Goal: Task Accomplishment & Management: Manage account settings

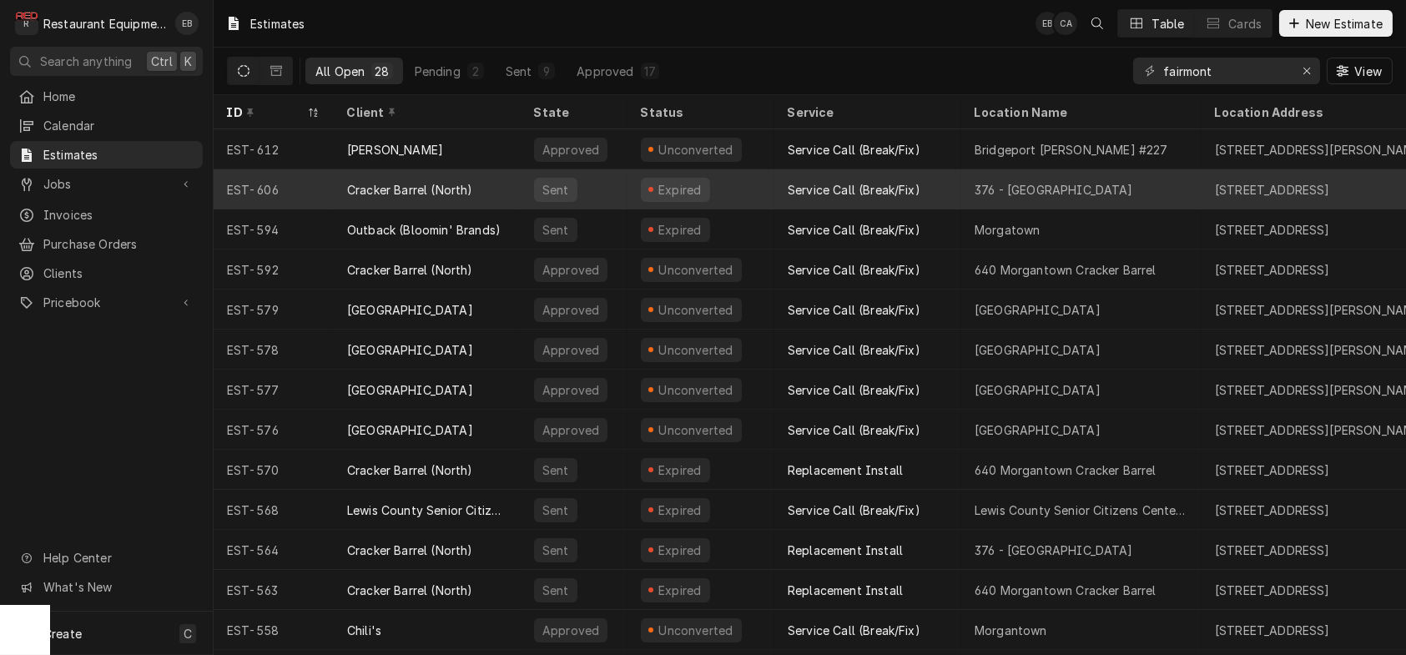
click at [523, 190] on tr "EST-606 Cracker Barrel (North) Sent Expired Service Call (Break/Fix) 376 - Fair…" at bounding box center [1276, 189] width 2124 height 40
click at [533, 191] on tr "EST-606 Cracker Barrel (North) Sent Expired Service Call (Break/Fix) 376 - Fair…" at bounding box center [1276, 189] width 2124 height 40
click at [528, 191] on tr "EST-606 Cracker Barrel (North) Sent Expired Service Call (Break/Fix) 376 - Fair…" at bounding box center [1276, 189] width 2124 height 40
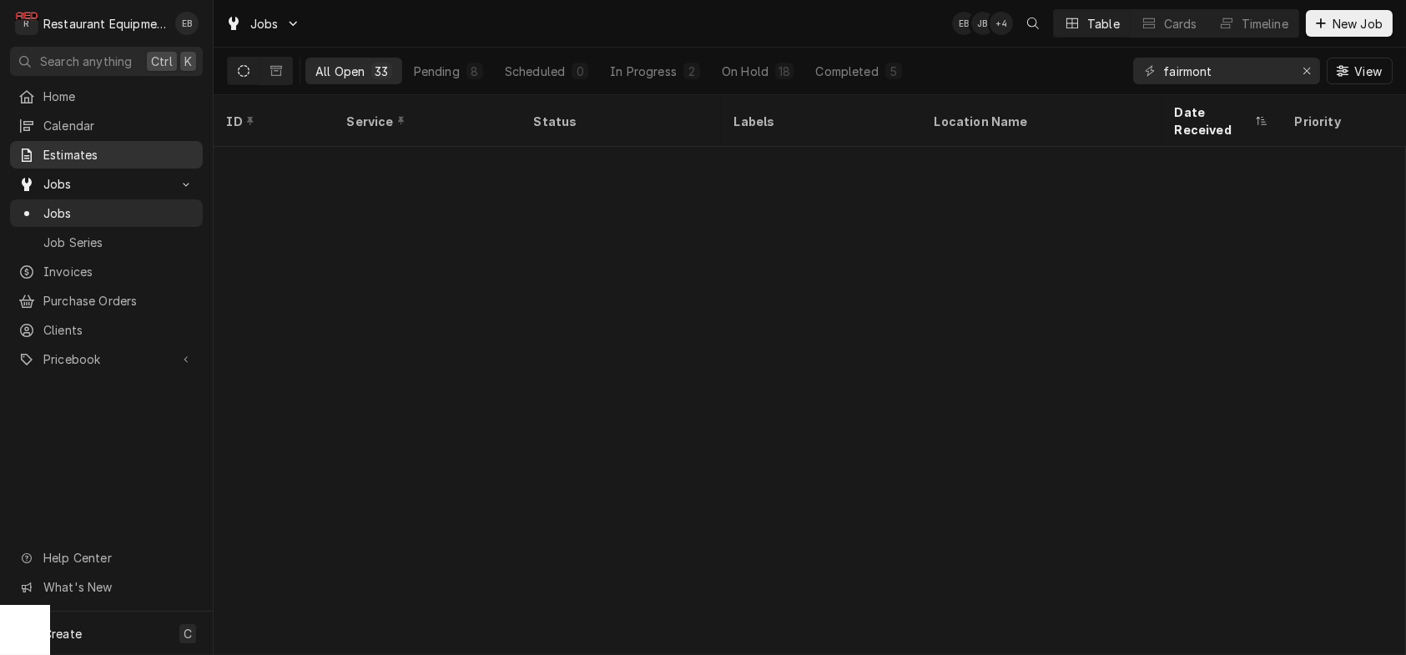
scroll to position [826, 0]
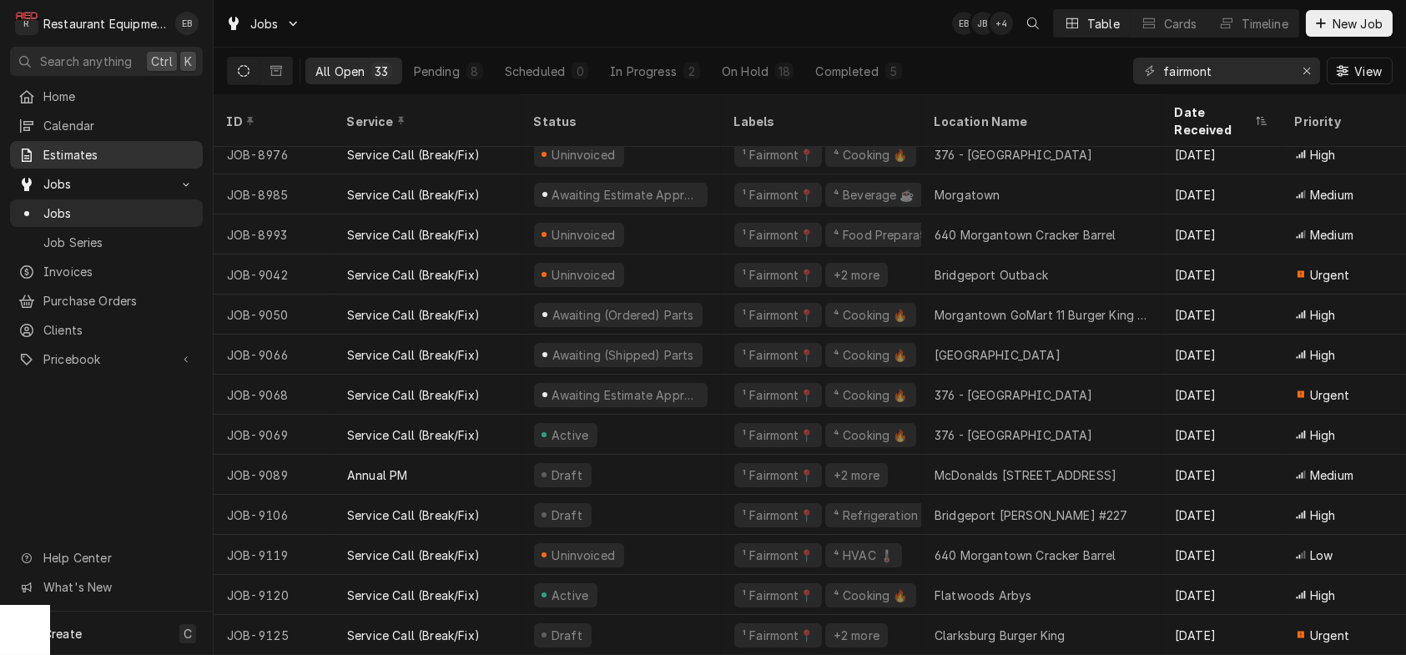
click at [124, 164] on span "Estimates" at bounding box center [118, 155] width 151 height 18
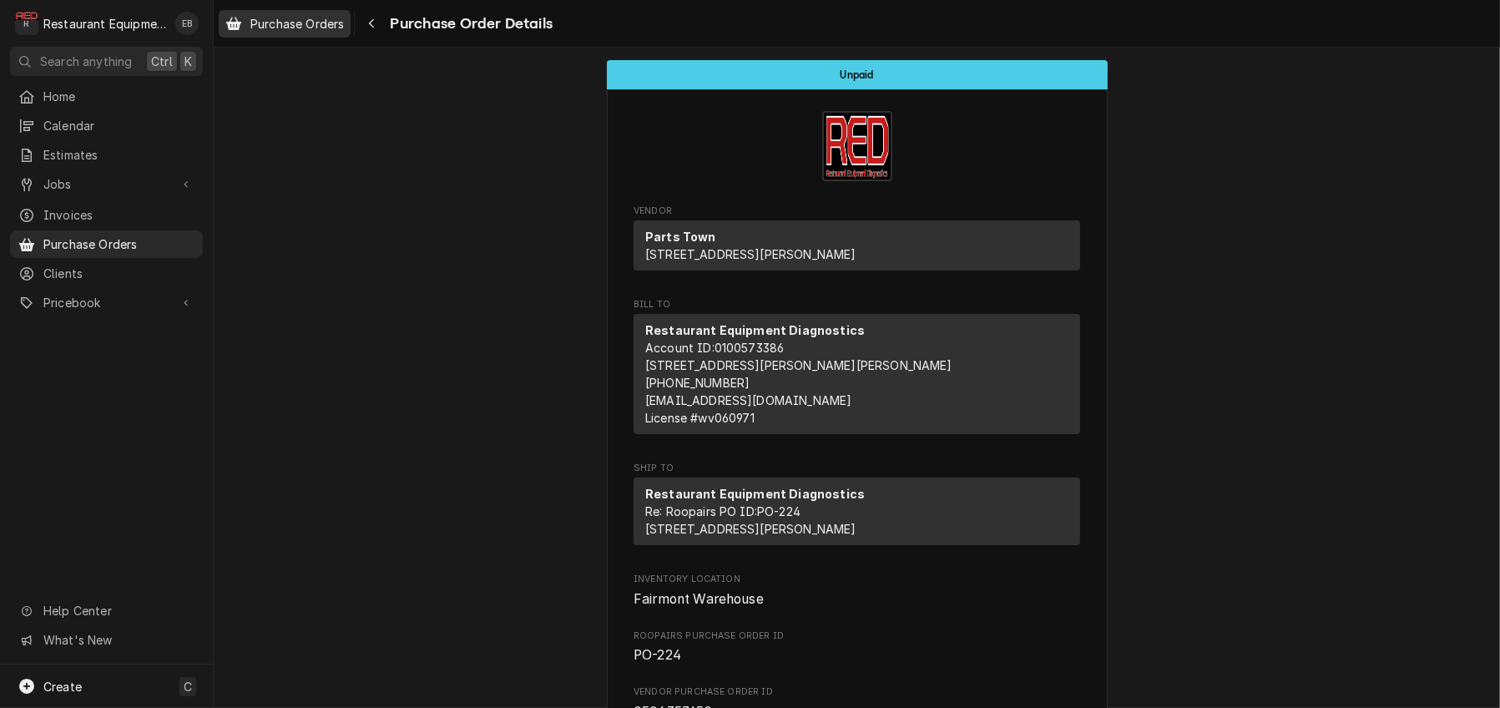
click at [333, 36] on link "Purchase Orders" at bounding box center [285, 24] width 132 height 28
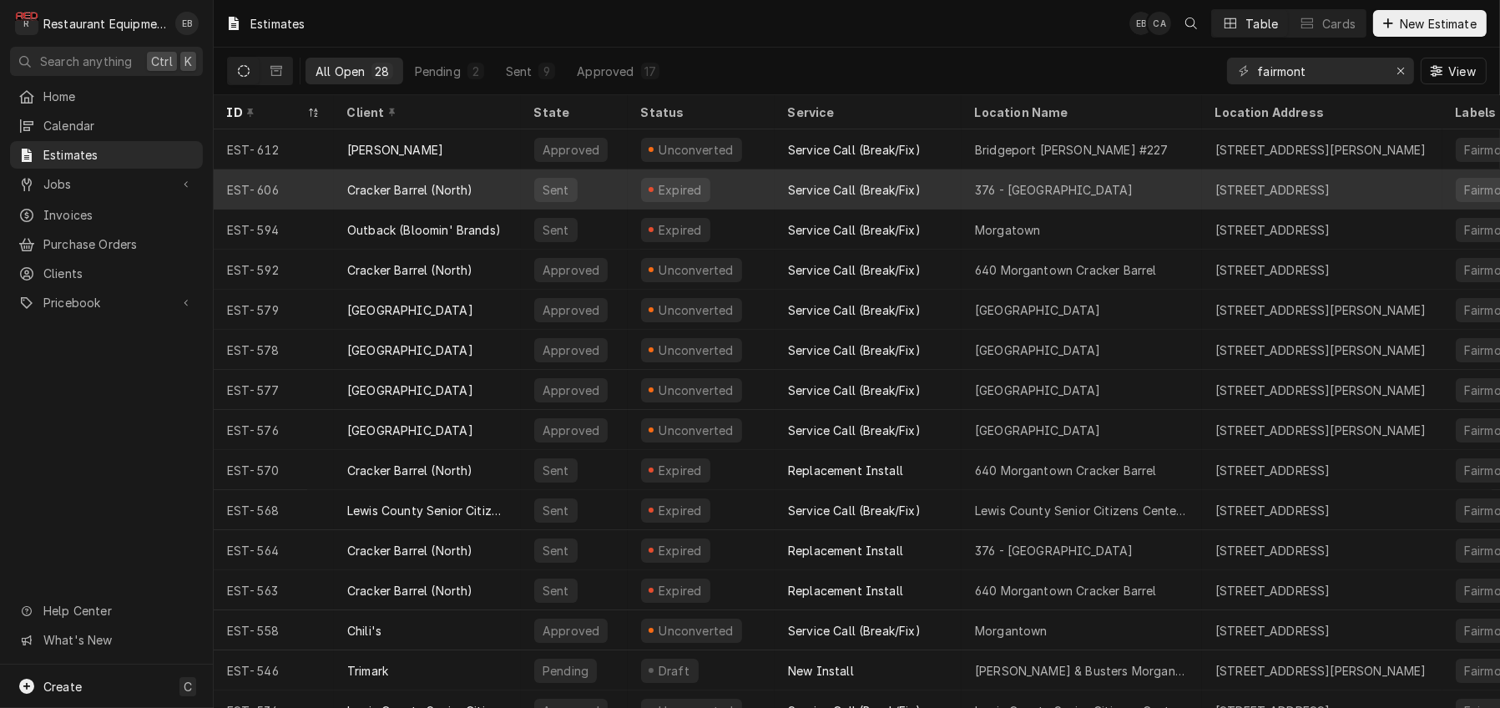
click at [521, 197] on div "Cracker Barrel (North)" at bounding box center [427, 189] width 187 height 40
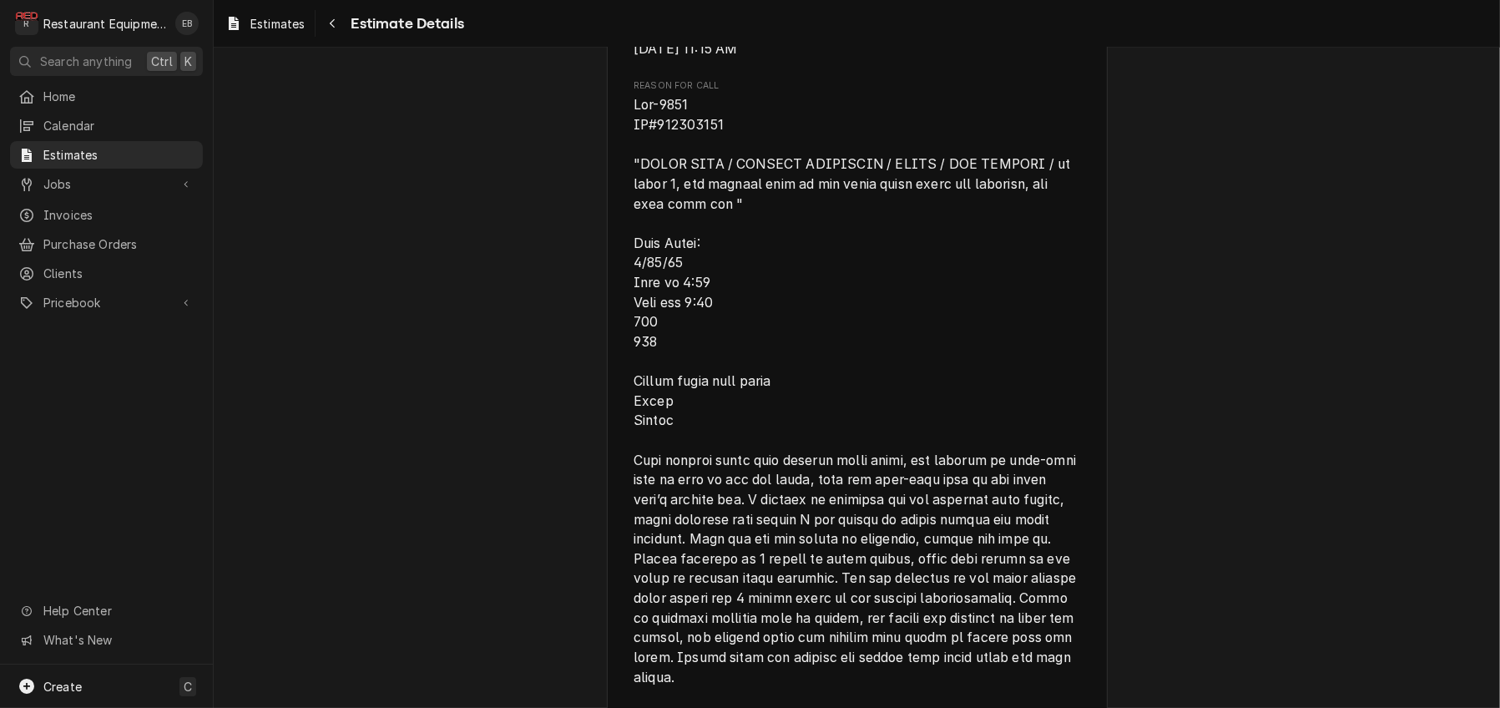
scroll to position [946, 0]
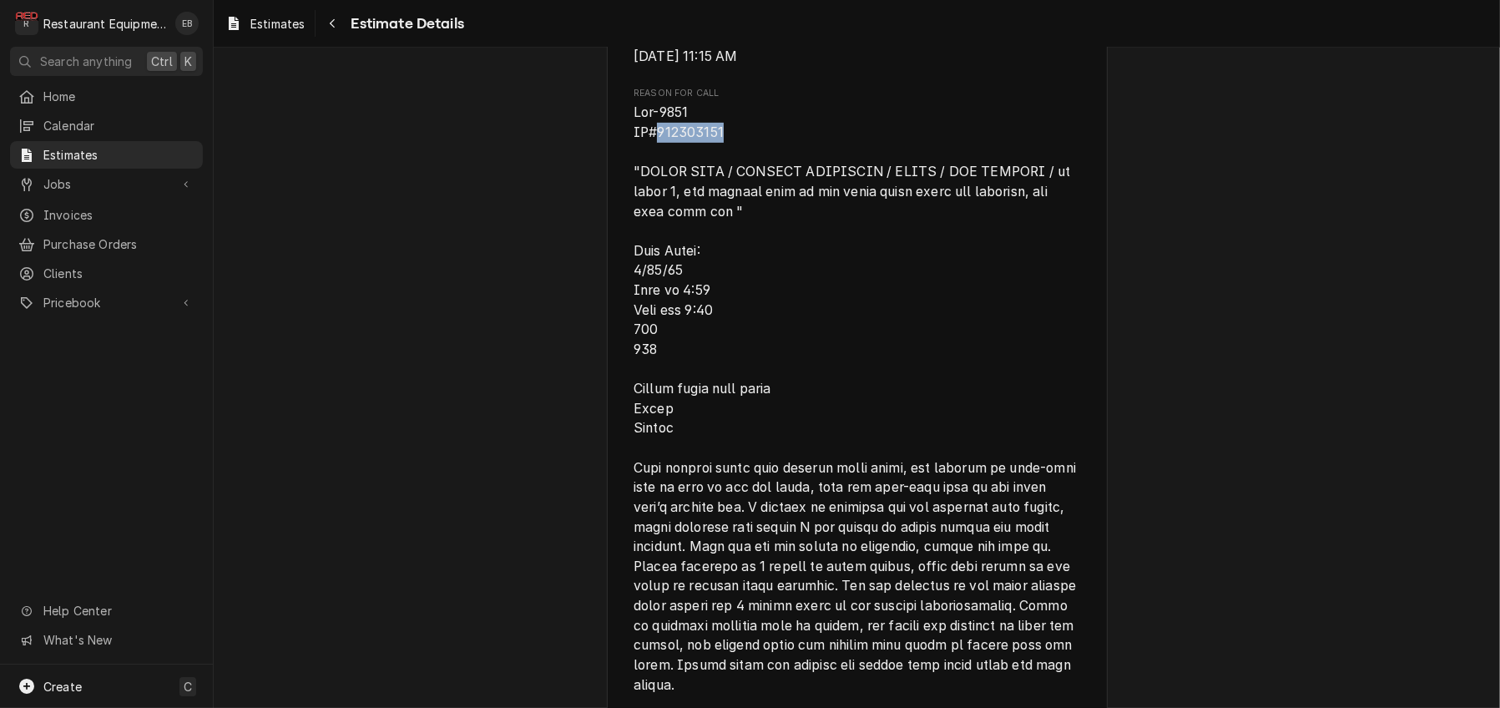
drag, startPoint x: 651, startPoint y: 326, endPoint x: 705, endPoint y: 329, distance: 53.5
click at [730, 331] on span "Reason for Call" at bounding box center [857, 399] width 447 height 592
copy span "327219886"
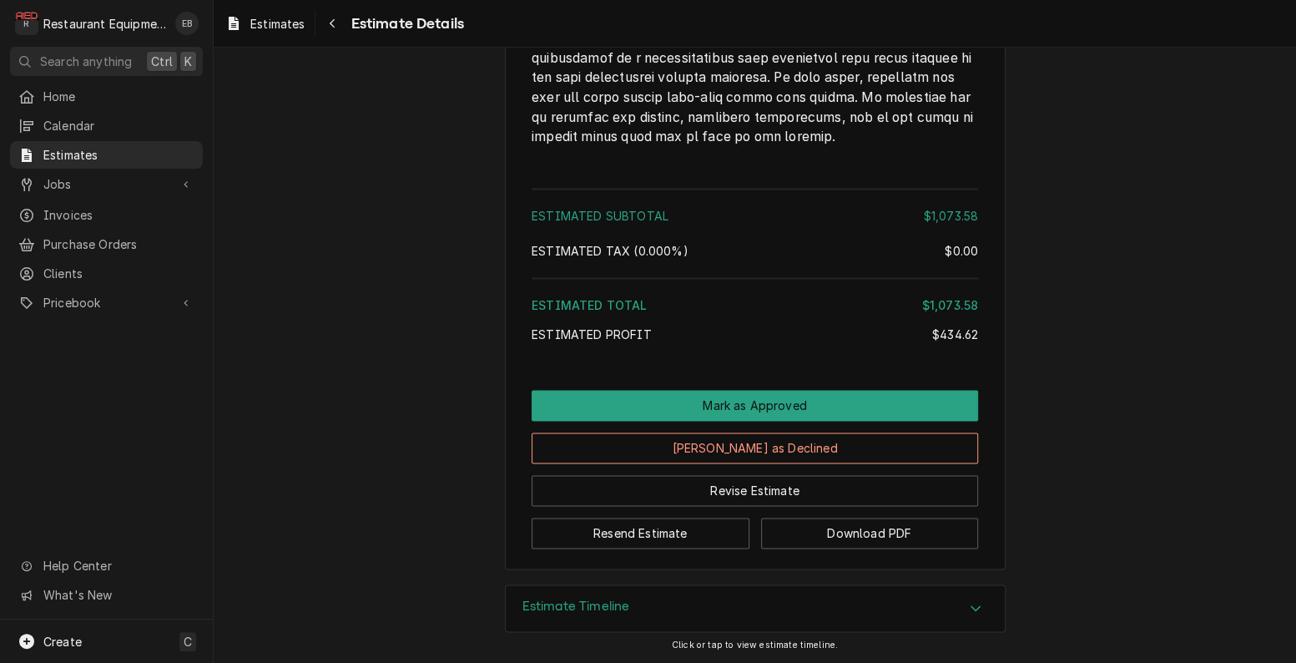
scroll to position [5376, 0]
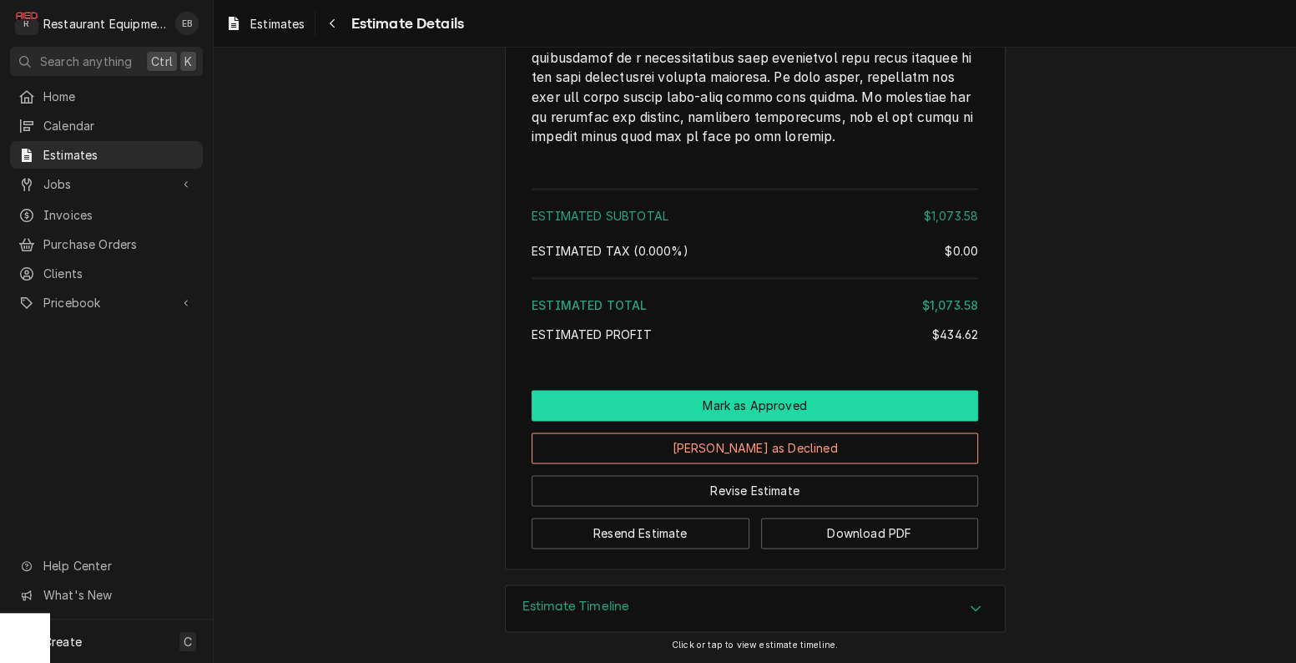
click at [744, 390] on button "Mark as Approved" at bounding box center [755, 405] width 447 height 31
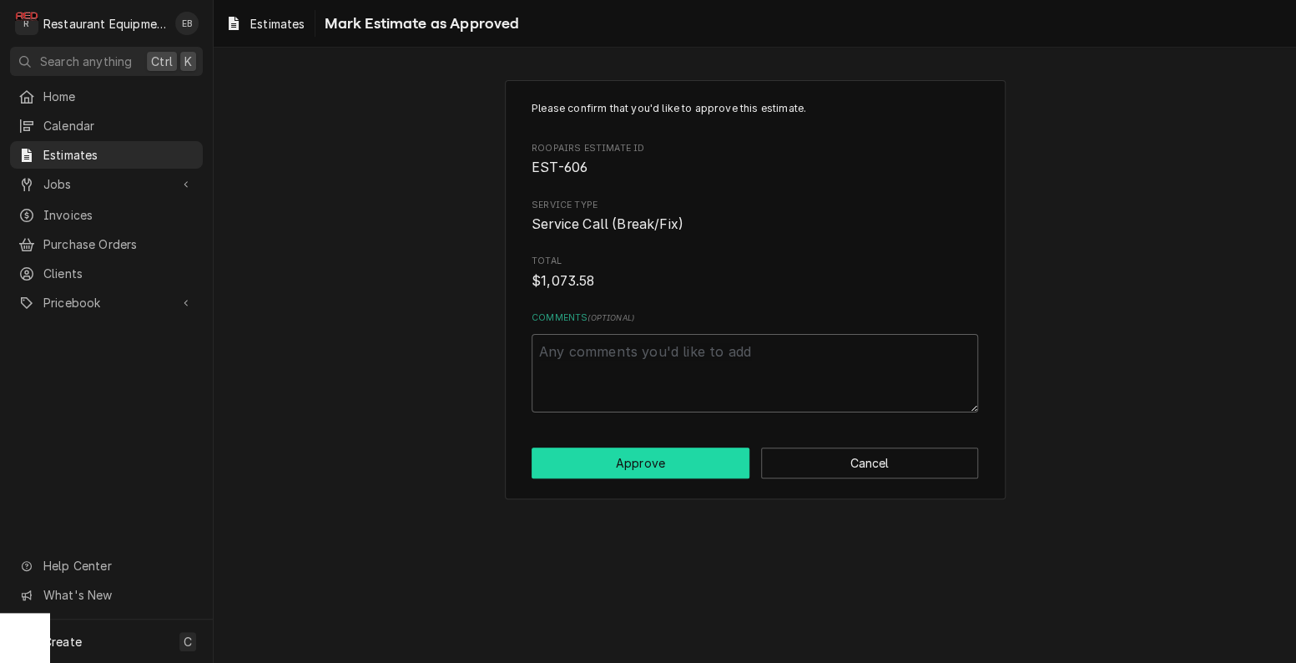
click at [679, 478] on button "Approve" at bounding box center [641, 462] width 218 height 31
type textarea "x"
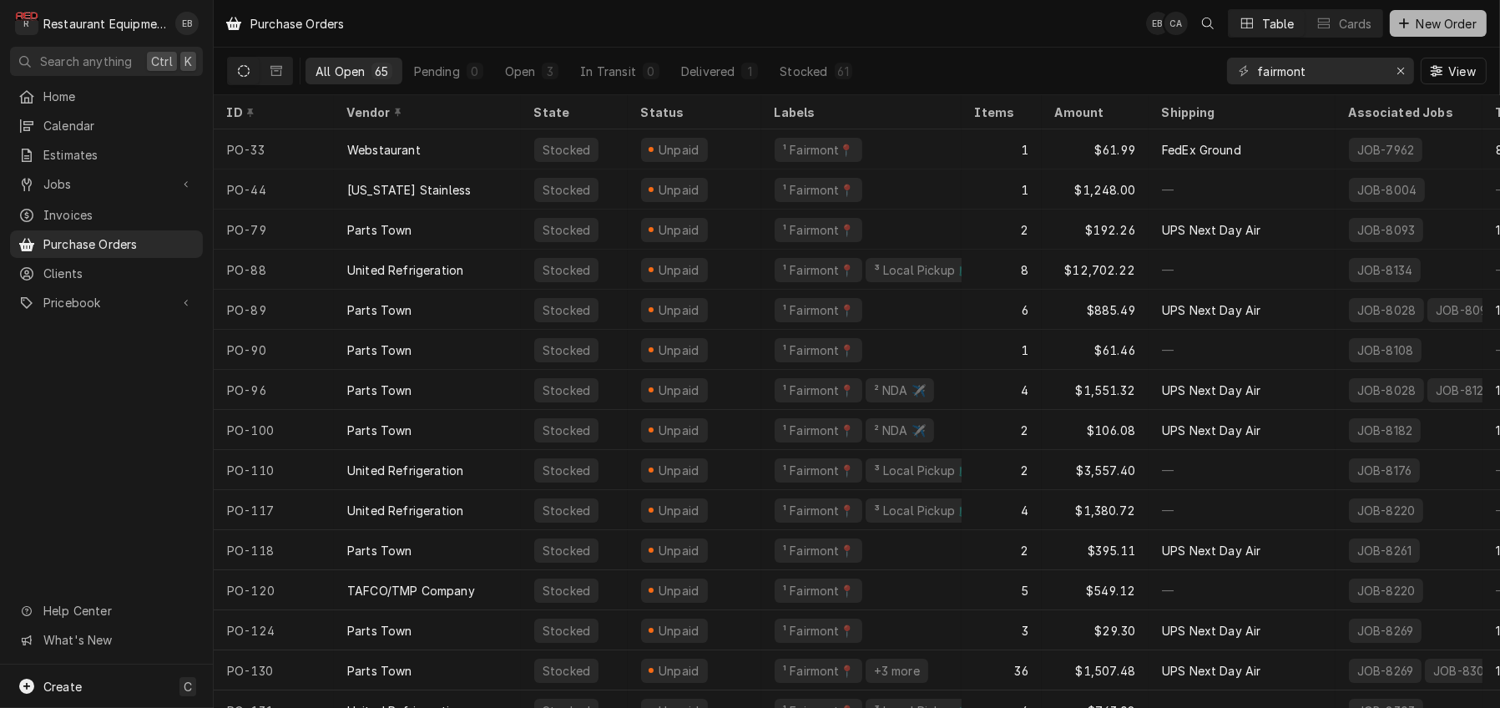
click at [1453, 28] on span "New Order" at bounding box center [1446, 24] width 67 height 18
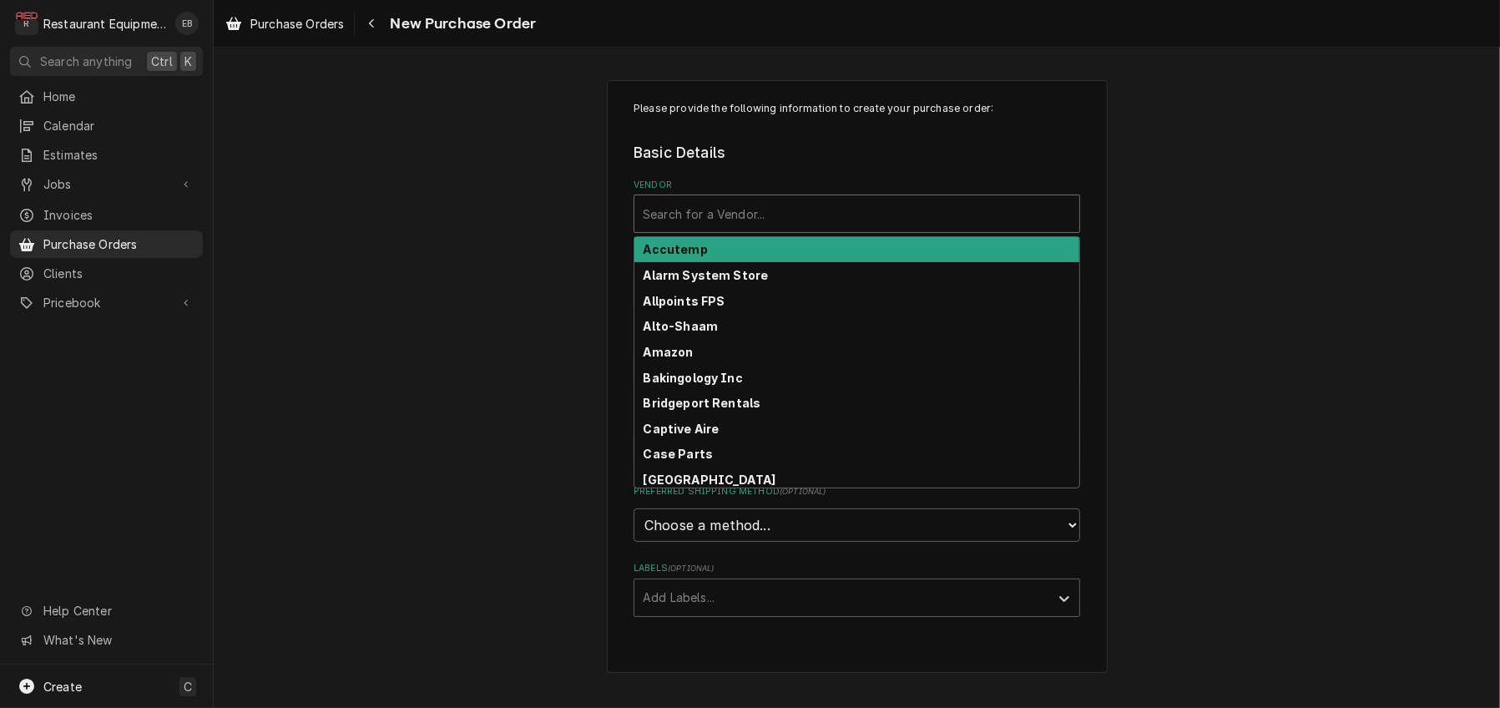
click at [685, 223] on div "Vendor" at bounding box center [857, 214] width 428 height 30
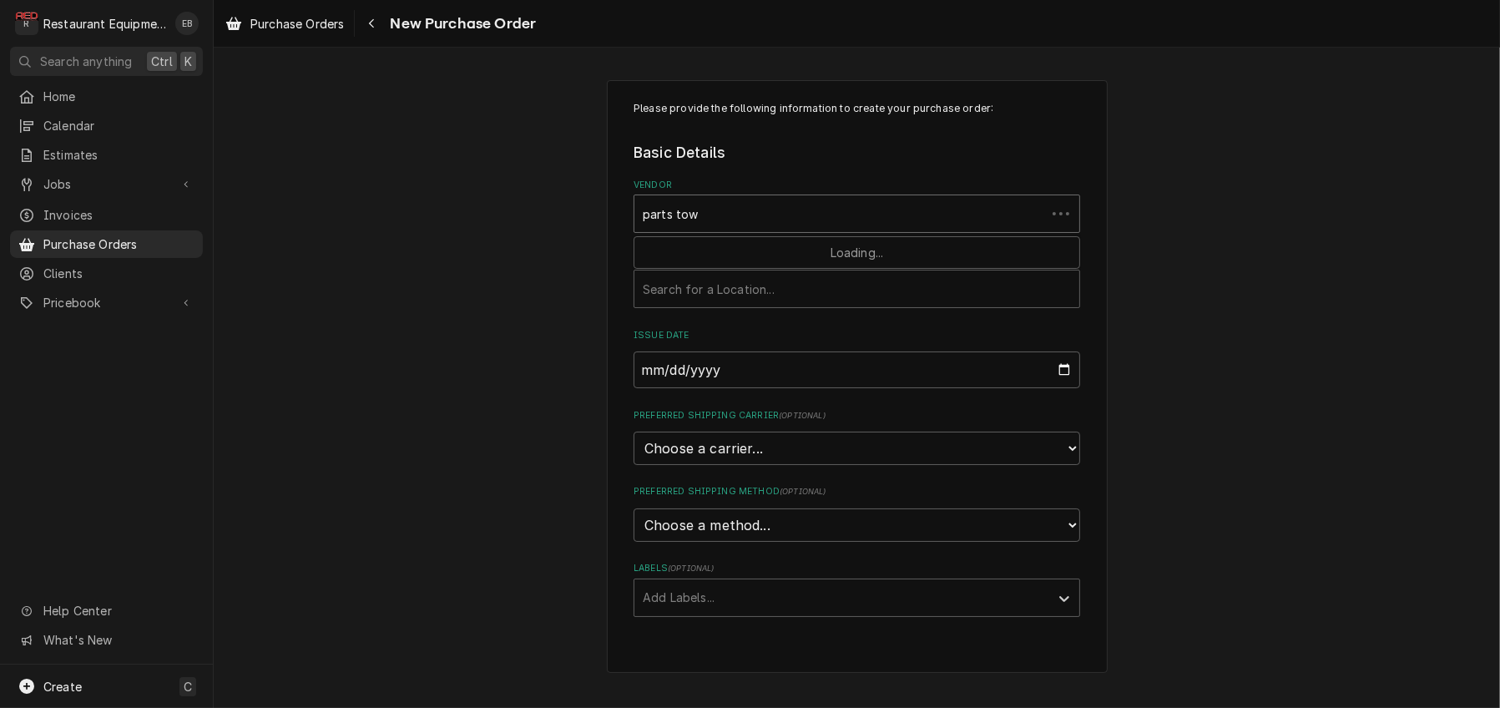
type input "parts town"
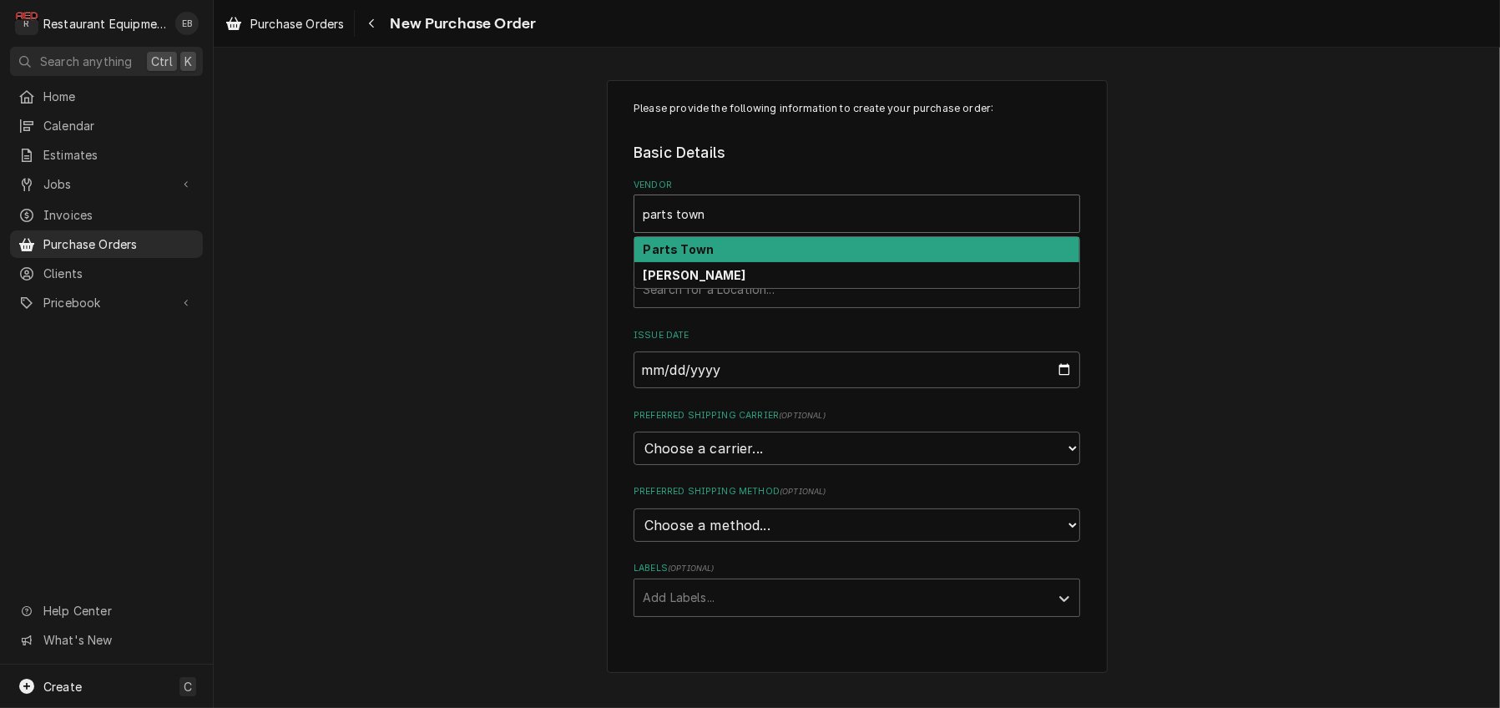
click at [750, 263] on div "Parts Town" at bounding box center [856, 250] width 445 height 26
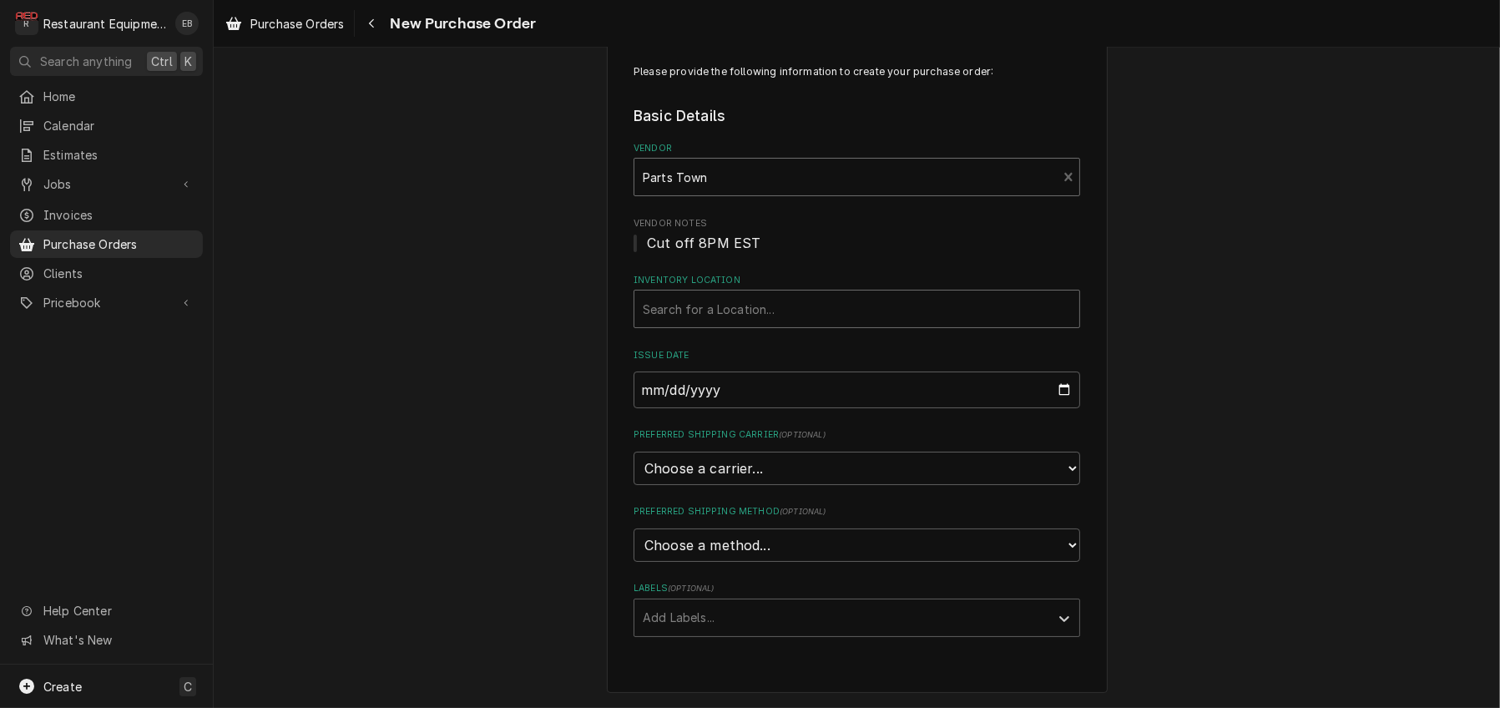
scroll to position [115, 0]
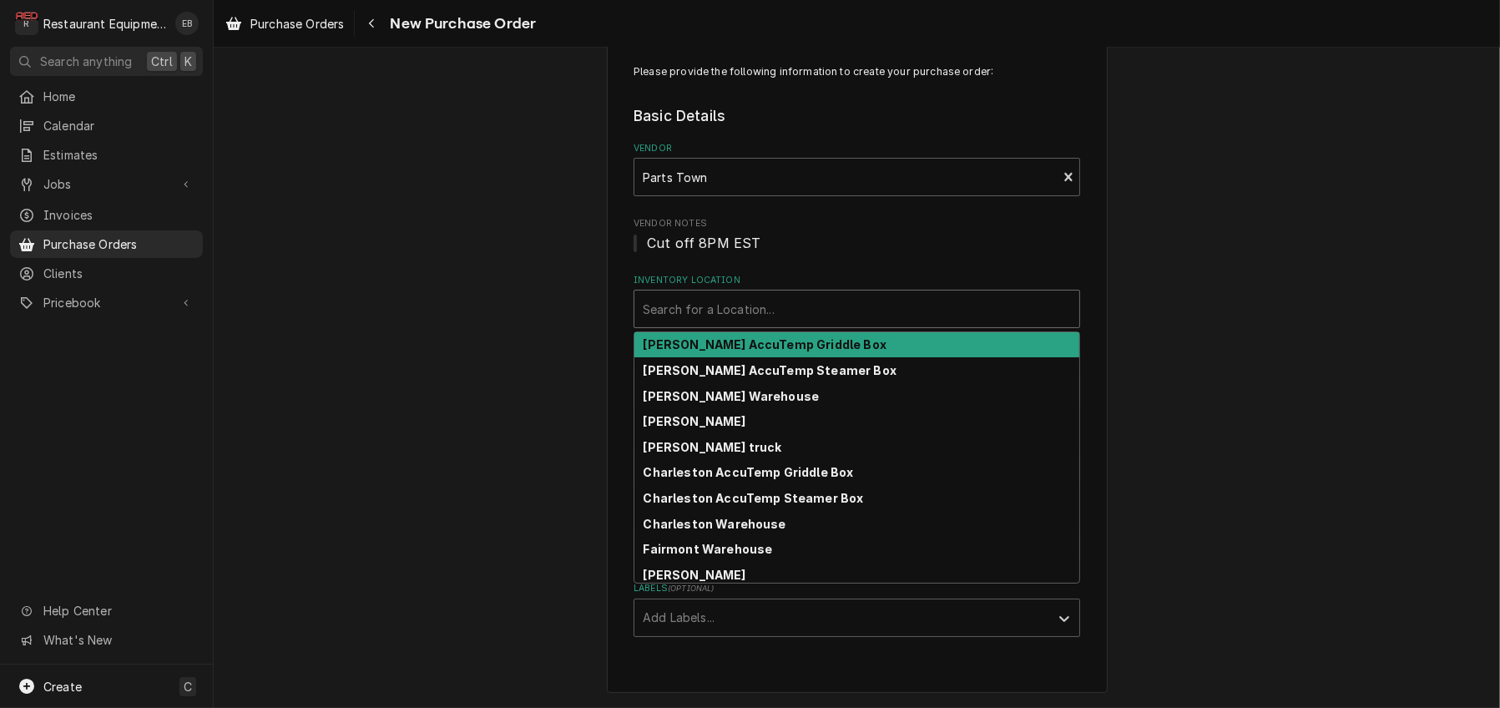
click at [719, 294] on div "Inventory Location" at bounding box center [857, 309] width 428 height 30
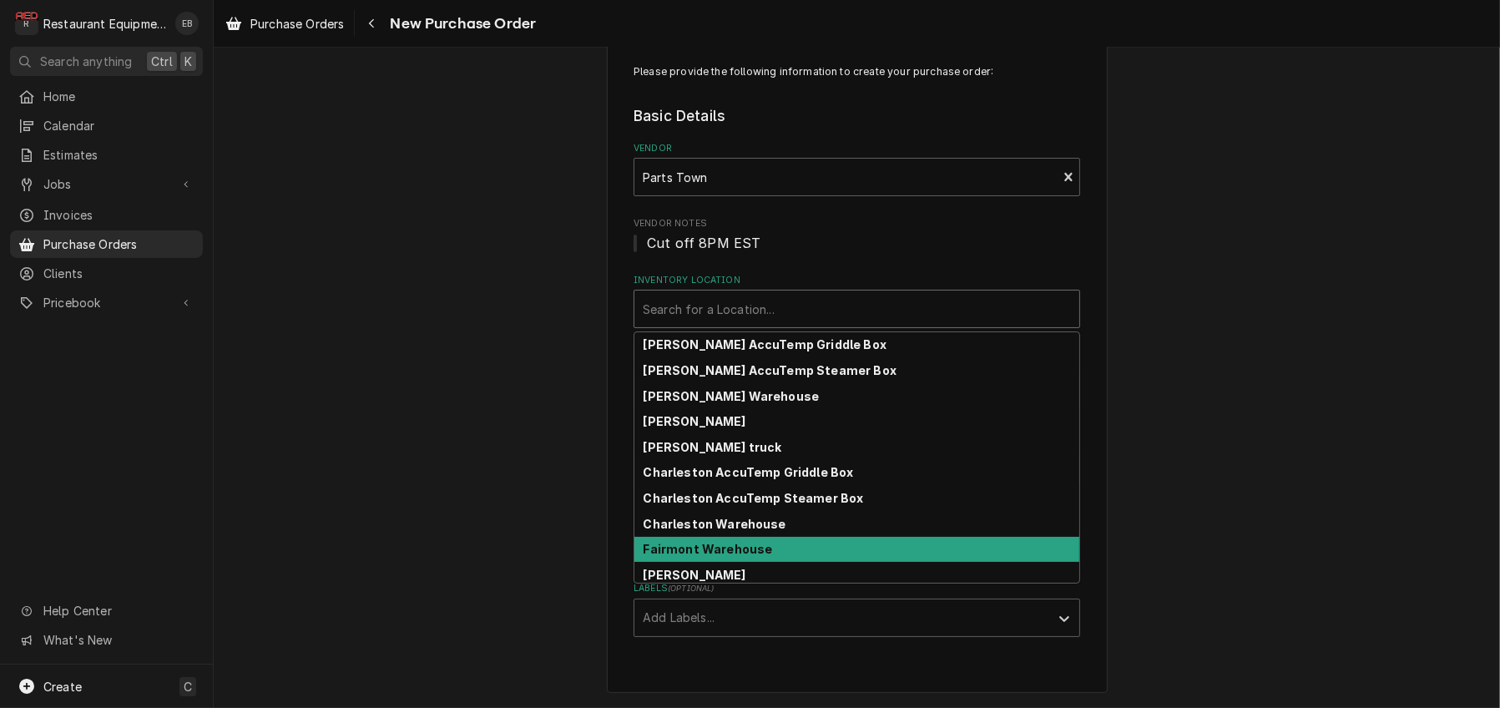
click at [686, 542] on strong "Fairmont Warehouse" at bounding box center [708, 549] width 129 height 14
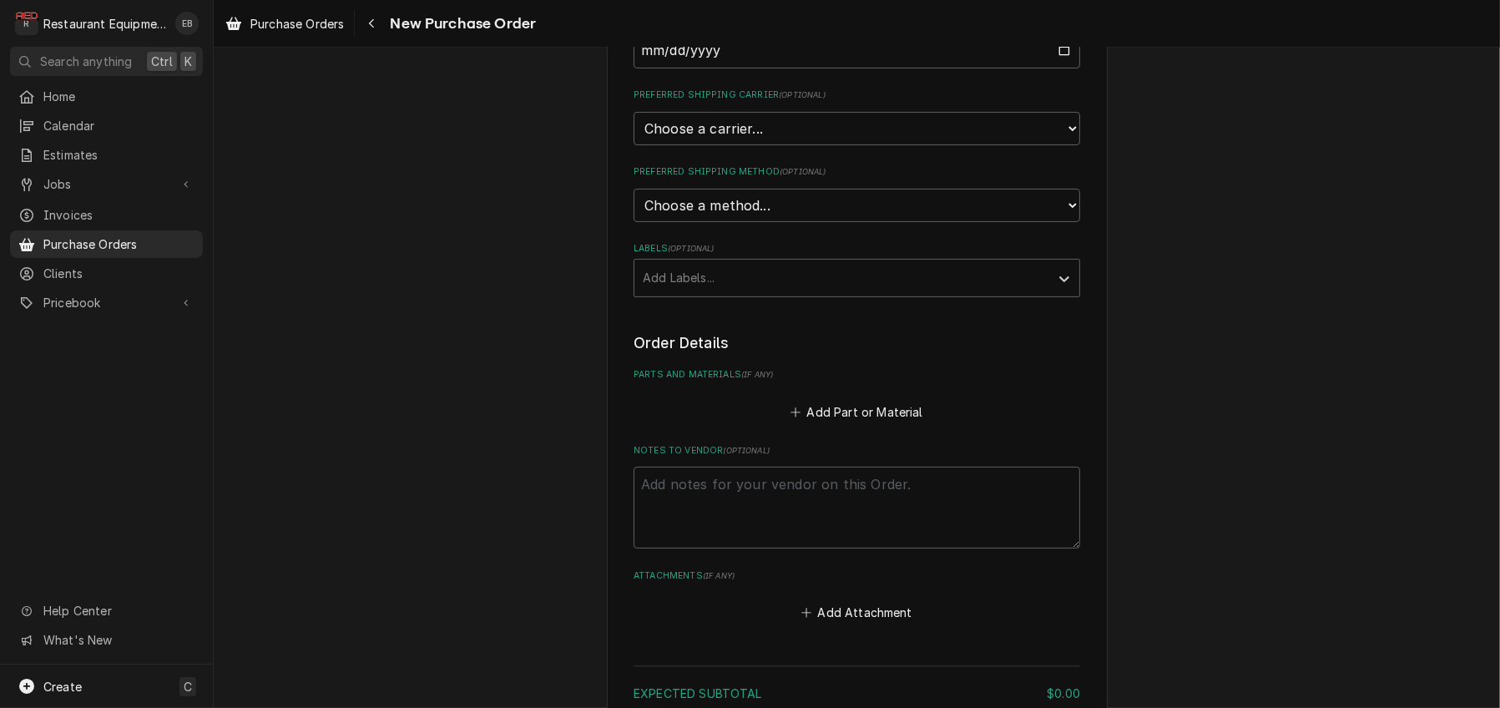
scroll to position [394, 0]
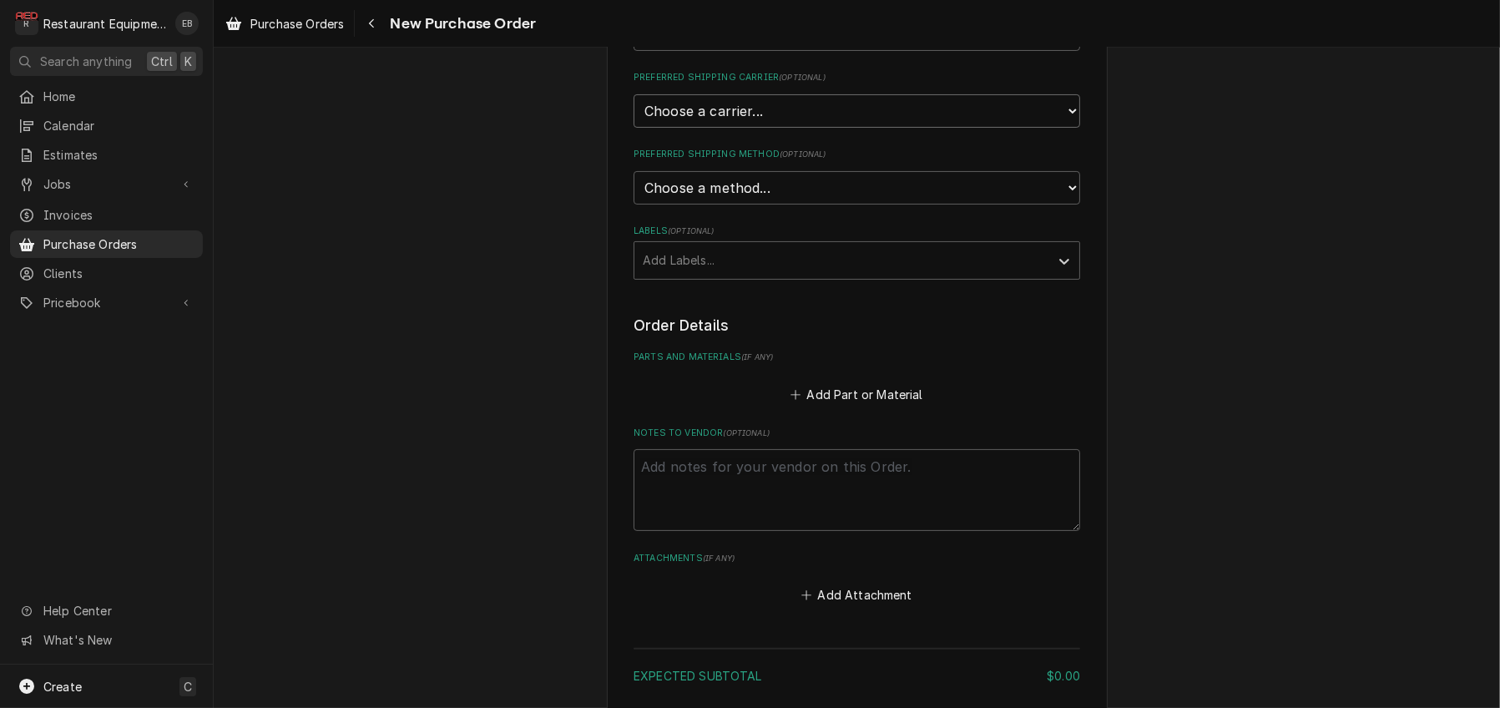
click at [750, 128] on select "Choose a carrier... U.S. Postal Service Stamps.com FedEx UPS DHL Express DHL EC…" at bounding box center [857, 110] width 447 height 33
select select "4"
click at [634, 128] on select "Choose a carrier... U.S. Postal Service Stamps.com FedEx UPS DHL Express DHL EC…" at bounding box center [857, 110] width 447 height 33
type textarea "x"
click at [727, 205] on select "Choose a method... Ground Next Day Early AM Next Day Air 2 Day Air Other" at bounding box center [857, 187] width 447 height 33
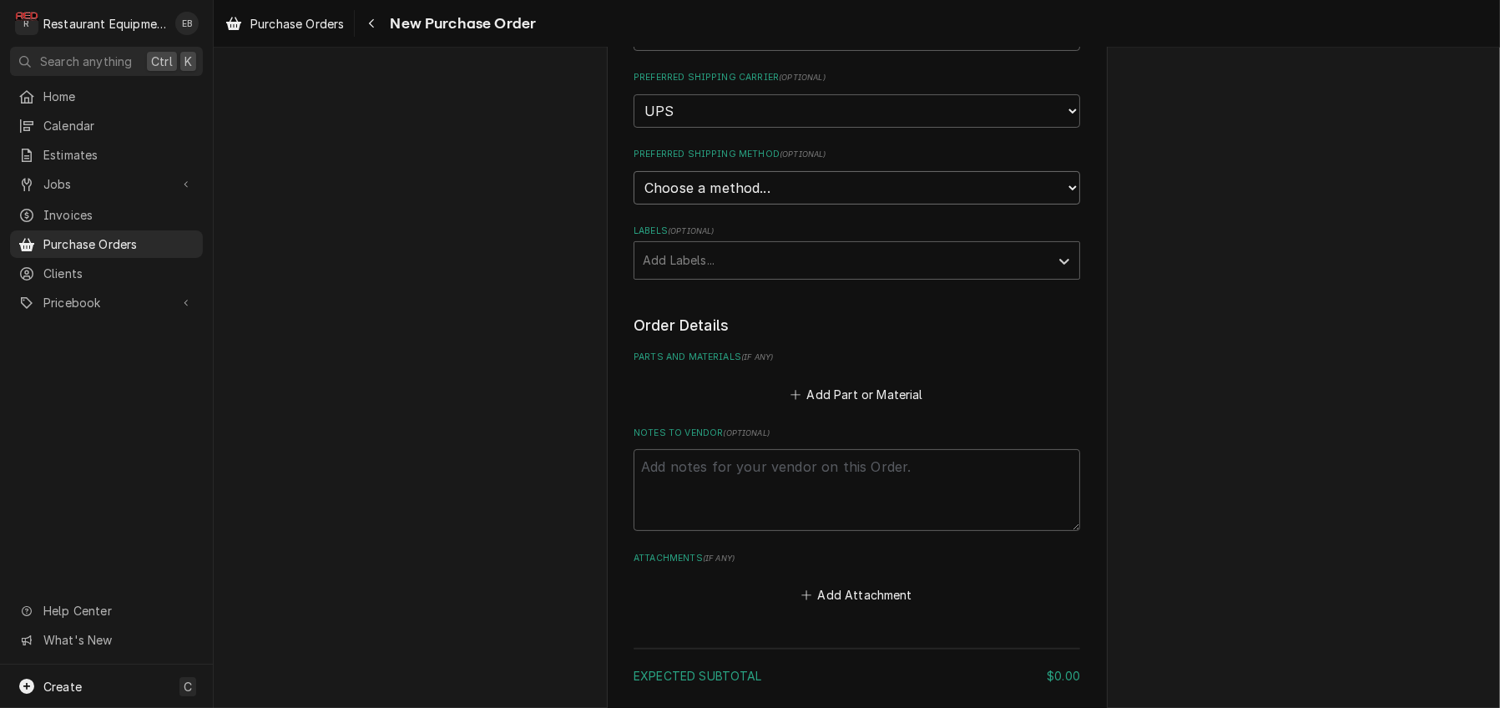
select select "3"
click at [634, 205] on select "Choose a method... Ground Next Day Early AM Next Day Air 2 Day Air Other" at bounding box center [857, 187] width 447 height 33
click at [725, 275] on div "Labels" at bounding box center [842, 260] width 398 height 30
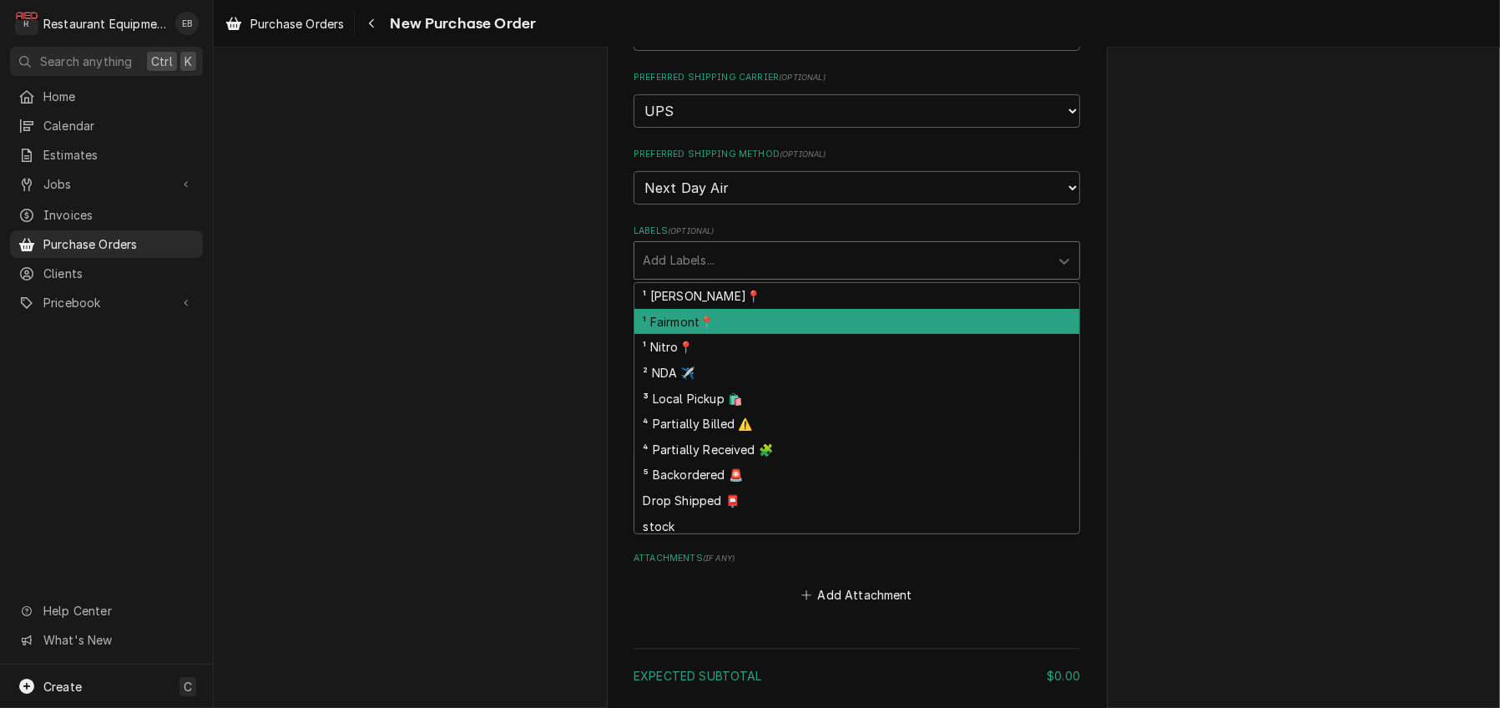
click at [699, 335] on div "¹ Fairmont📍" at bounding box center [856, 322] width 445 height 26
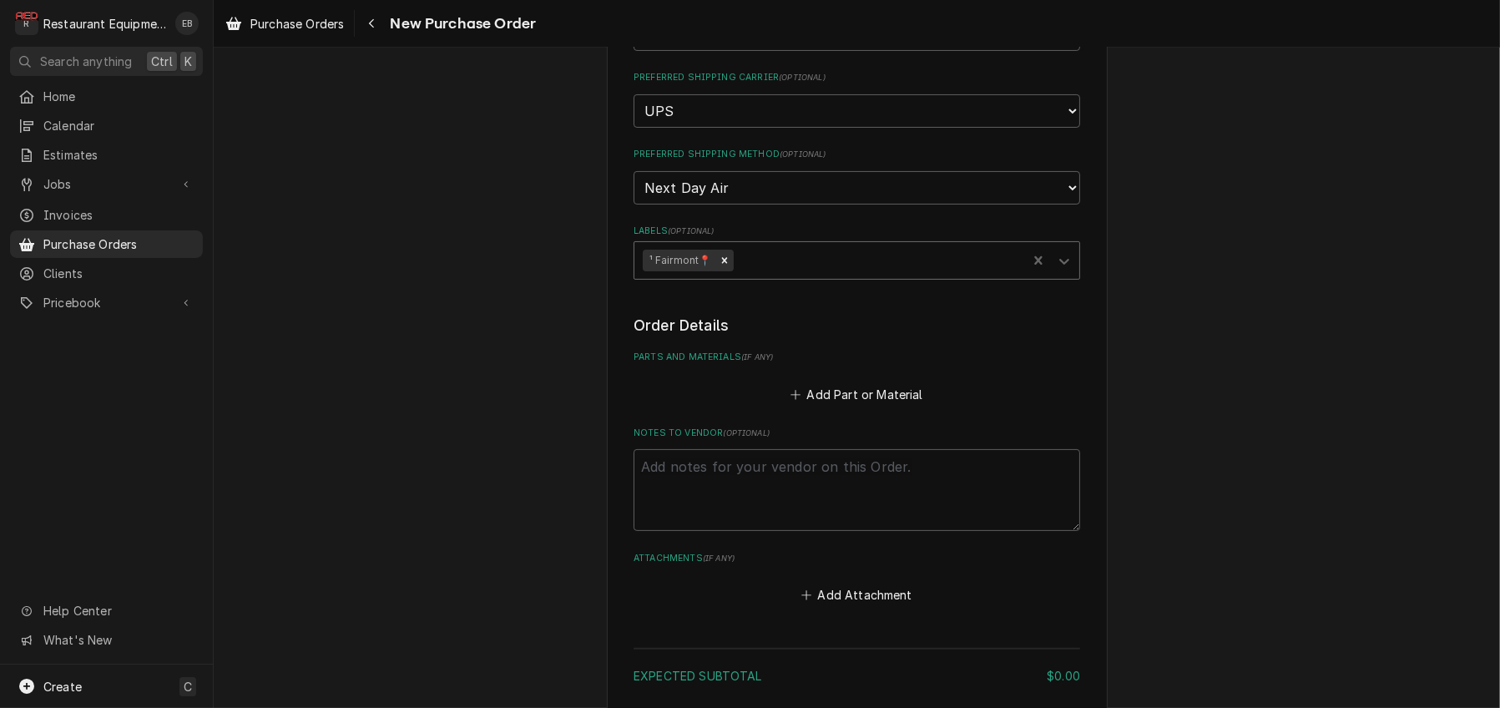
click at [768, 275] on div "Labels" at bounding box center [877, 260] width 282 height 30
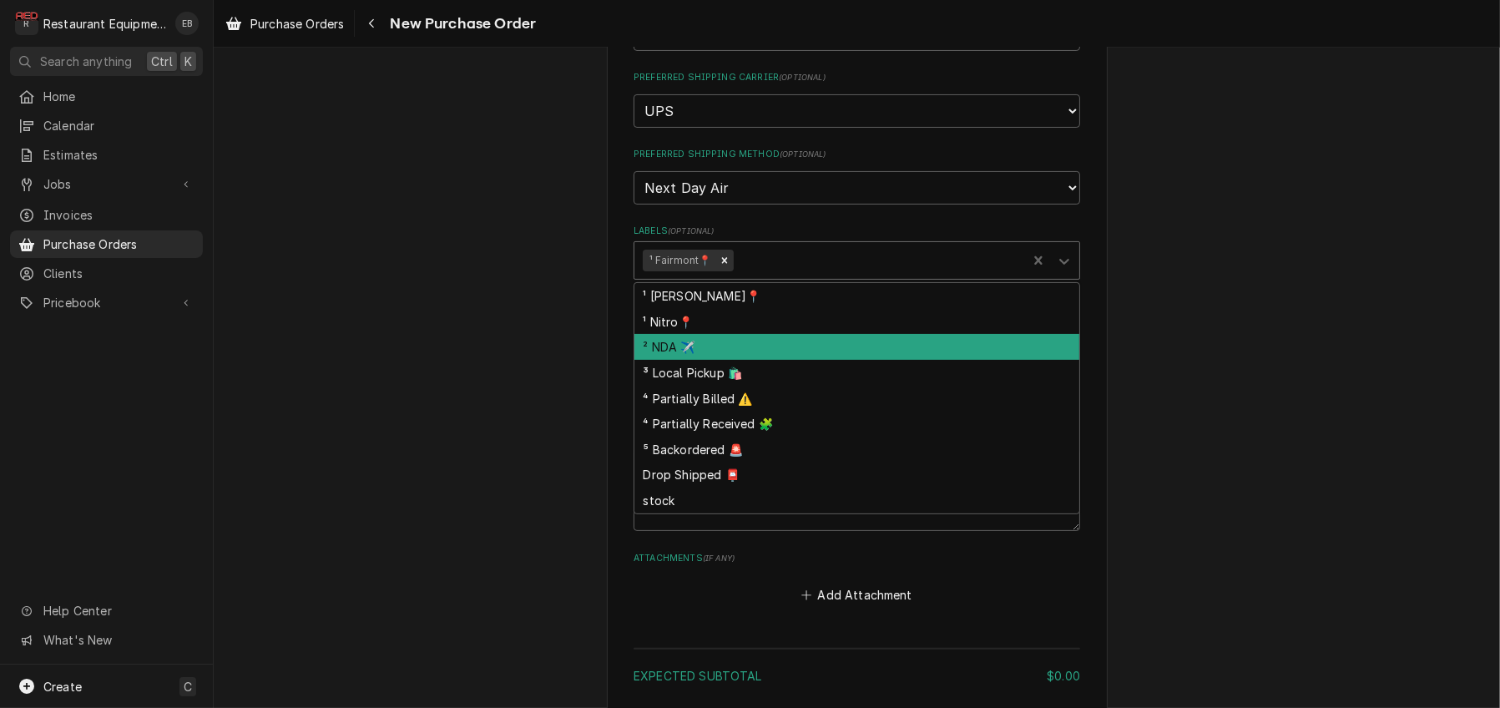
click at [710, 360] on div "² NDA ✈️" at bounding box center [856, 347] width 445 height 26
type textarea "x"
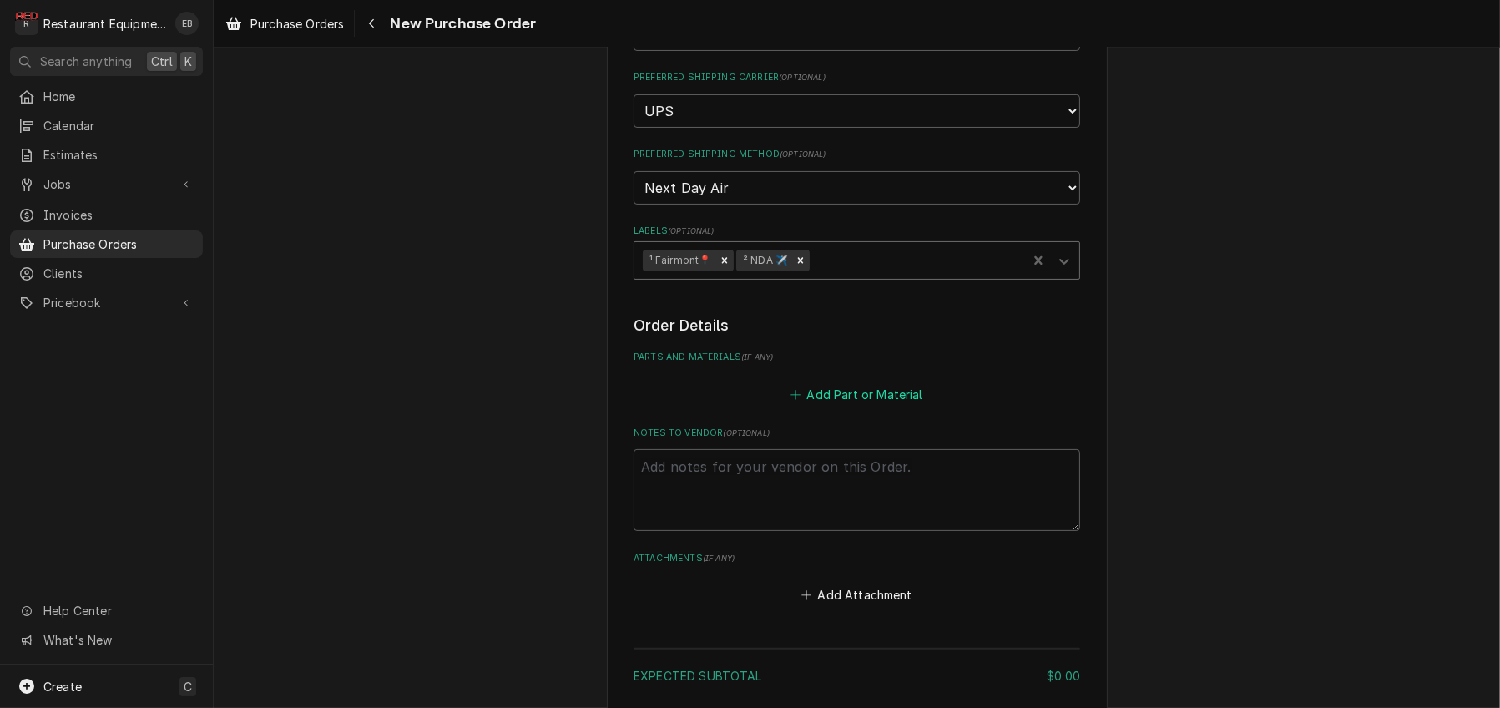
click at [836, 406] on button "Add Part or Material" at bounding box center [857, 393] width 138 height 23
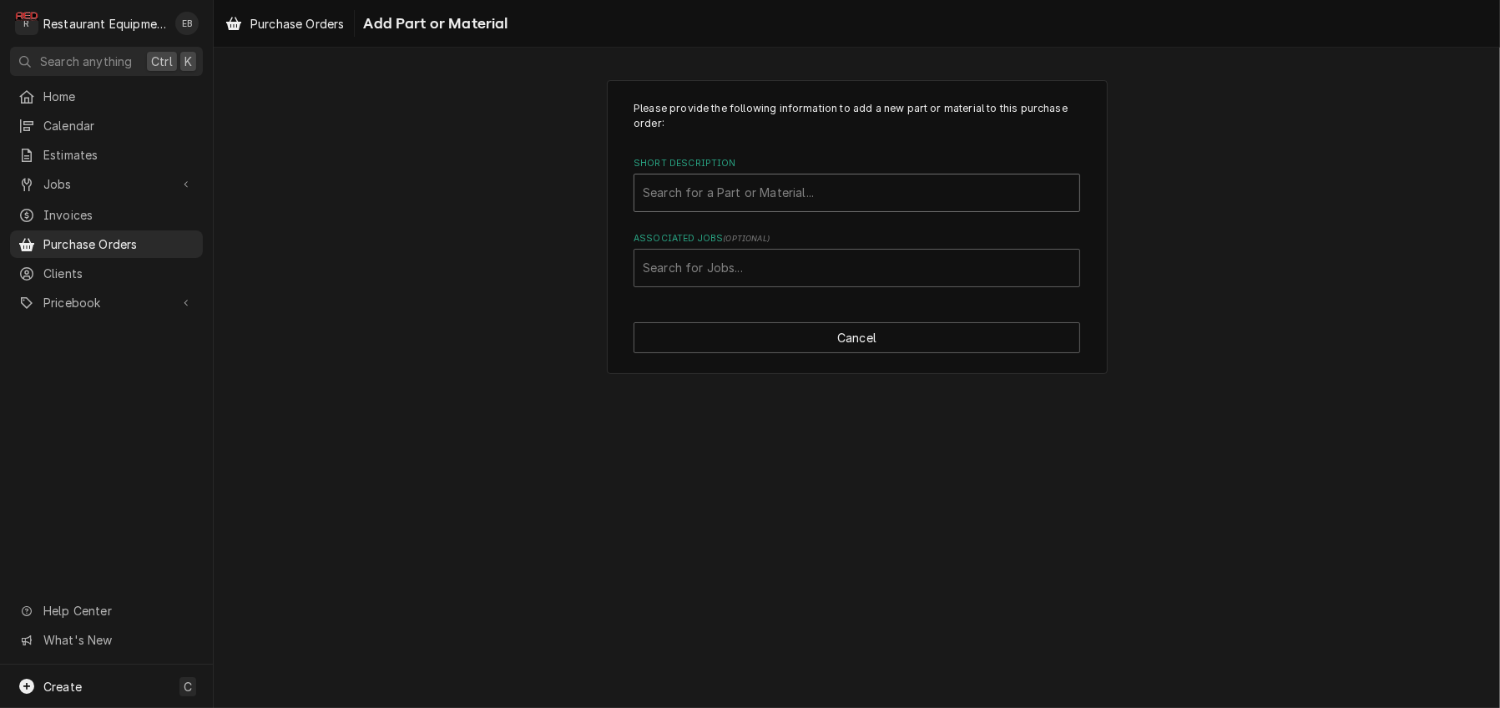
click at [797, 208] on div "Short Description" at bounding box center [857, 193] width 428 height 30
click at [801, 204] on div "Short Description" at bounding box center [857, 193] width 428 height 30
type input "00-810069"
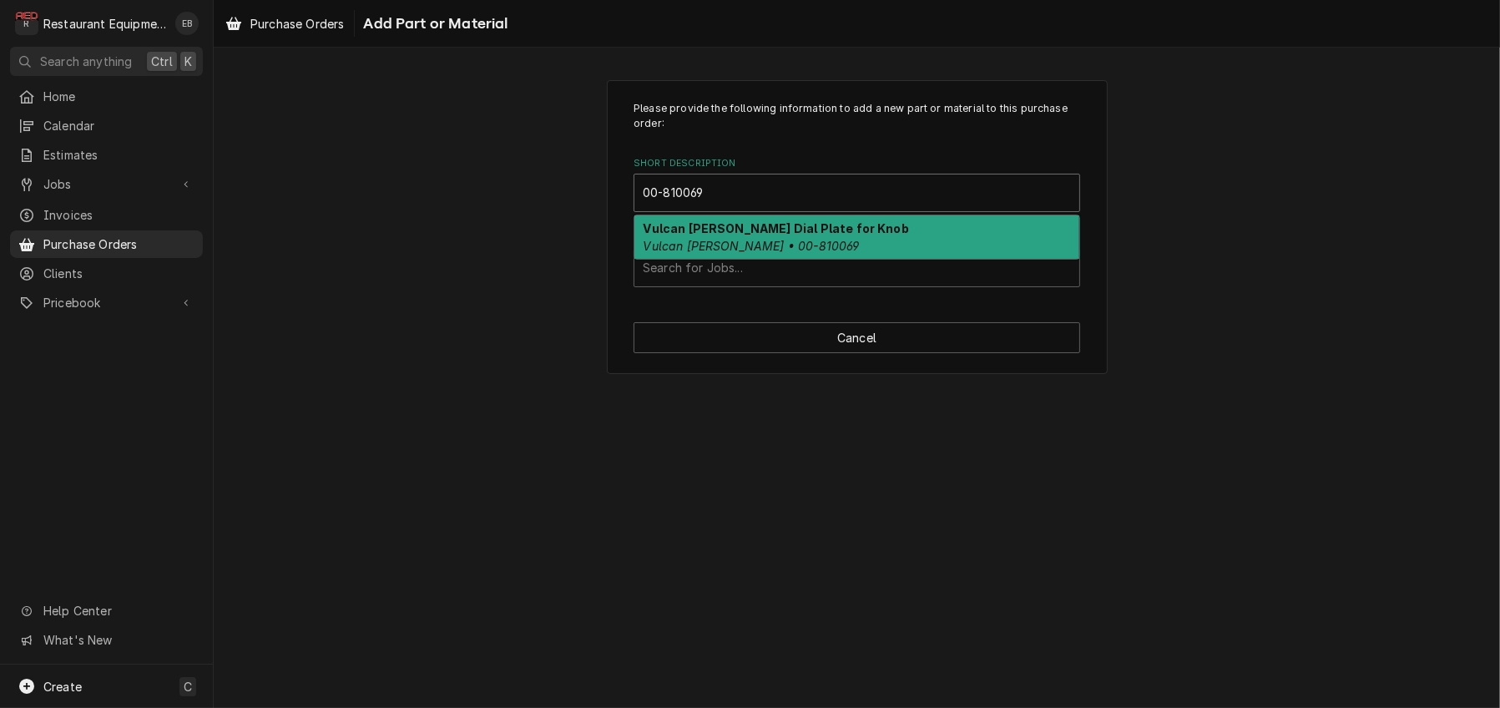
click at [796, 235] on strong "Vulcan Hart Dial Plate for Knob" at bounding box center [776, 228] width 265 height 14
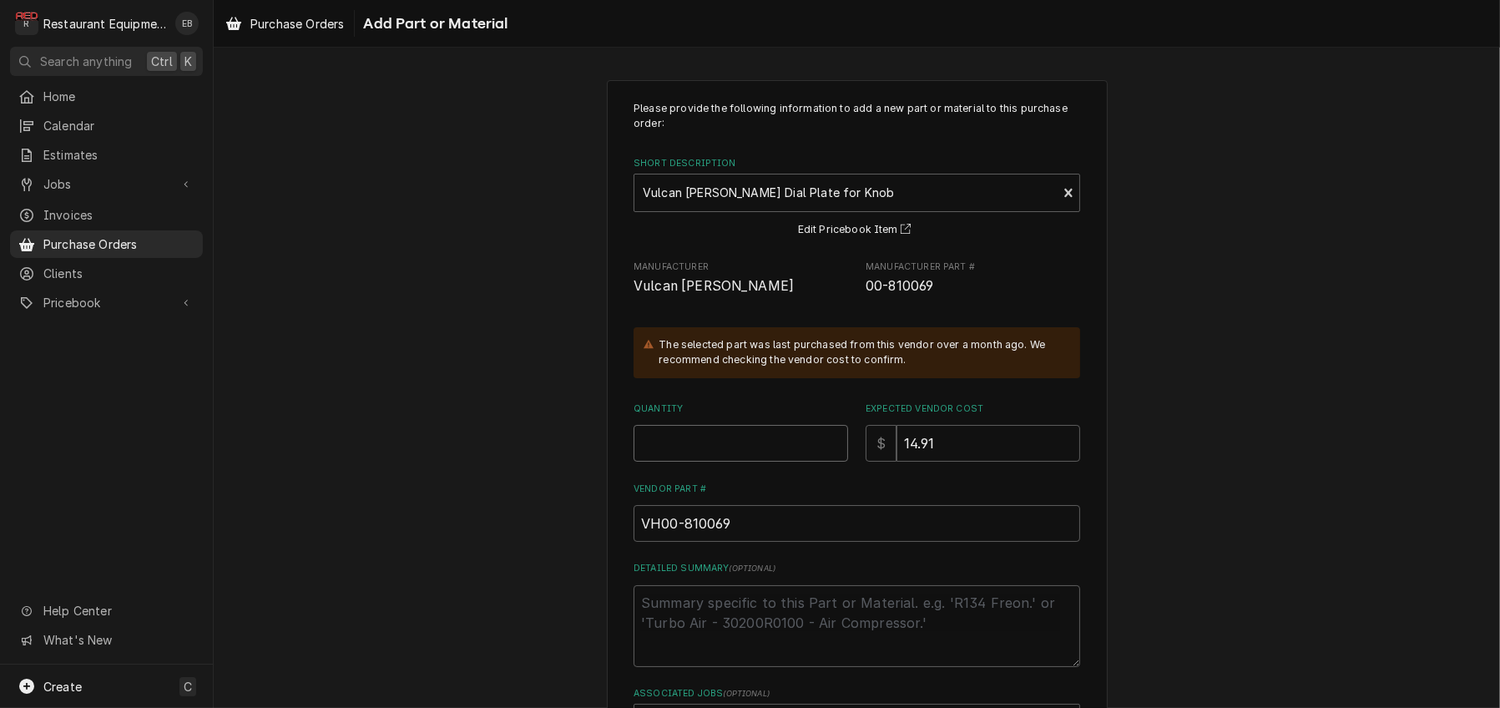
click at [731, 462] on input "Quantity" at bounding box center [741, 443] width 215 height 37
type textarea "x"
type input "6"
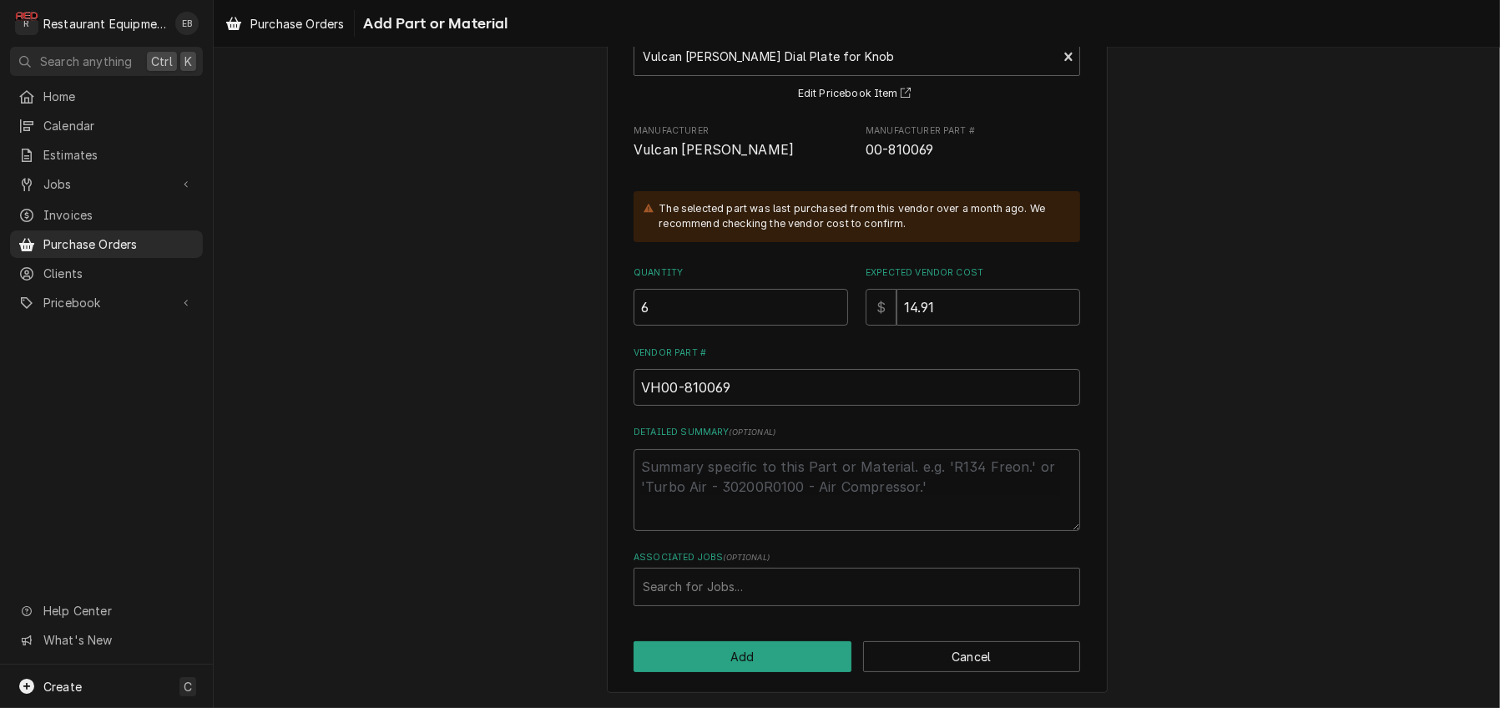
scroll to position [224, 0]
click at [755, 577] on div "Associated Jobs" at bounding box center [857, 587] width 428 height 30
click at [683, 578] on div "Associated Jobs" at bounding box center [857, 587] width 428 height 30
type input "9068"
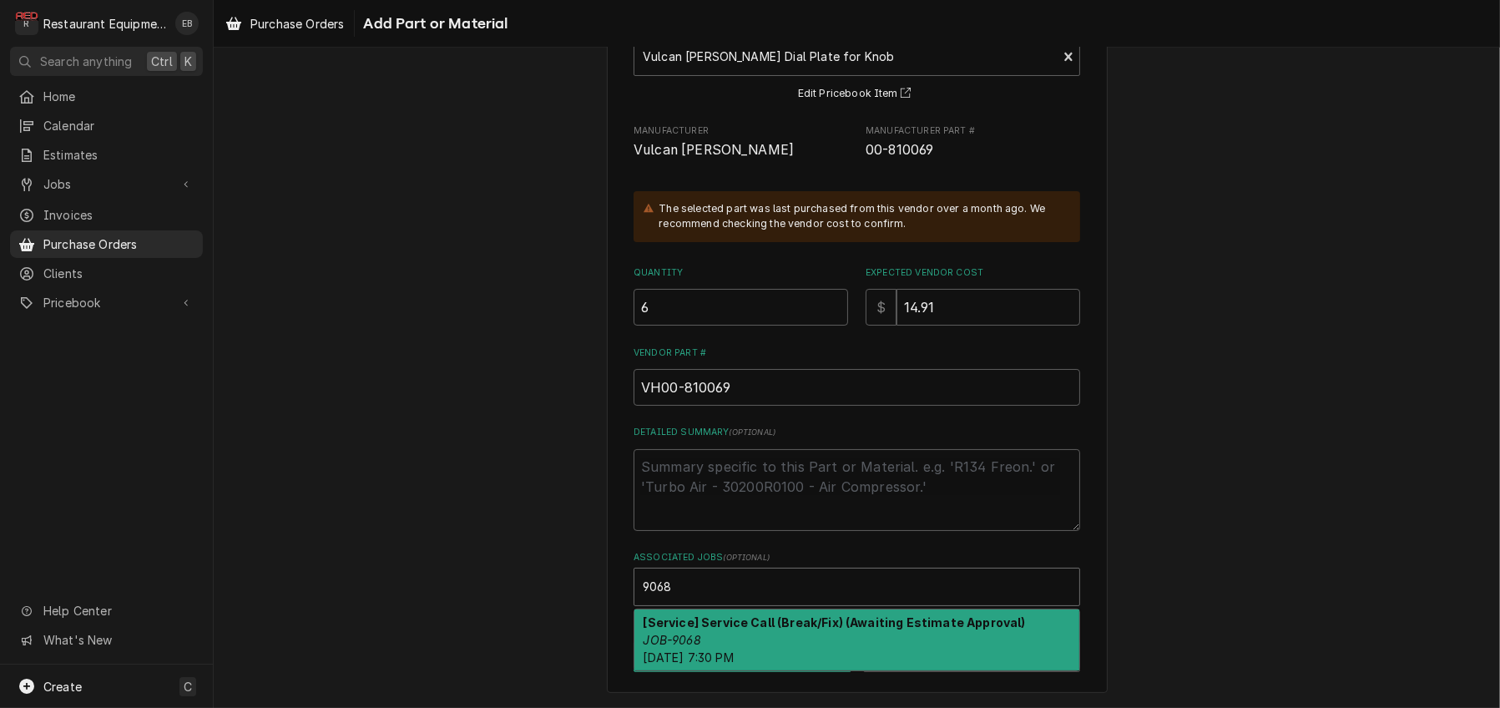
click at [787, 621] on strong "[Service] Service Call (Break/Fix) (Awaiting Estimate Approval)" at bounding box center [835, 622] width 382 height 14
type textarea "x"
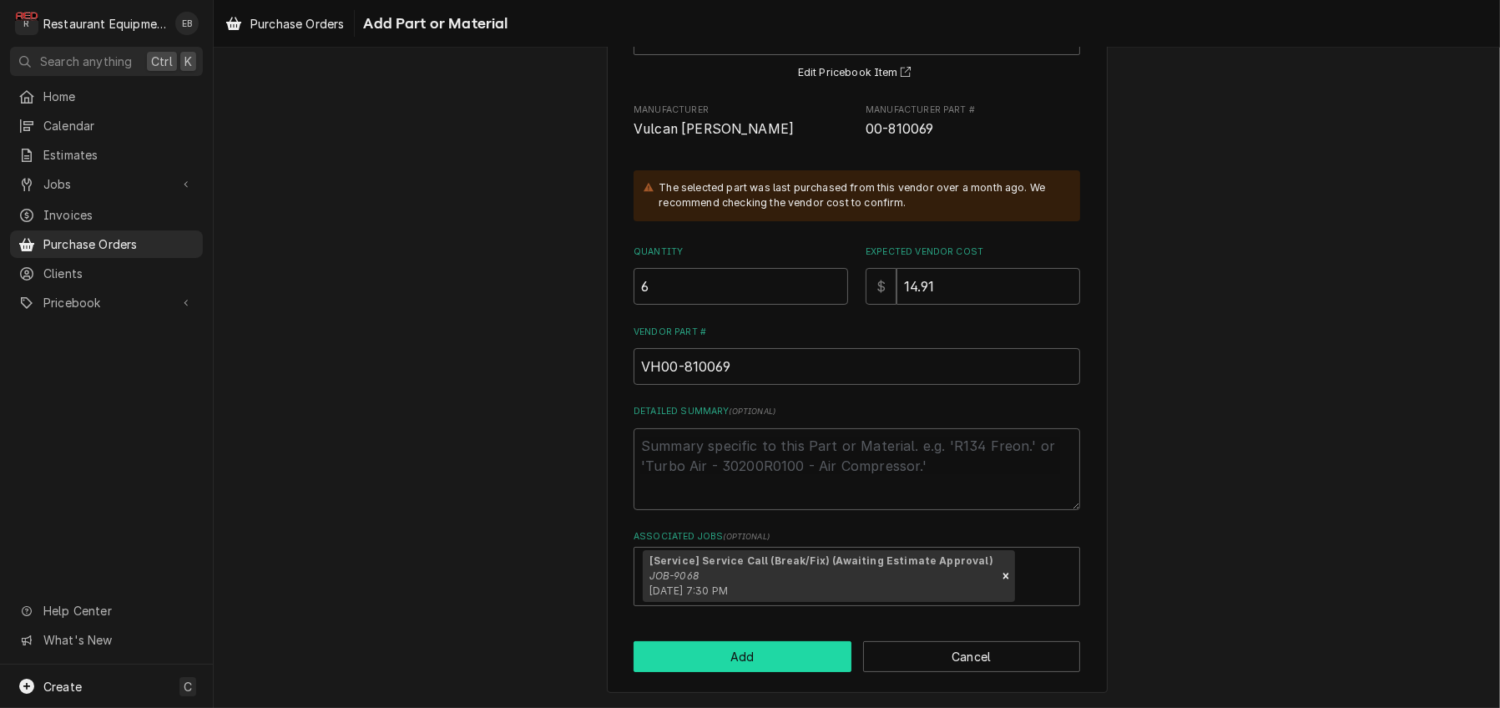
click at [785, 672] on button "Add" at bounding box center [743, 656] width 218 height 31
type textarea "x"
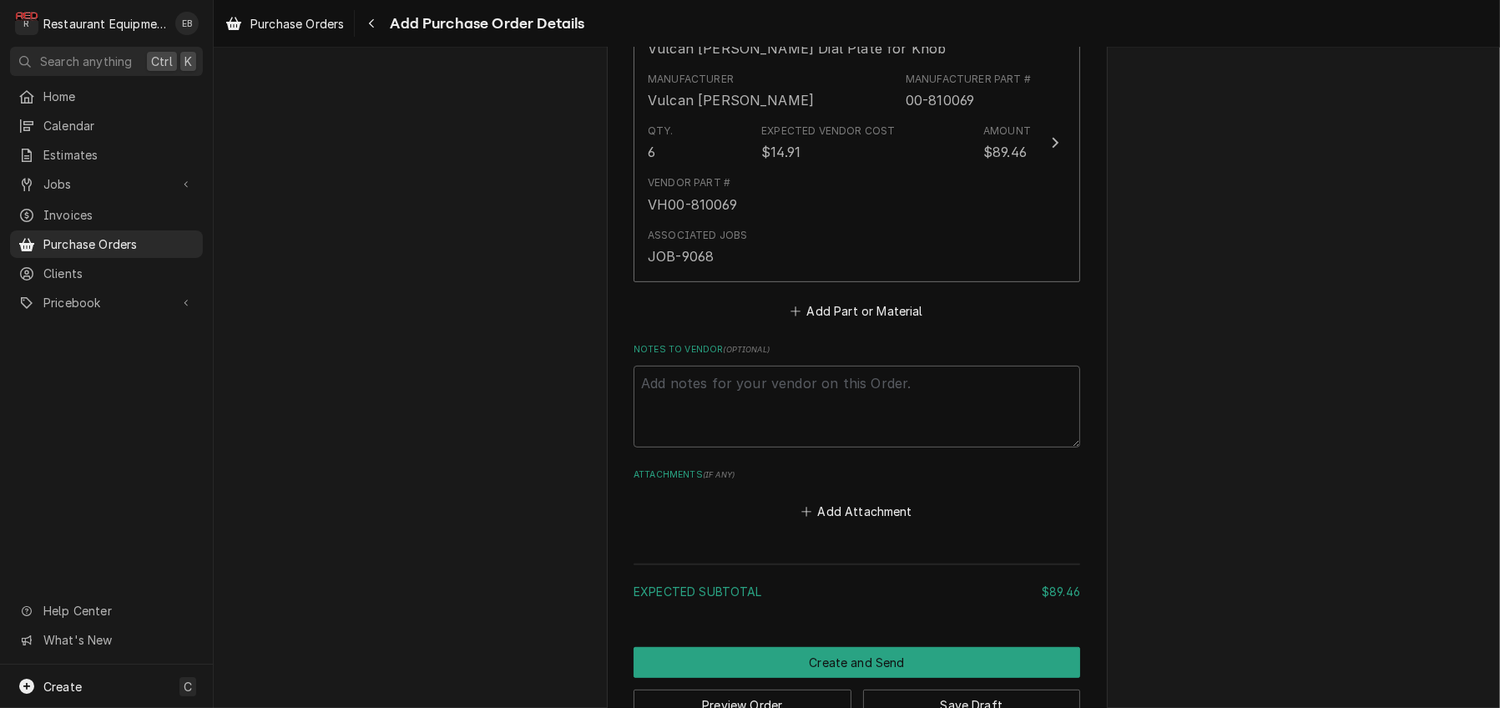
scroll to position [783, 0]
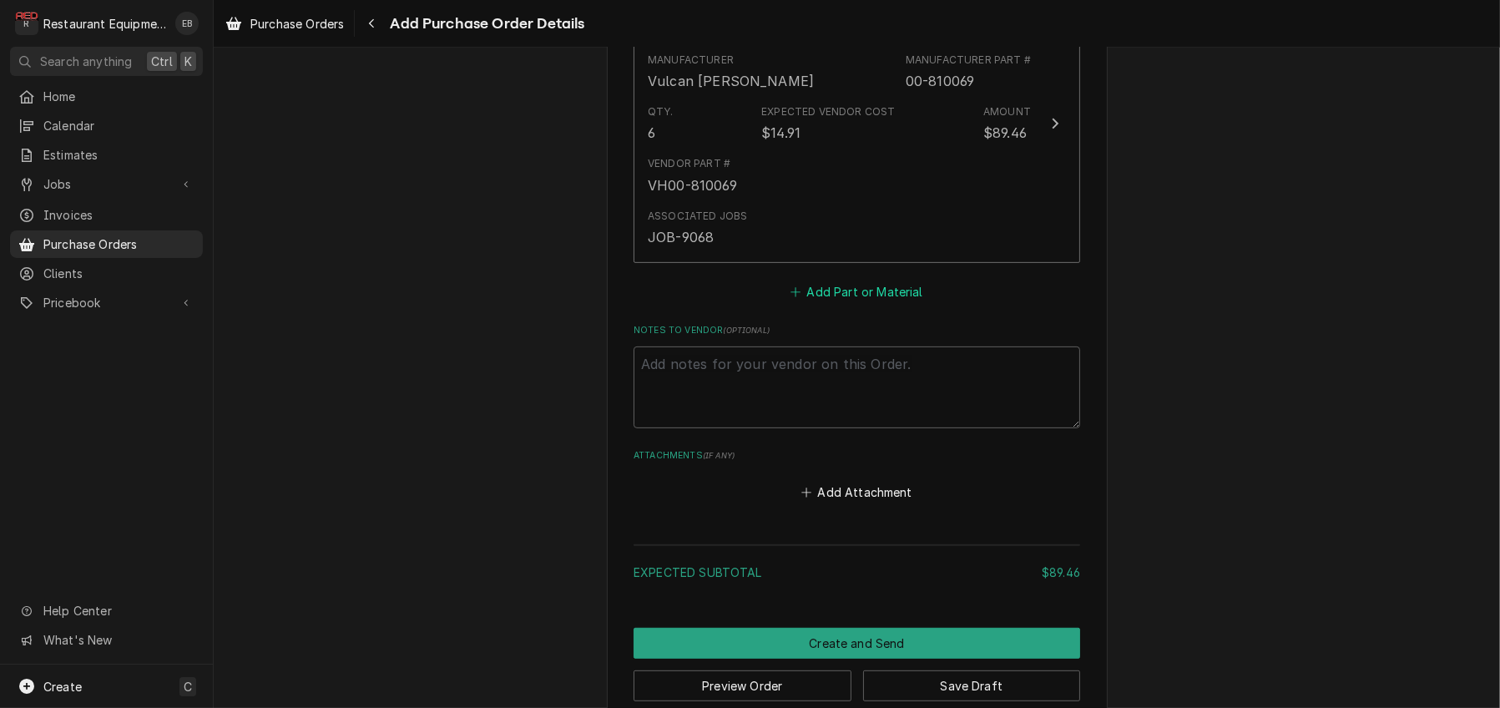
click at [818, 303] on button "Add Part or Material" at bounding box center [857, 291] width 138 height 23
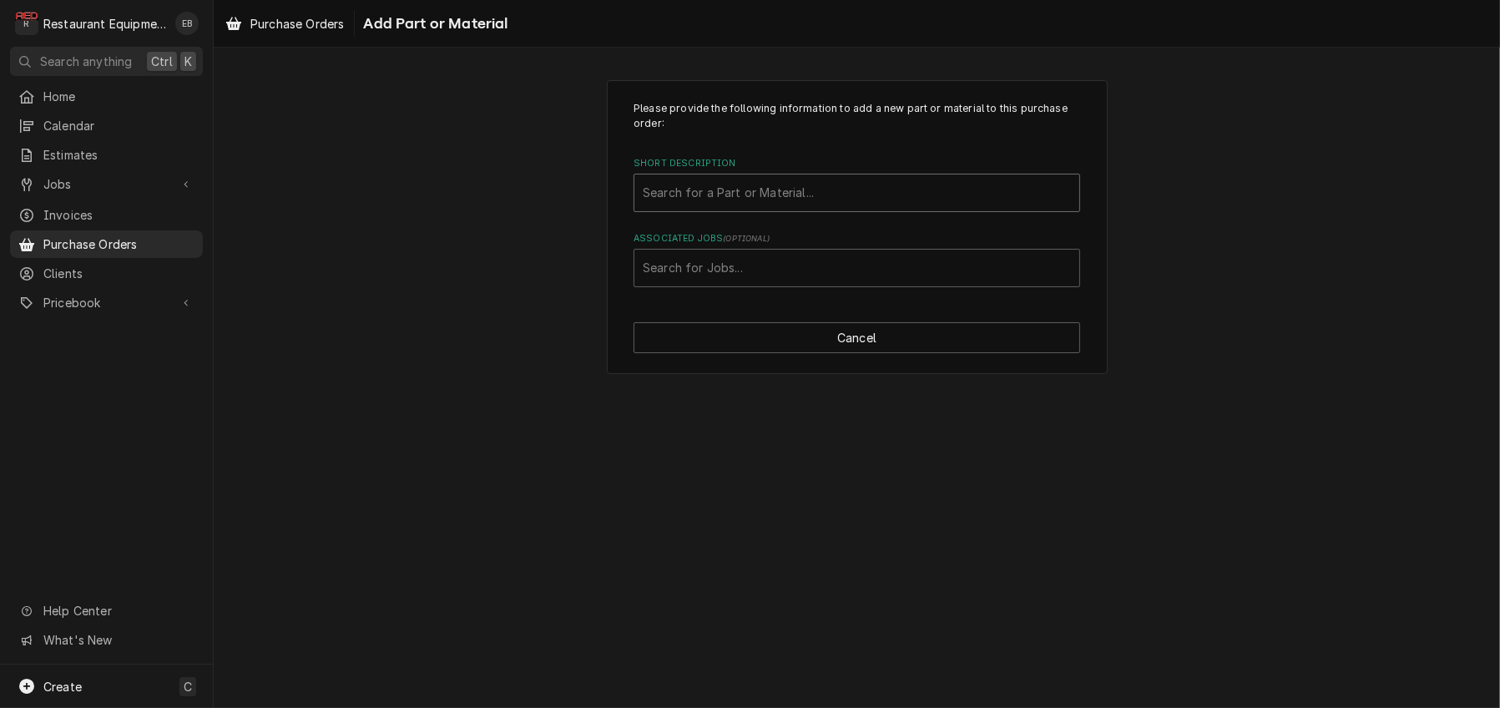
click at [740, 208] on div "Short Description" at bounding box center [857, 193] width 428 height 30
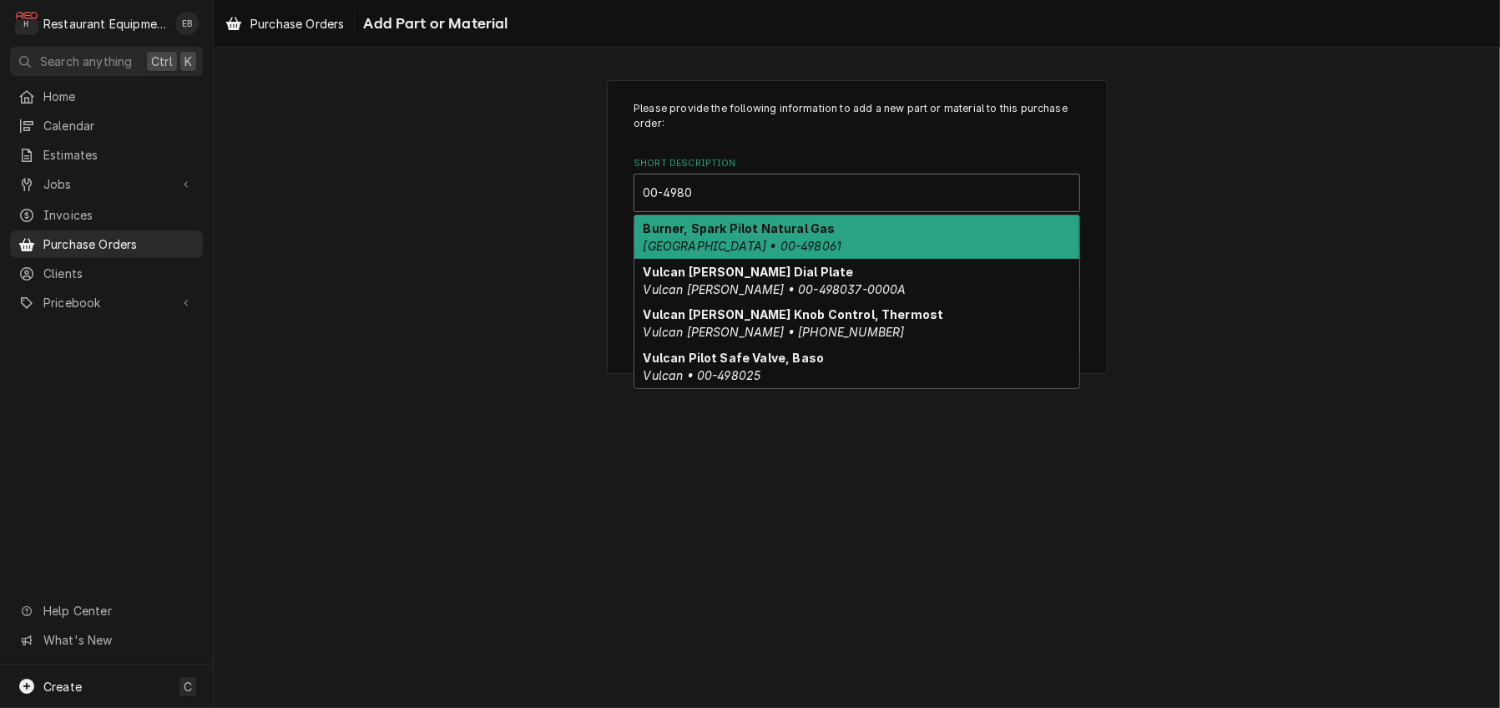
type input "00-4980"
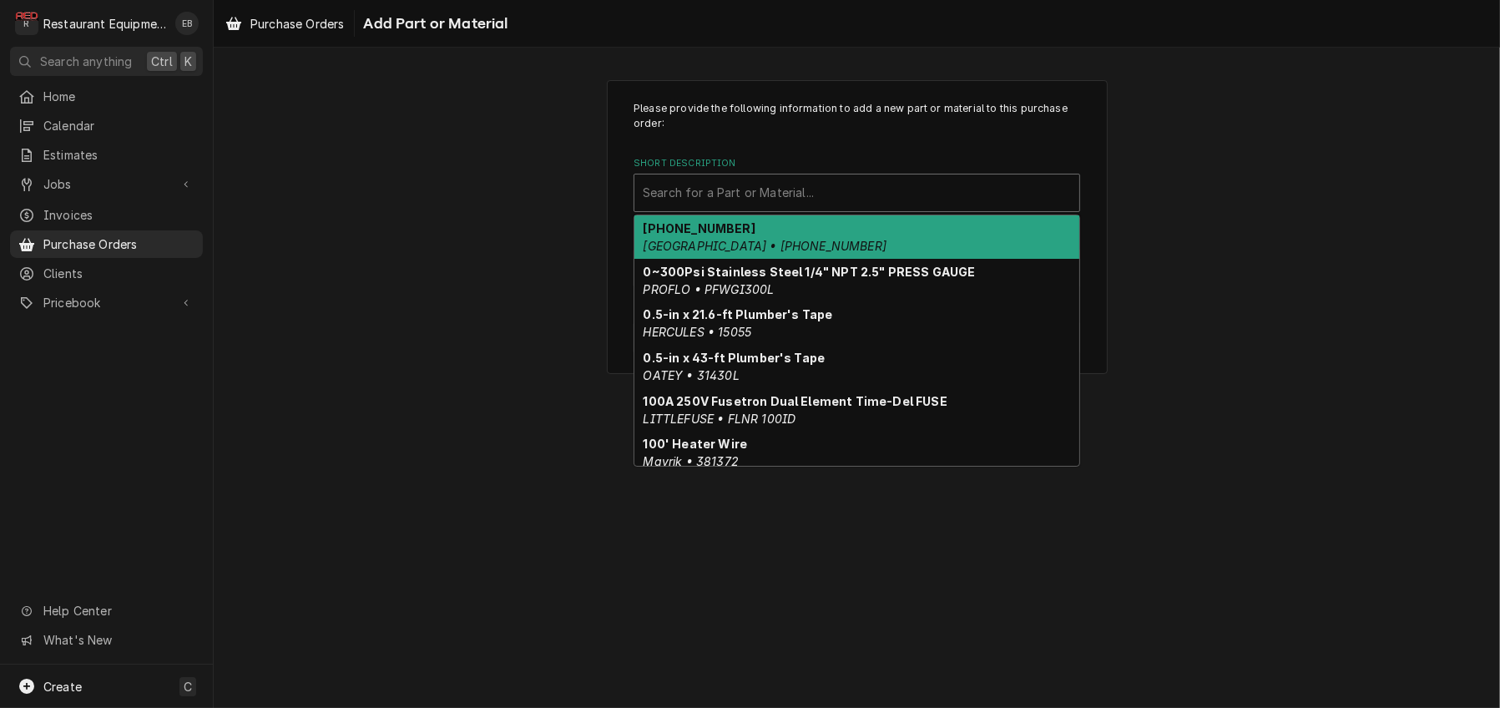
click at [771, 208] on div "Short Description" at bounding box center [857, 193] width 428 height 30
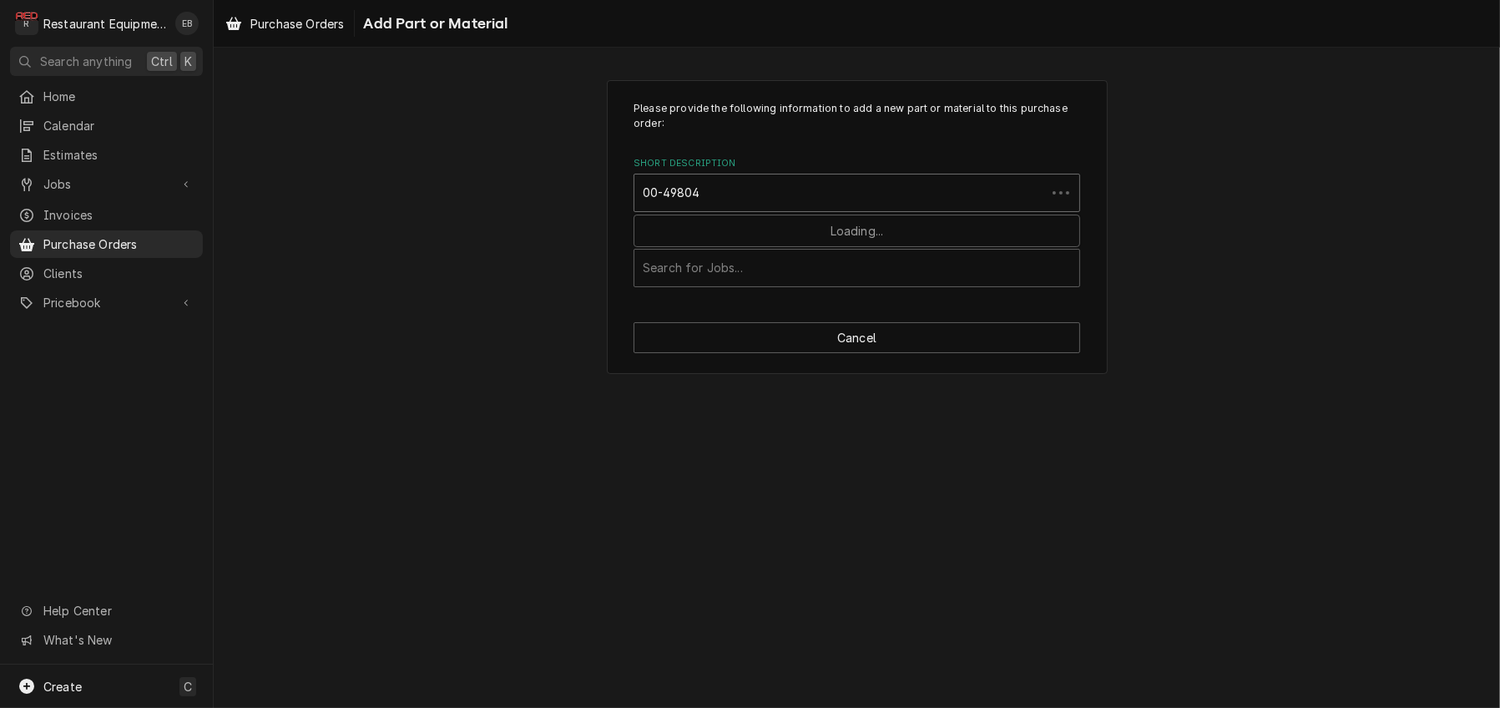
type input "00-498041"
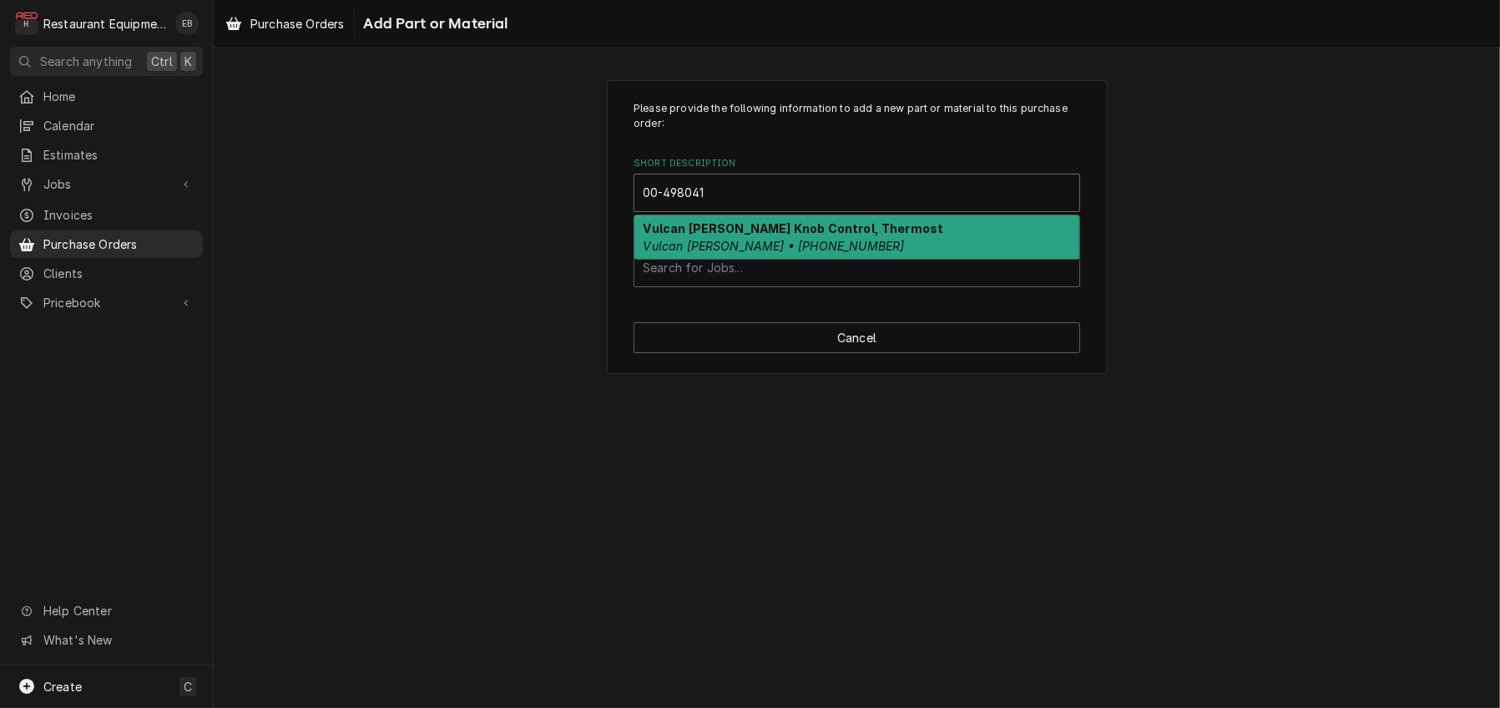
click at [899, 244] on div "Vulcan Hart Knob Control, Thermost Vulcan Hart • 00-498041-00012" at bounding box center [856, 236] width 445 height 43
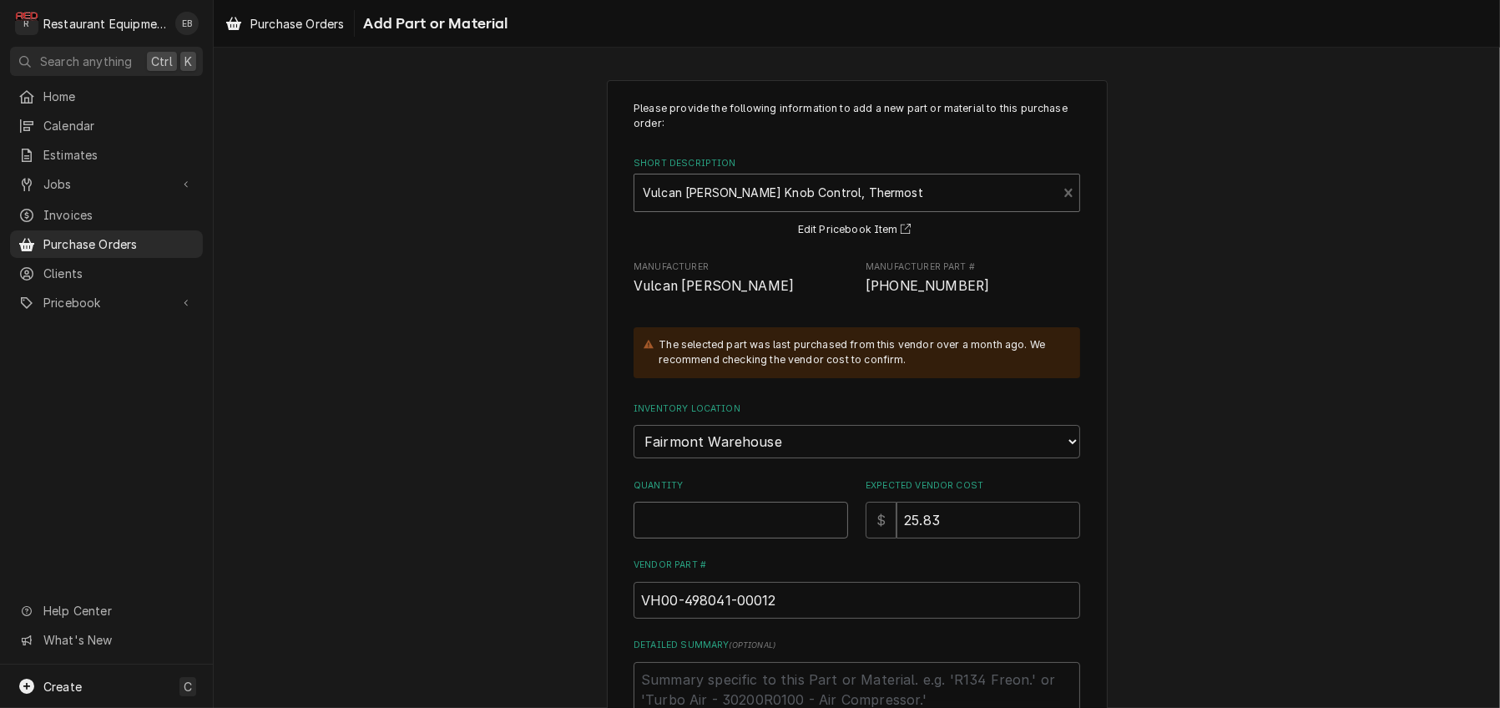
click at [710, 538] on input "Quantity" at bounding box center [741, 520] width 215 height 37
type textarea "x"
type input "6"
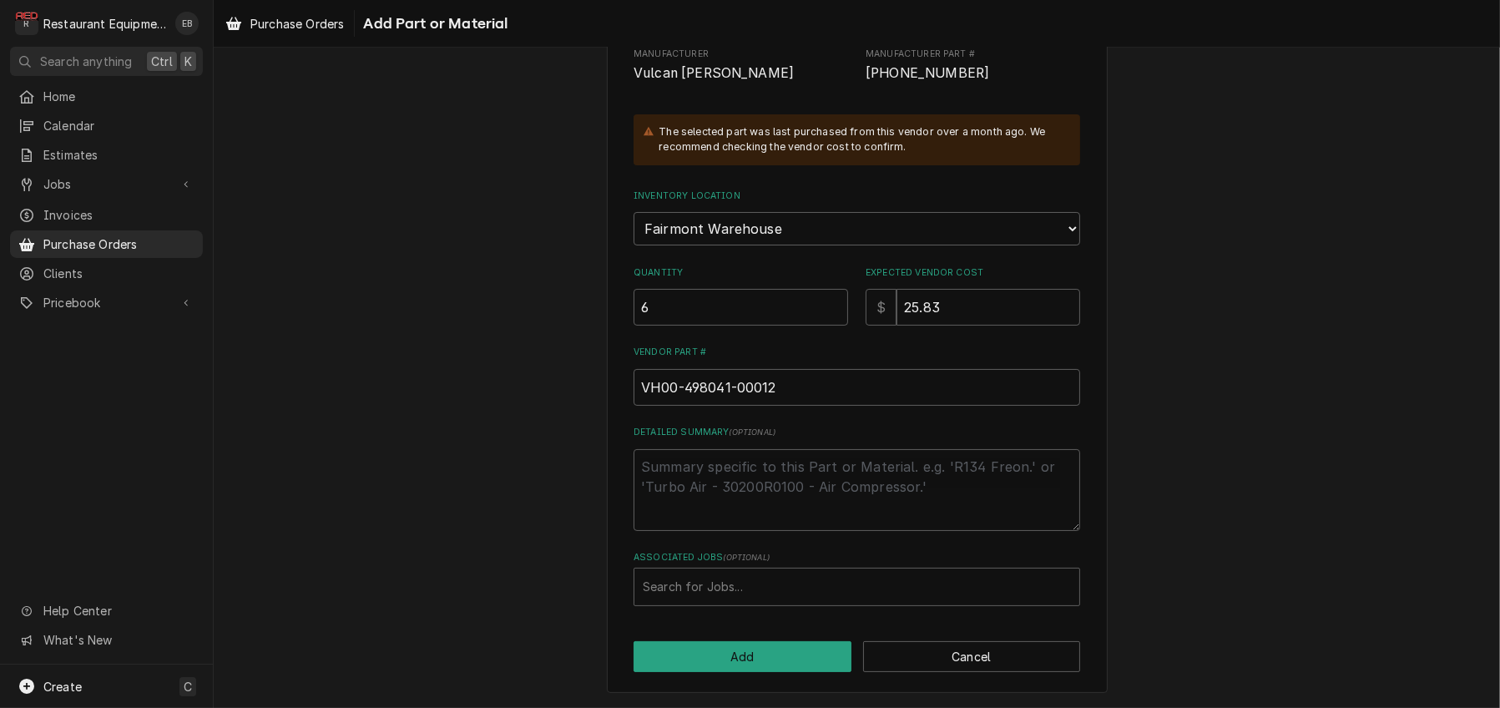
scroll to position [309, 0]
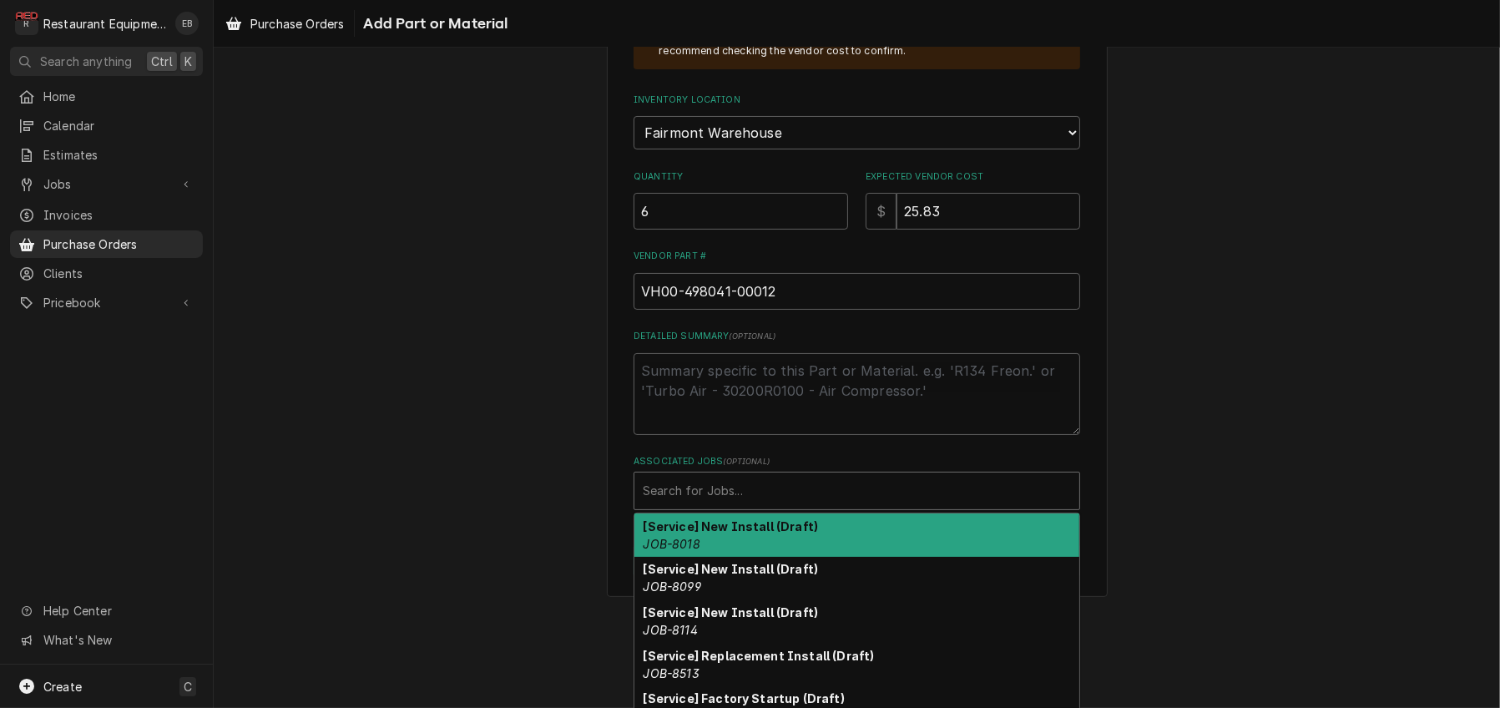
click at [701, 506] on div "Associated Jobs" at bounding box center [857, 491] width 428 height 30
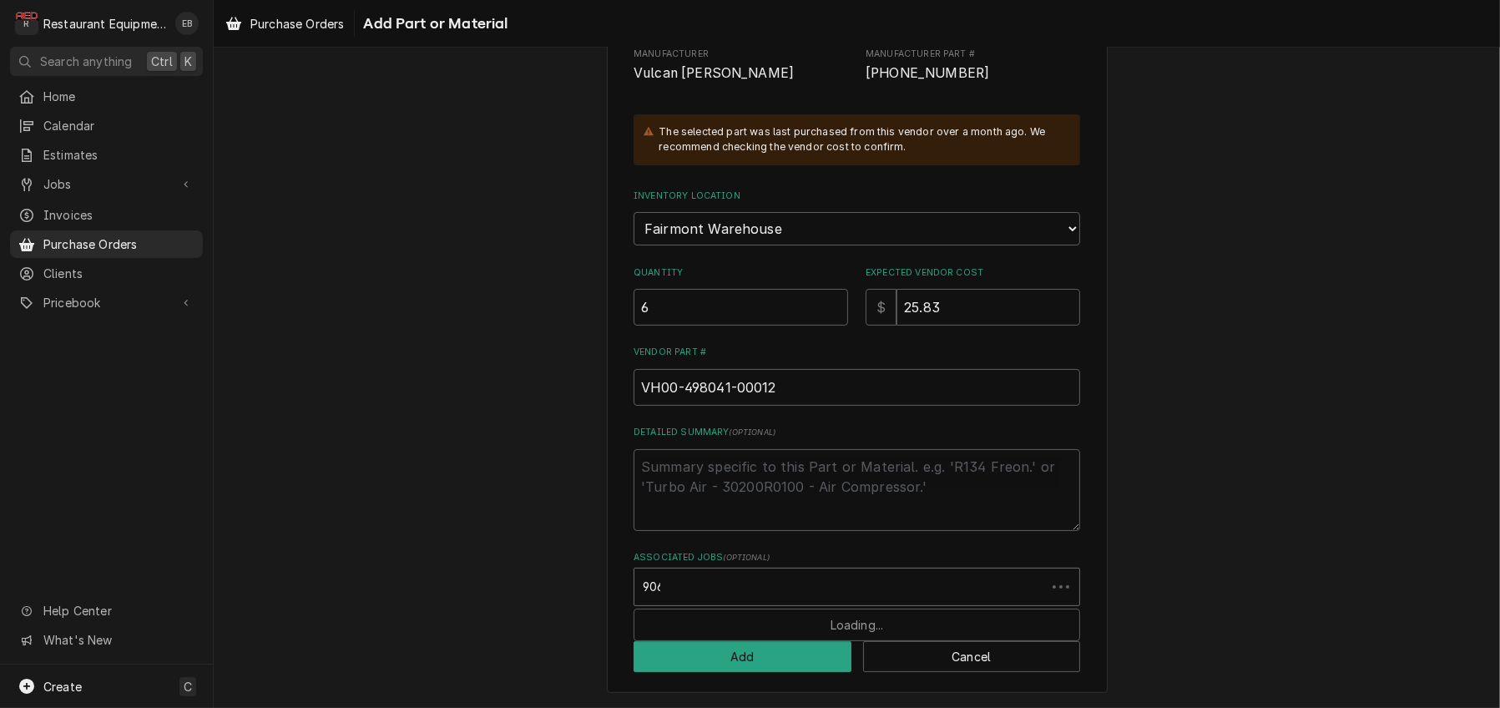
type input "9068"
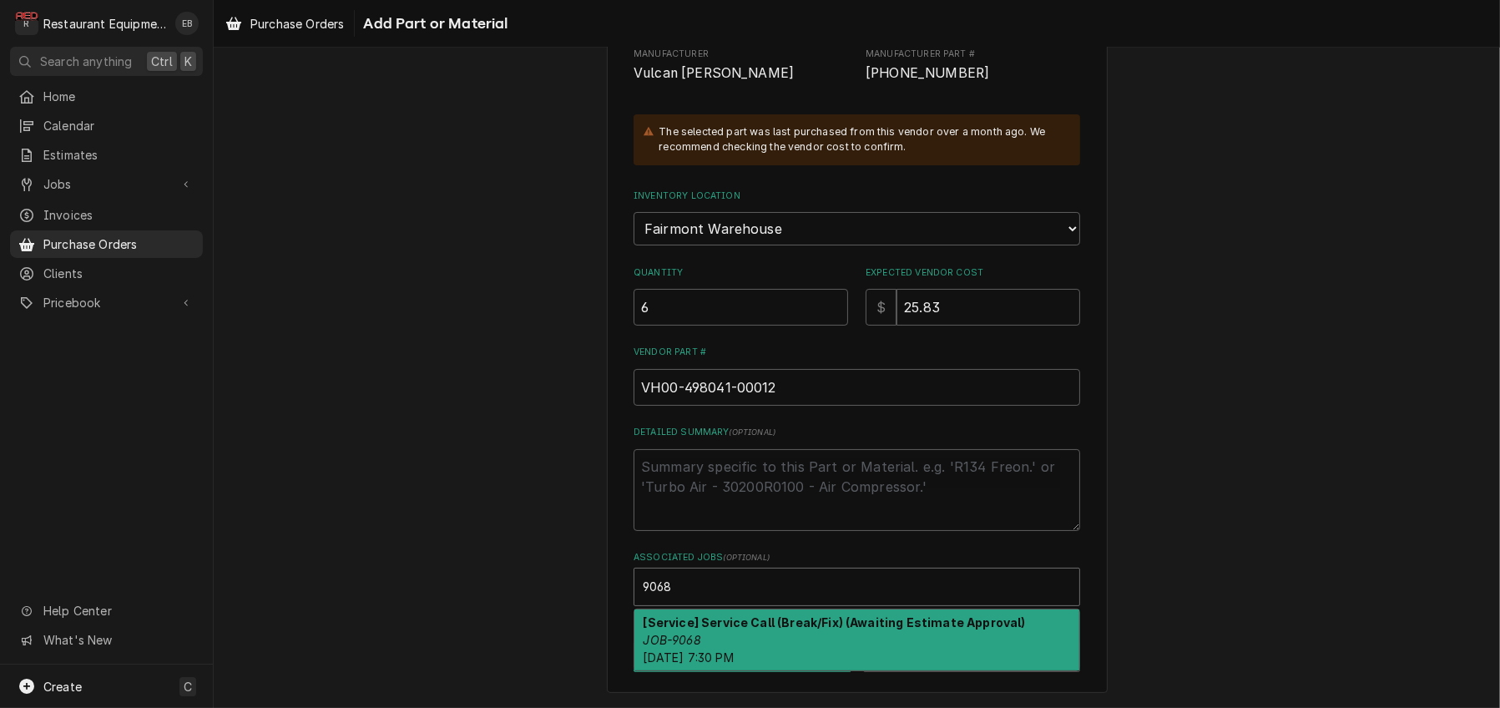
click at [800, 625] on div "[Service] Service Call (Break/Fix) (Awaiting Estimate Approval) JOB-9068 Mon, S…" at bounding box center [856, 639] width 445 height 61
type textarea "x"
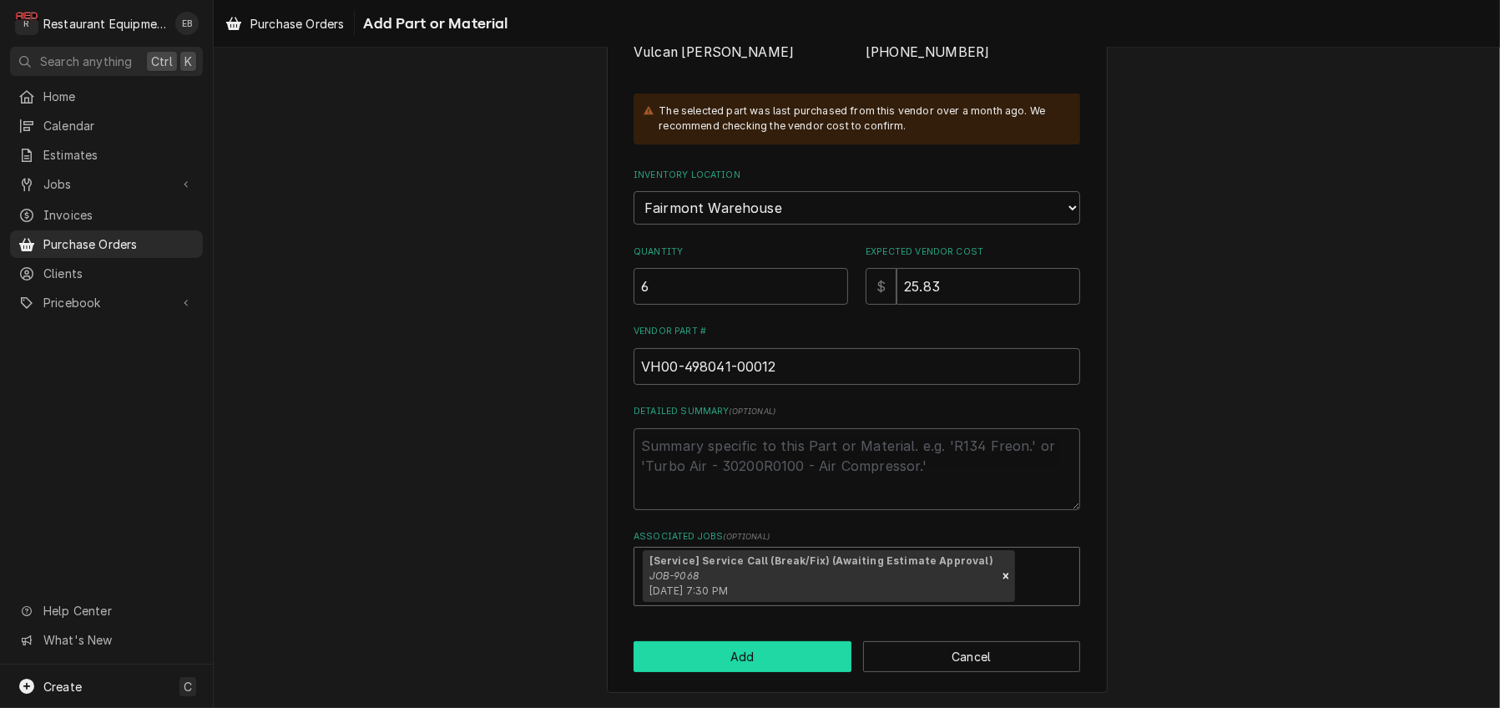
click at [740, 672] on button "Add" at bounding box center [743, 656] width 218 height 31
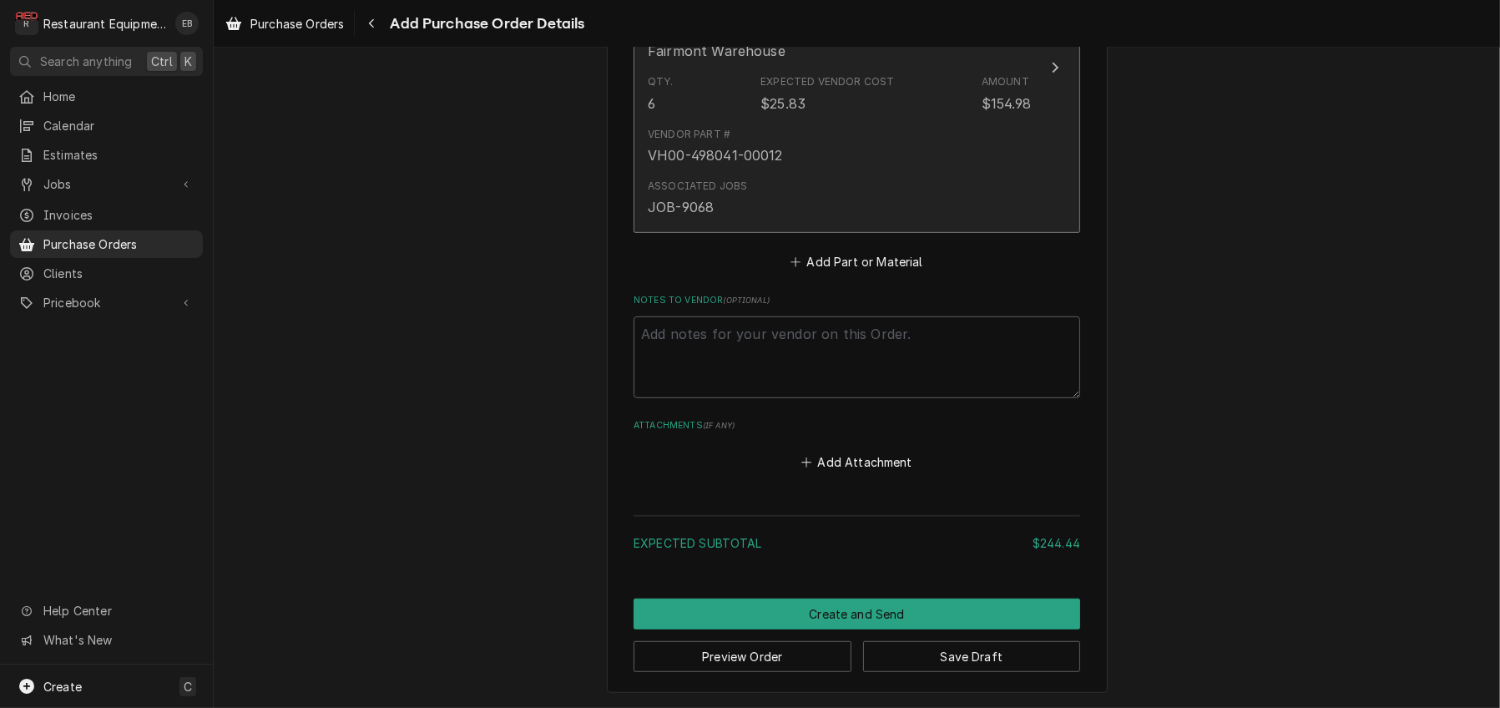
scroll to position [1231, 0]
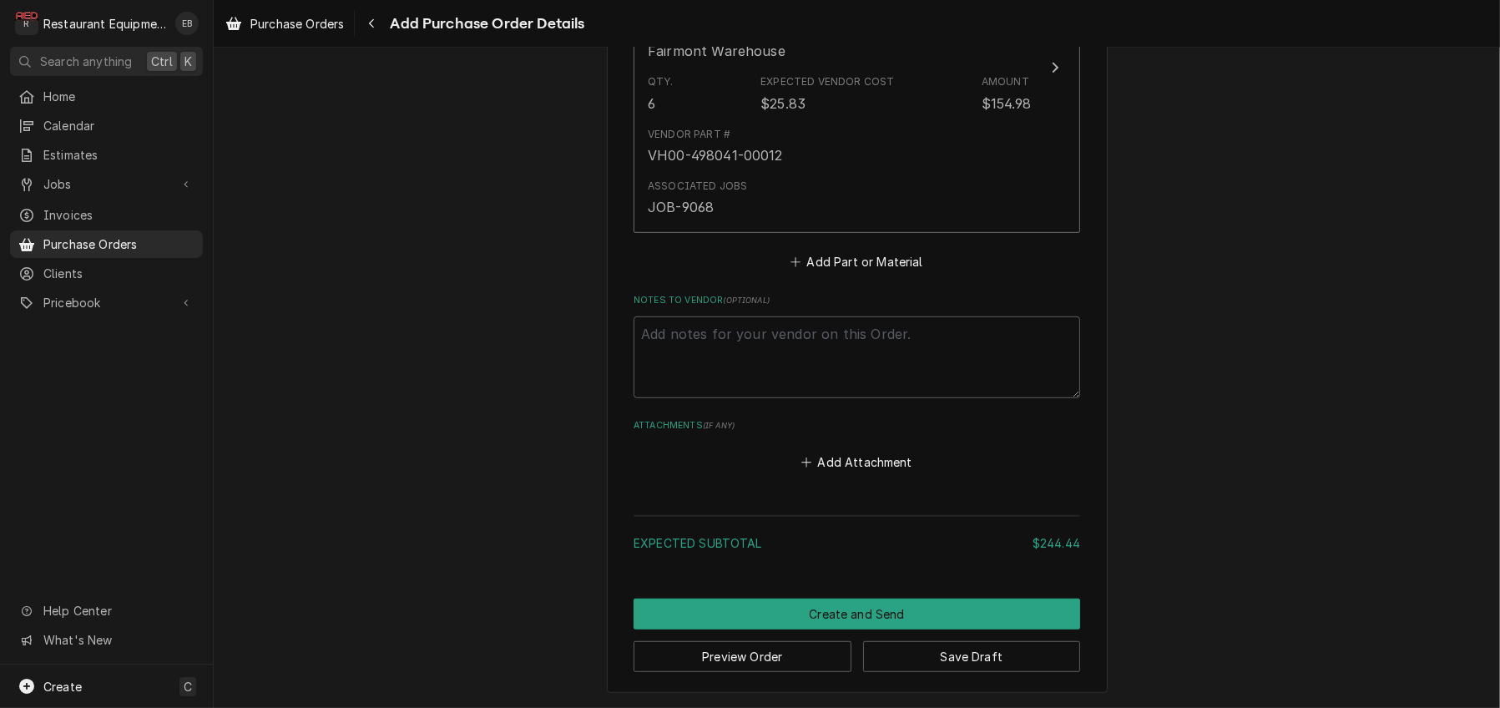
type textarea "x"
click at [842, 273] on button "Add Part or Material" at bounding box center [857, 261] width 138 height 23
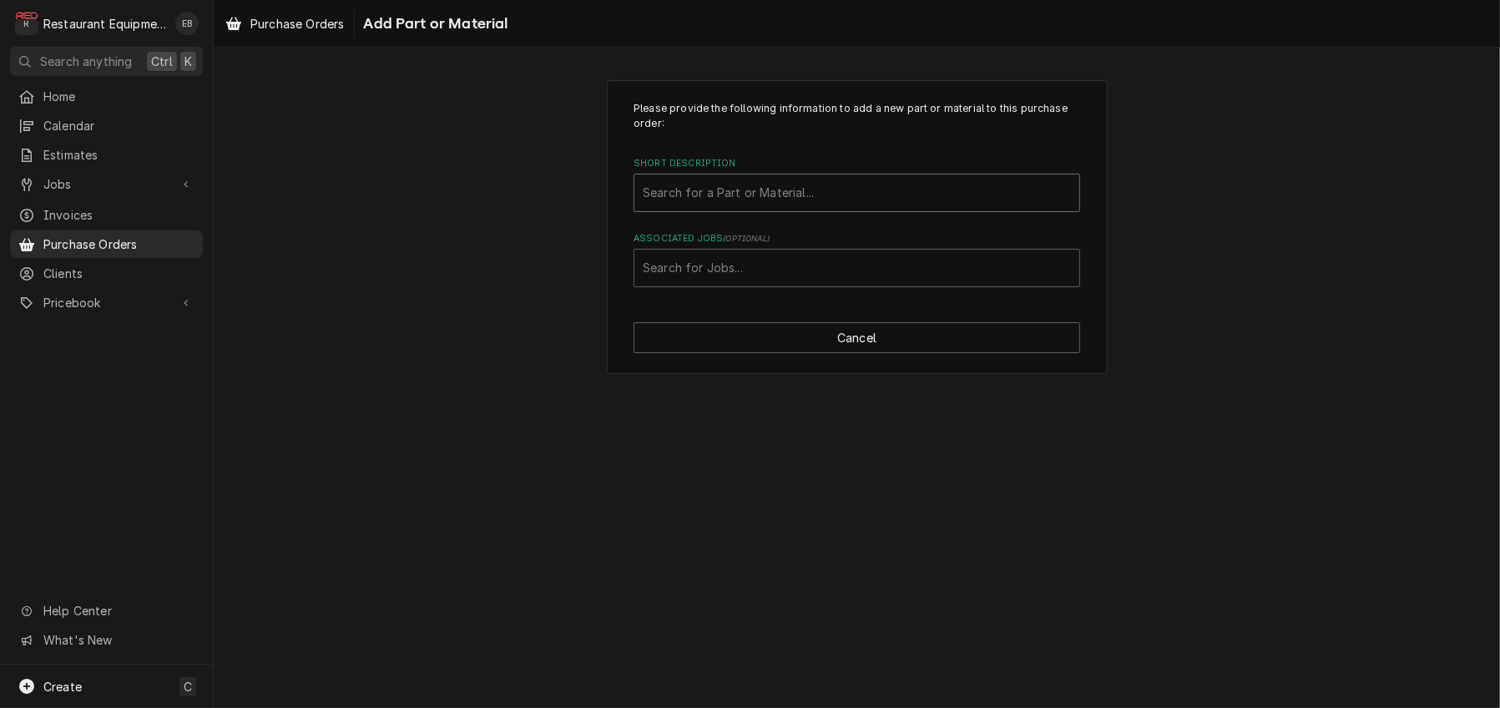
click at [814, 208] on div "Short Description" at bounding box center [857, 193] width 428 height 30
type input "108387"
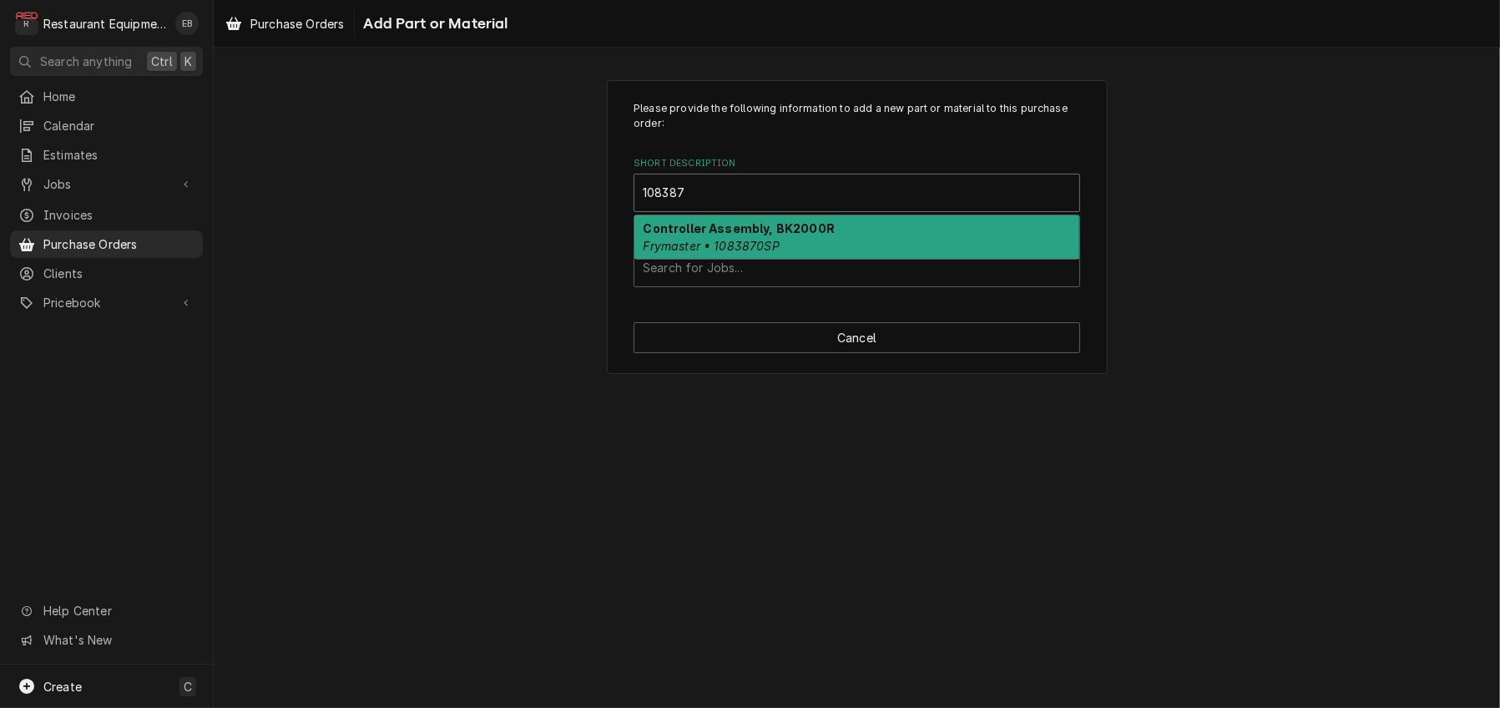
click at [1039, 255] on div "Controller Assembly, BK2000R Frymaster • 1083870SP" at bounding box center [856, 236] width 445 height 43
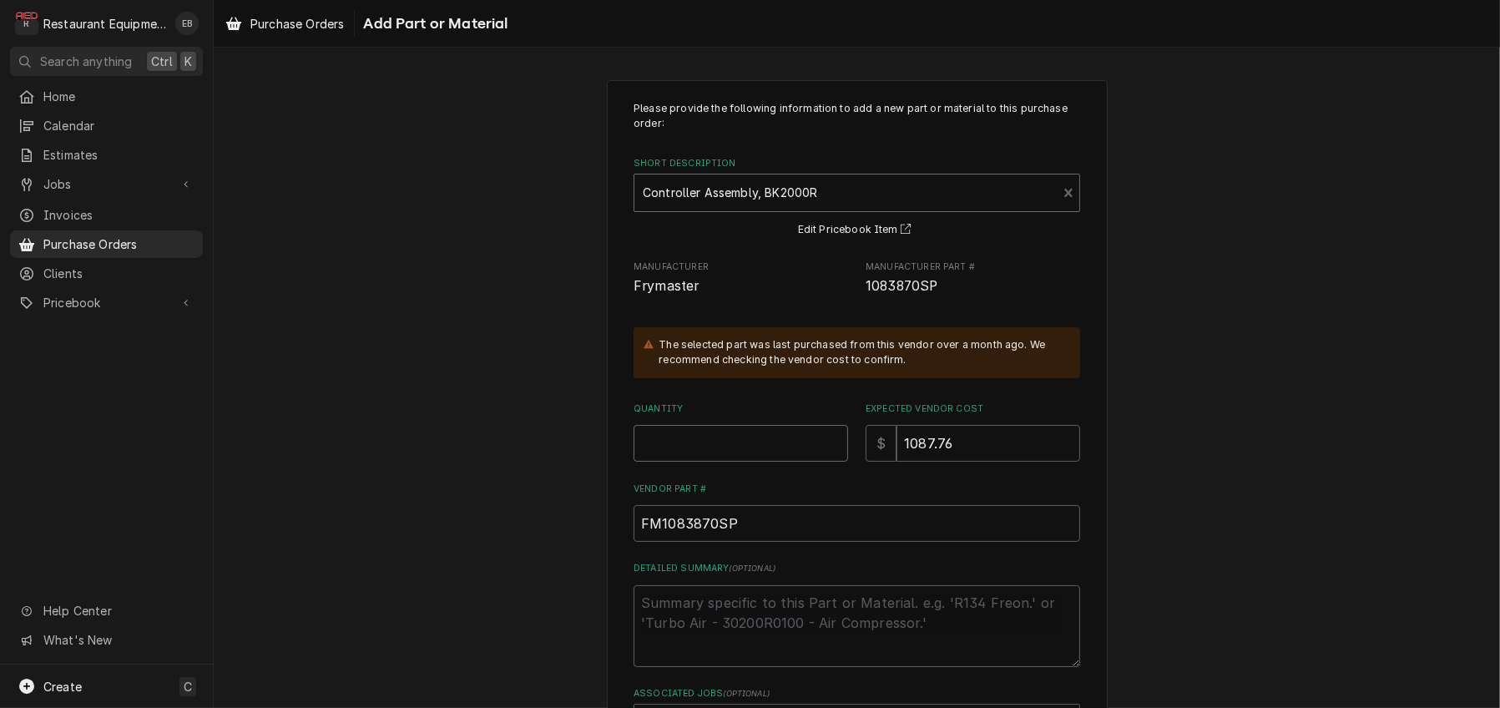
click at [702, 462] on input "Quantity" at bounding box center [741, 443] width 215 height 37
type textarea "x"
type input "1"
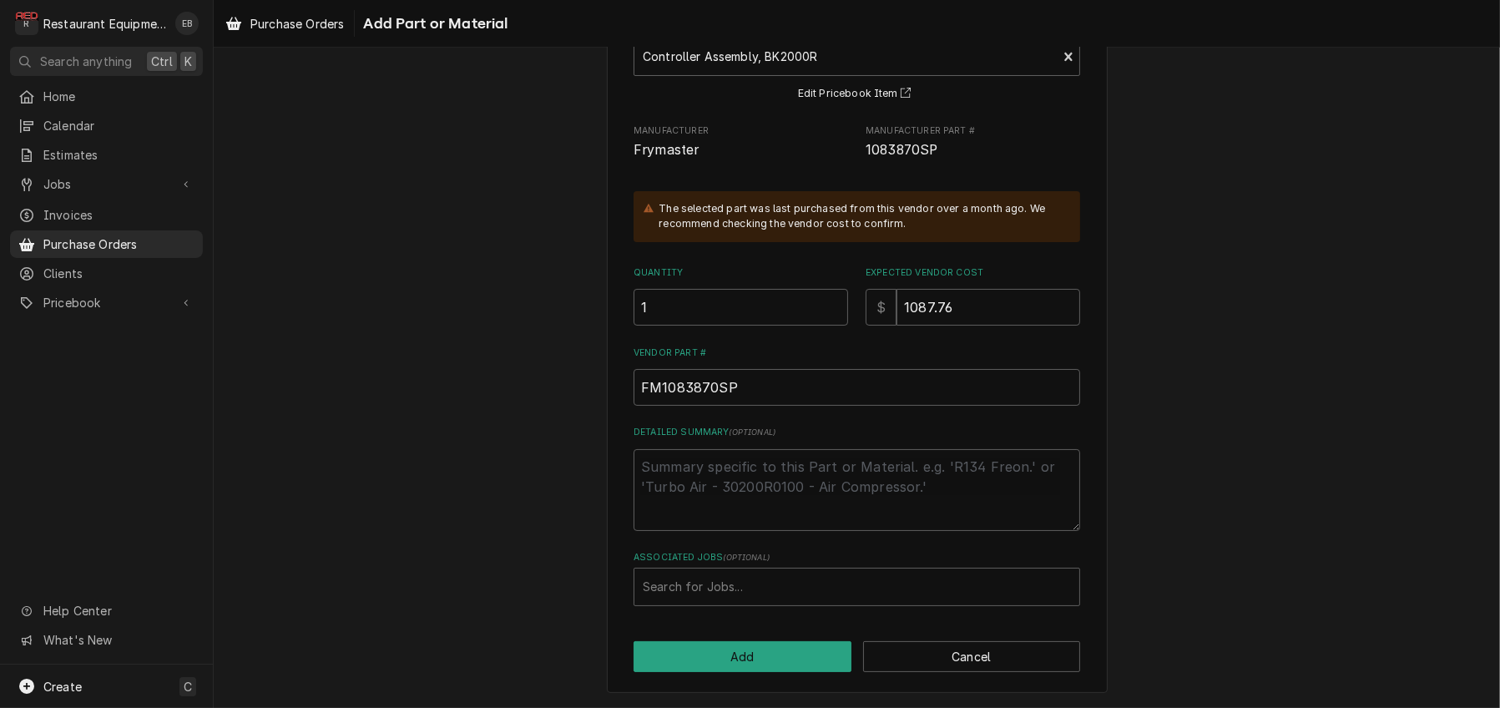
scroll to position [224, 0]
click at [758, 572] on div "Associated Jobs" at bounding box center [857, 587] width 428 height 30
click at [715, 585] on div "Associated Jobs" at bounding box center [857, 587] width 428 height 30
type input "9125"
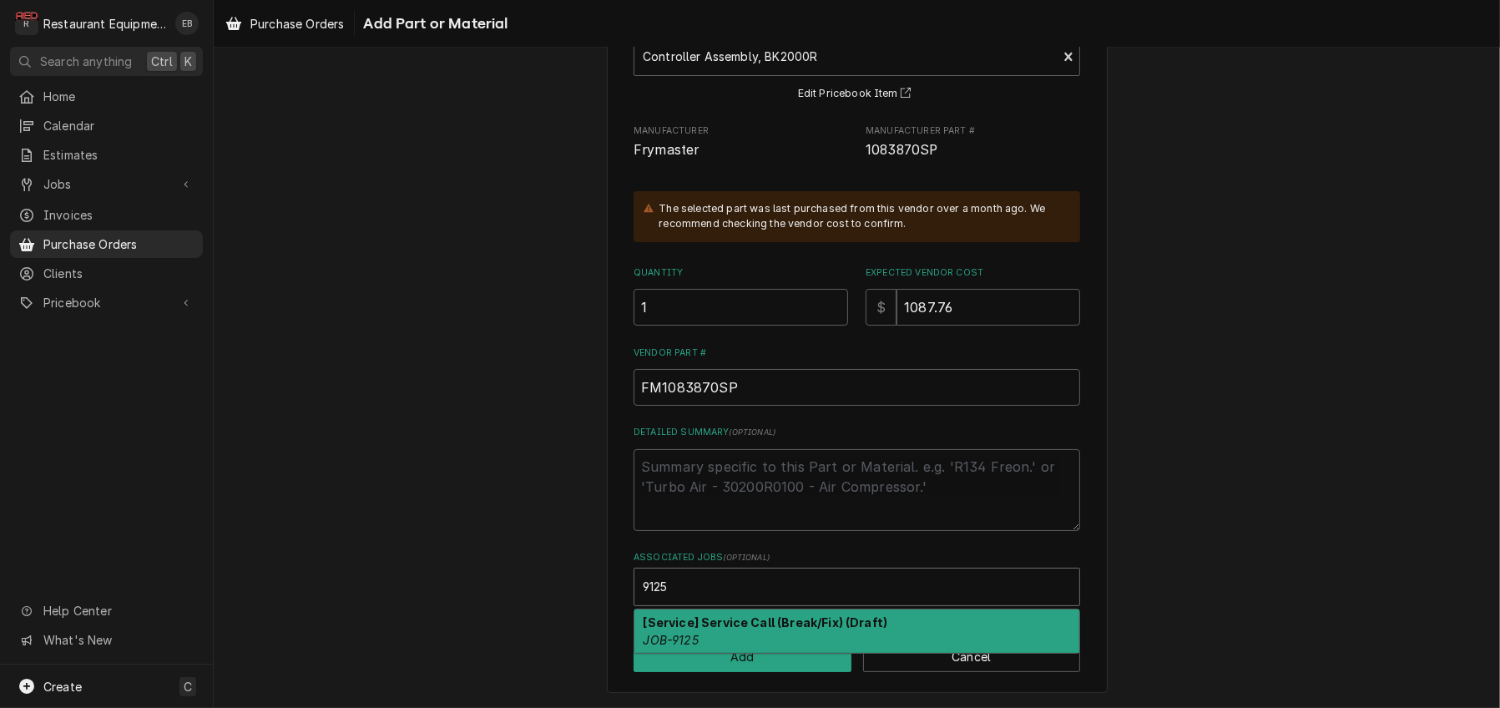
click at [749, 619] on strong "[Service] Service Call (Break/Fix) (Draft)" at bounding box center [766, 622] width 245 height 14
type textarea "x"
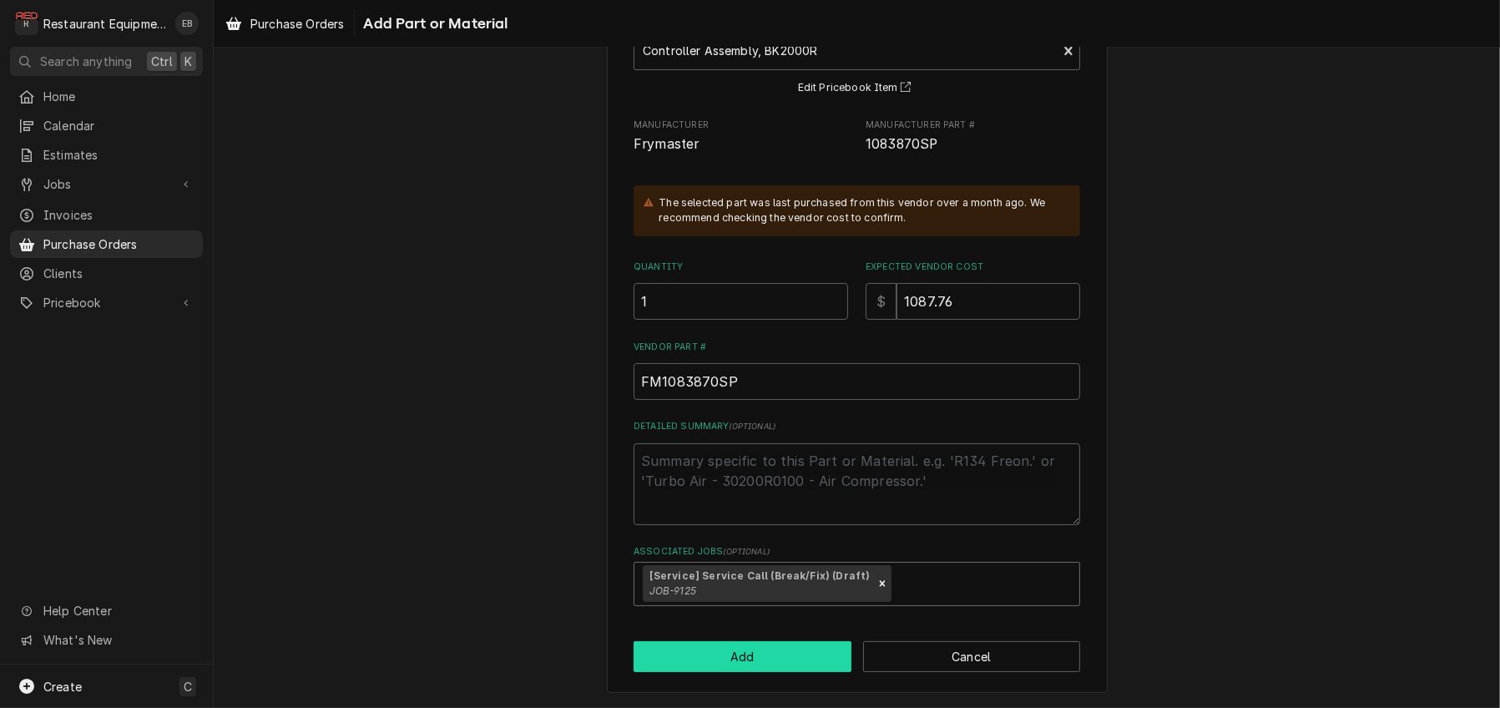
click at [752, 669] on button "Add" at bounding box center [743, 656] width 218 height 31
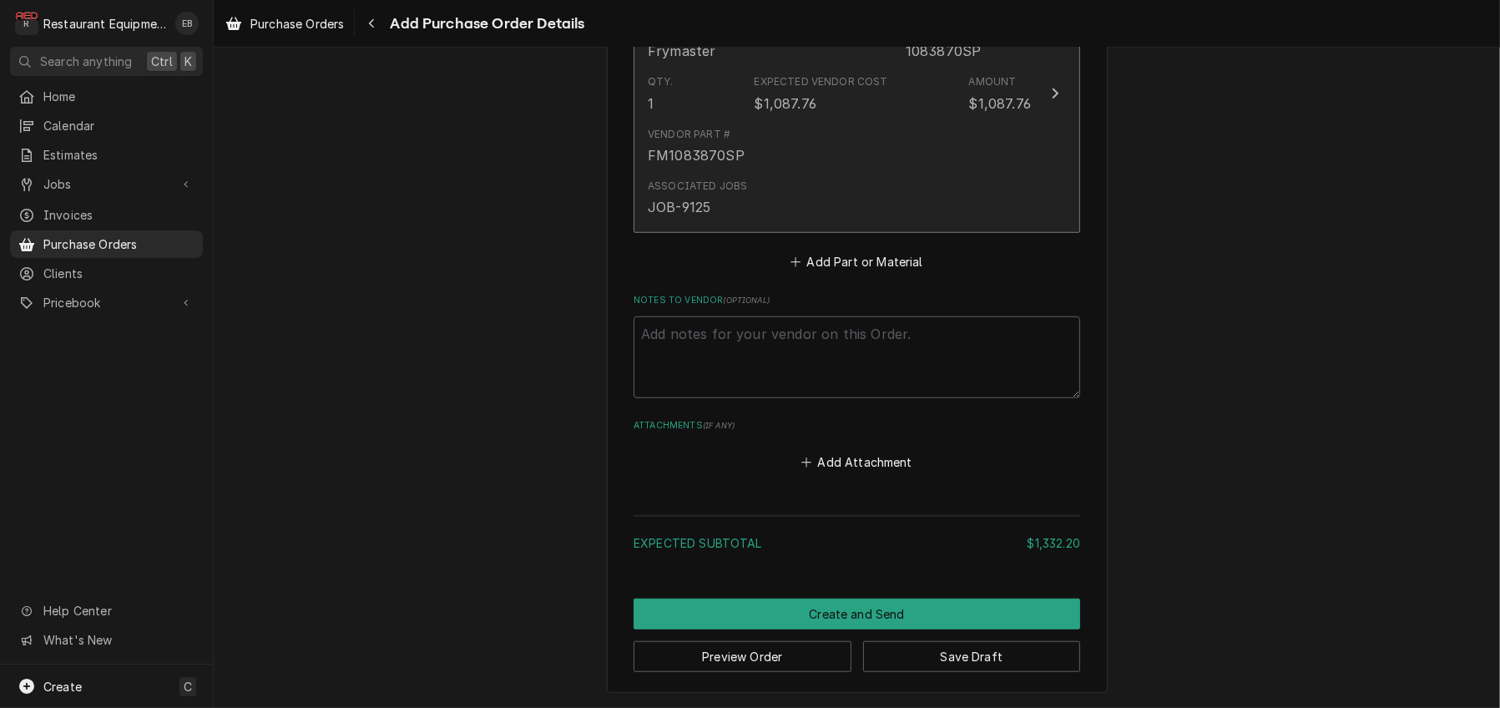
scroll to position [1661, 0]
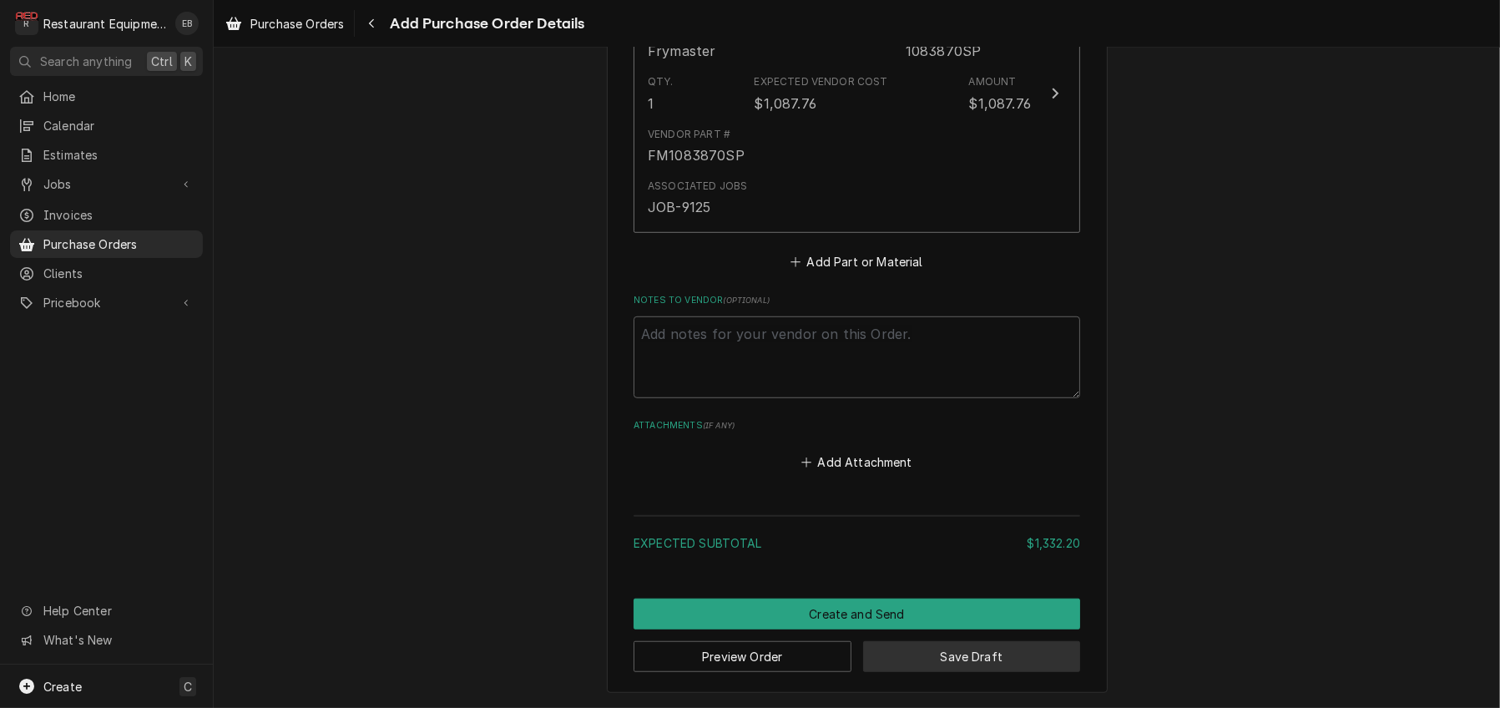
click at [948, 664] on button "Save Draft" at bounding box center [972, 656] width 218 height 31
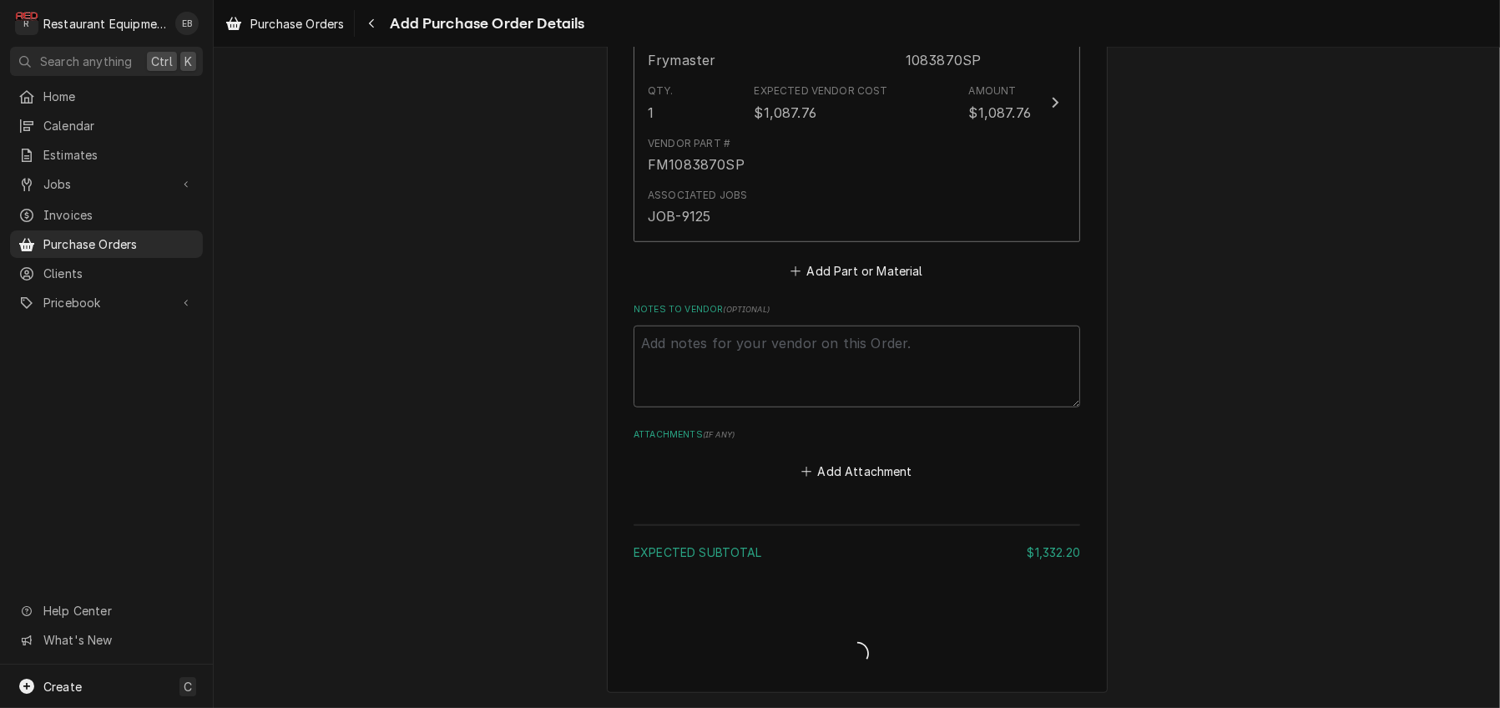
type textarea "x"
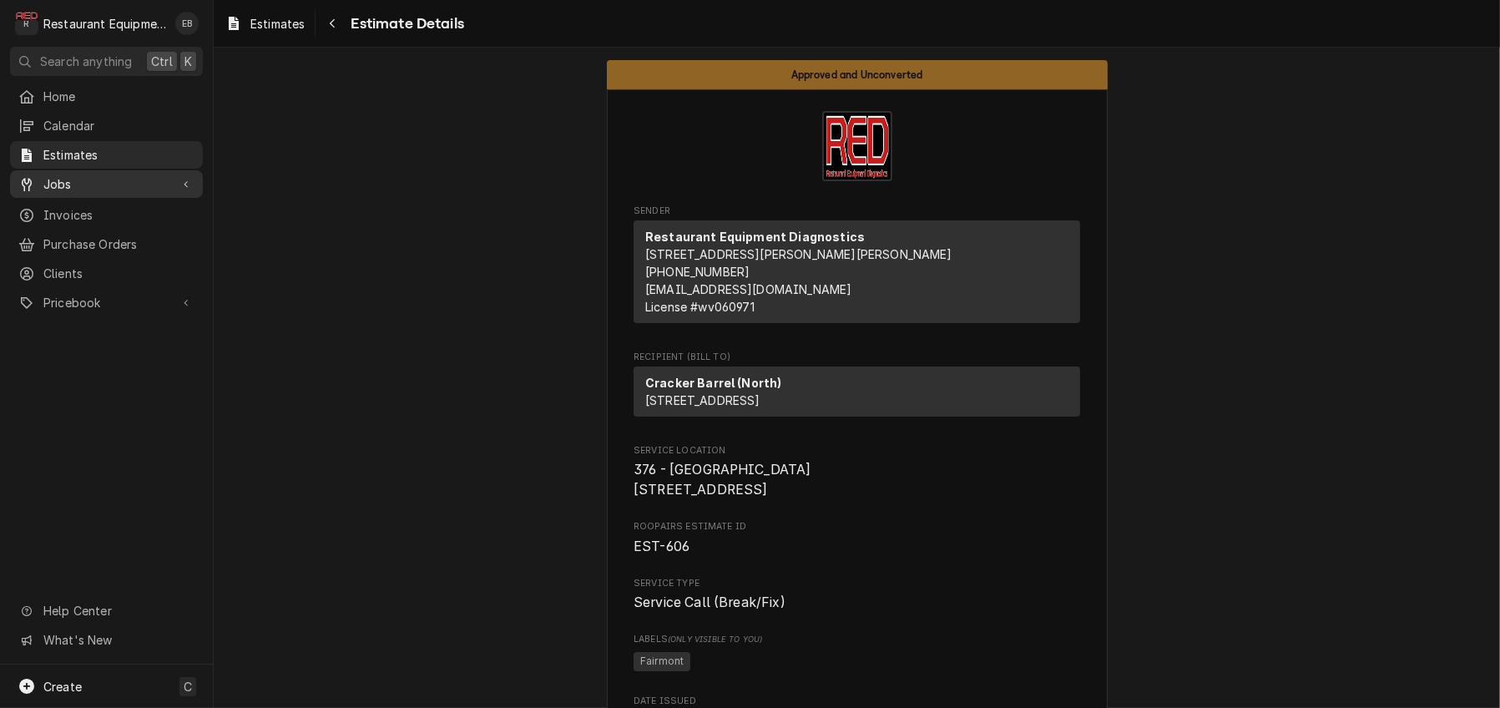
click at [54, 182] on span "Jobs" at bounding box center [106, 184] width 126 height 18
click at [88, 222] on span "Jobs" at bounding box center [118, 214] width 151 height 18
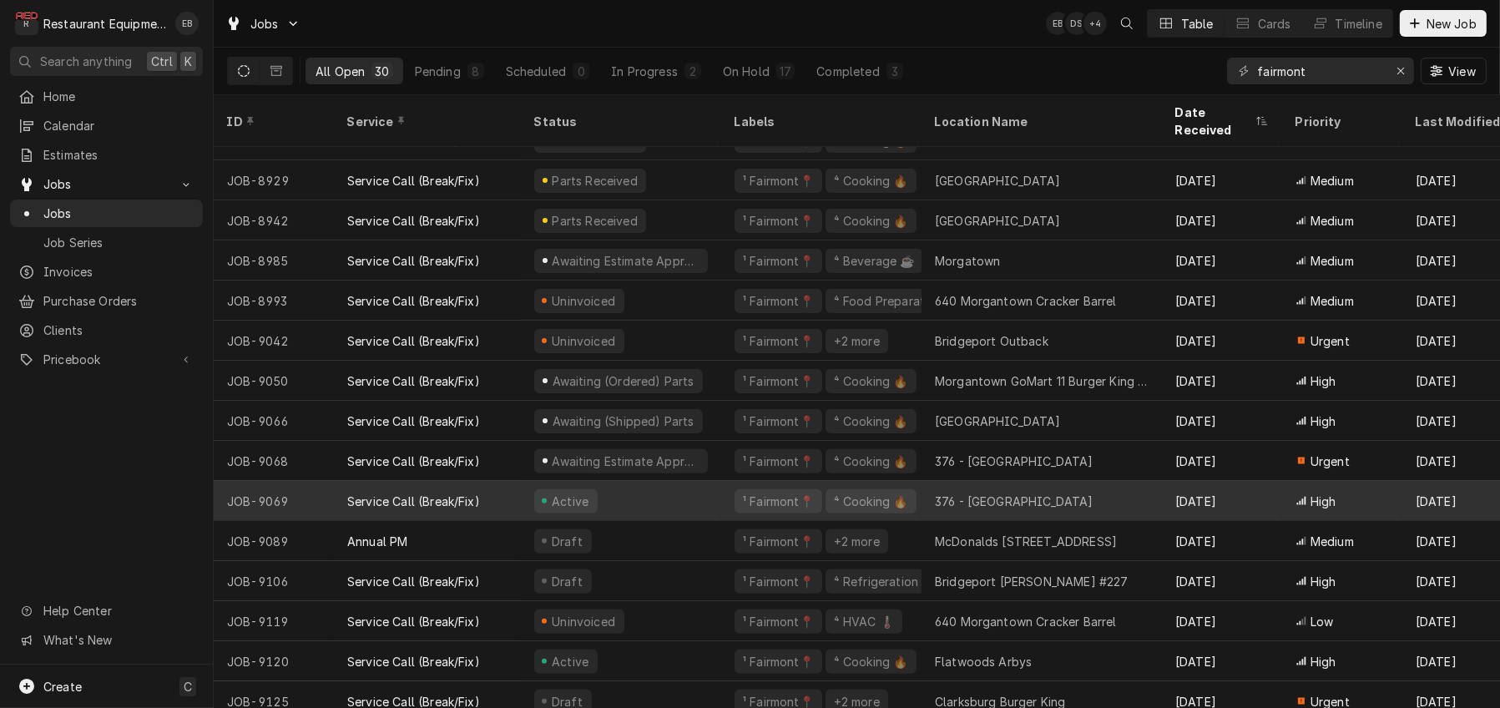
scroll to position [652, 0]
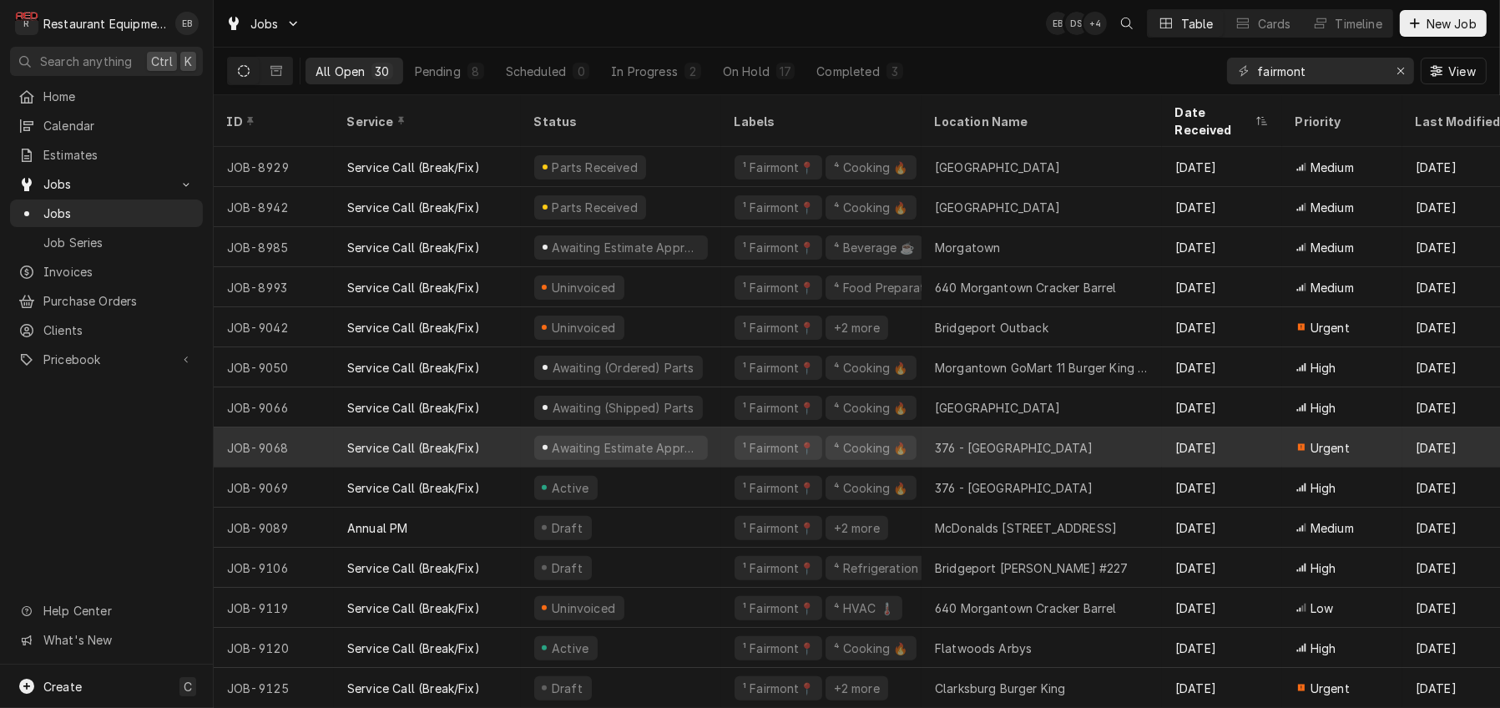
click at [738, 437] on div "¹ Fairmont📍 ⁴ Cooking 🔥" at bounding box center [821, 447] width 200 height 40
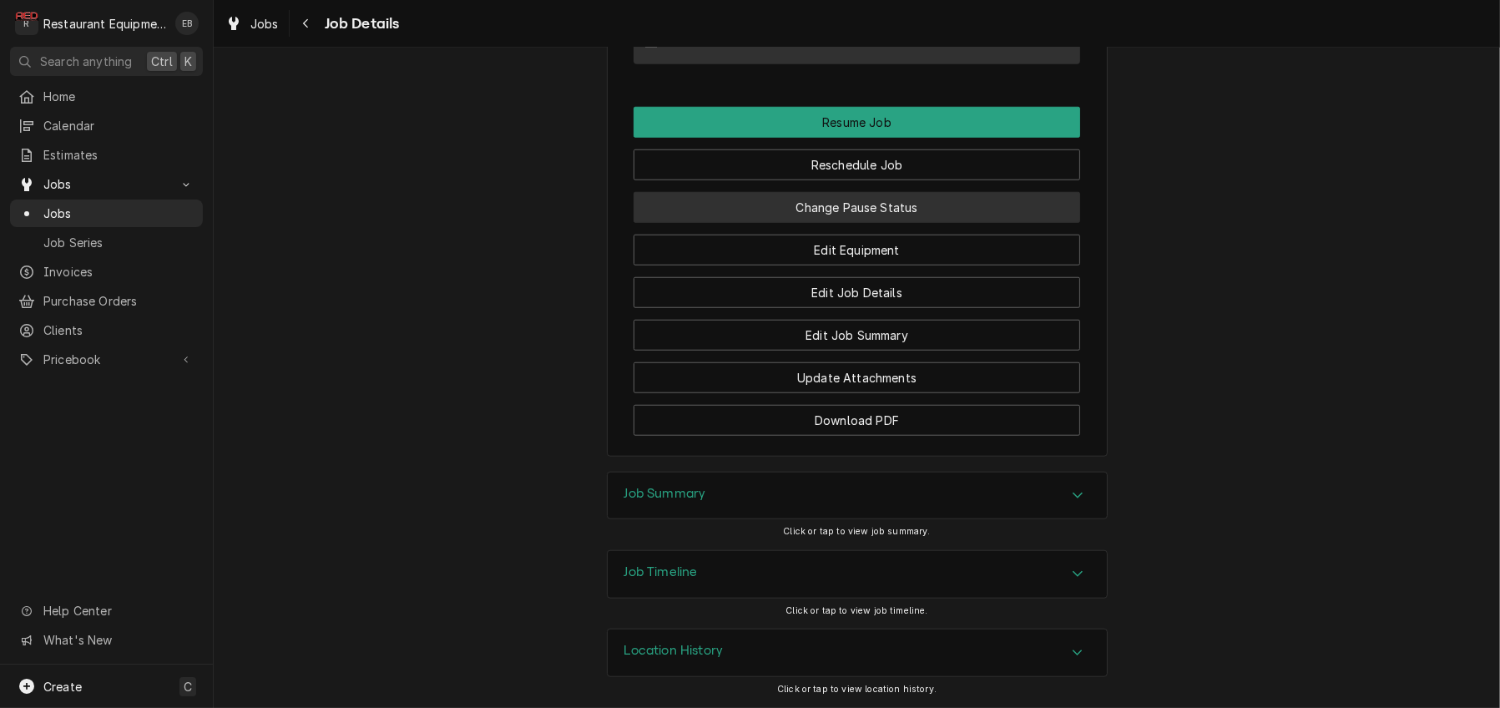
scroll to position [2058, 0]
click at [870, 223] on button "Change Pause Status" at bounding box center [857, 207] width 447 height 31
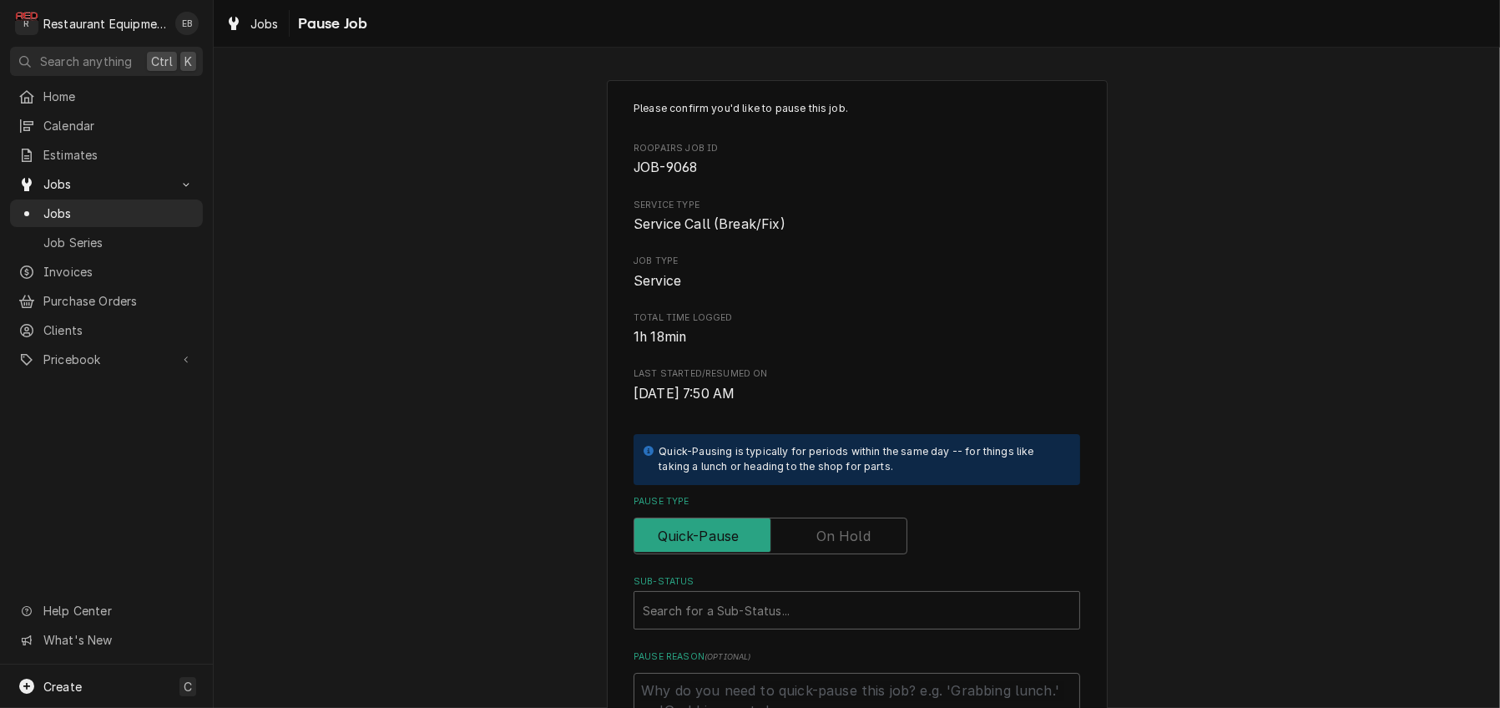
drag, startPoint x: 828, startPoint y: 602, endPoint x: 820, endPoint y: 625, distance: 24.8
click at [828, 554] on label "Pause Type" at bounding box center [771, 536] width 274 height 37
click at [828, 554] on input "Pause Type" at bounding box center [770, 536] width 259 height 37
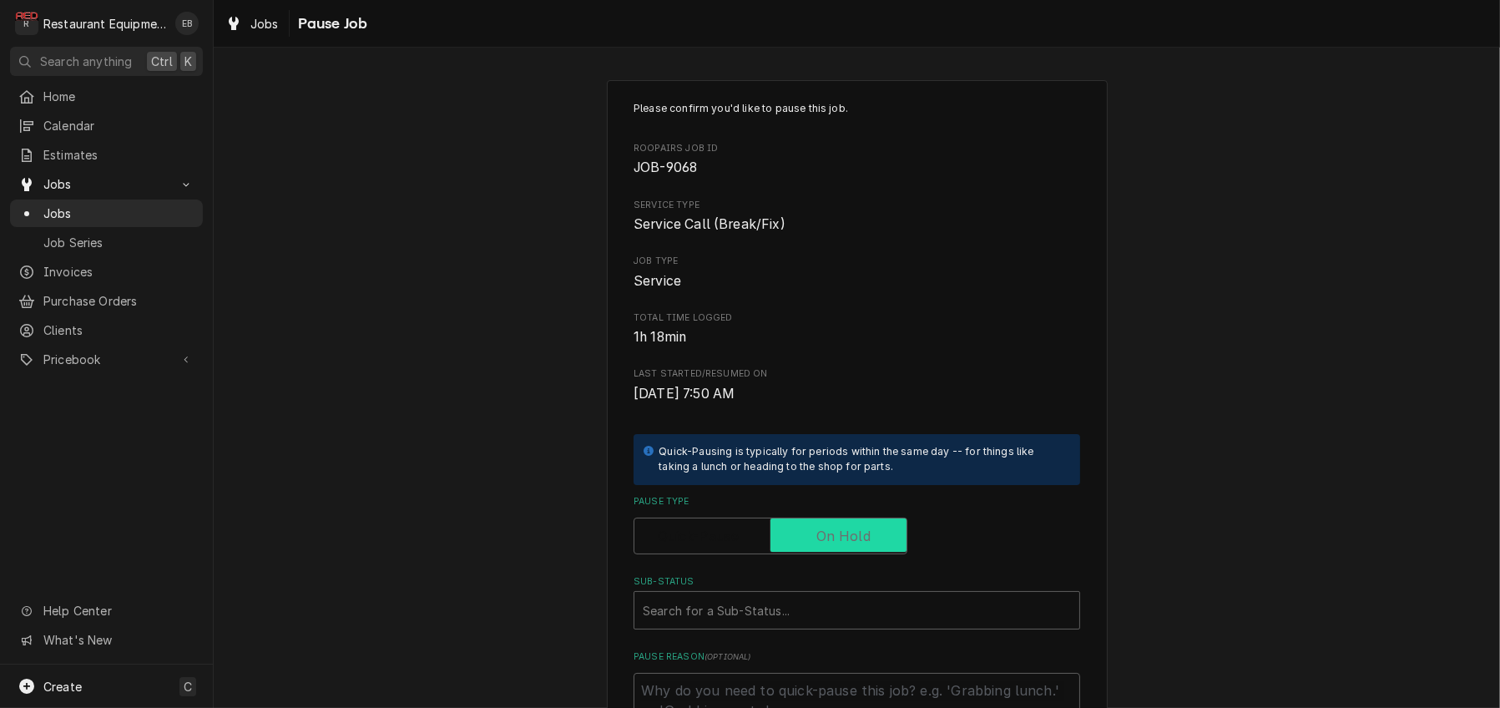
checkbox input "true"
click at [764, 625] on div "Sub-Status" at bounding box center [857, 610] width 428 height 30
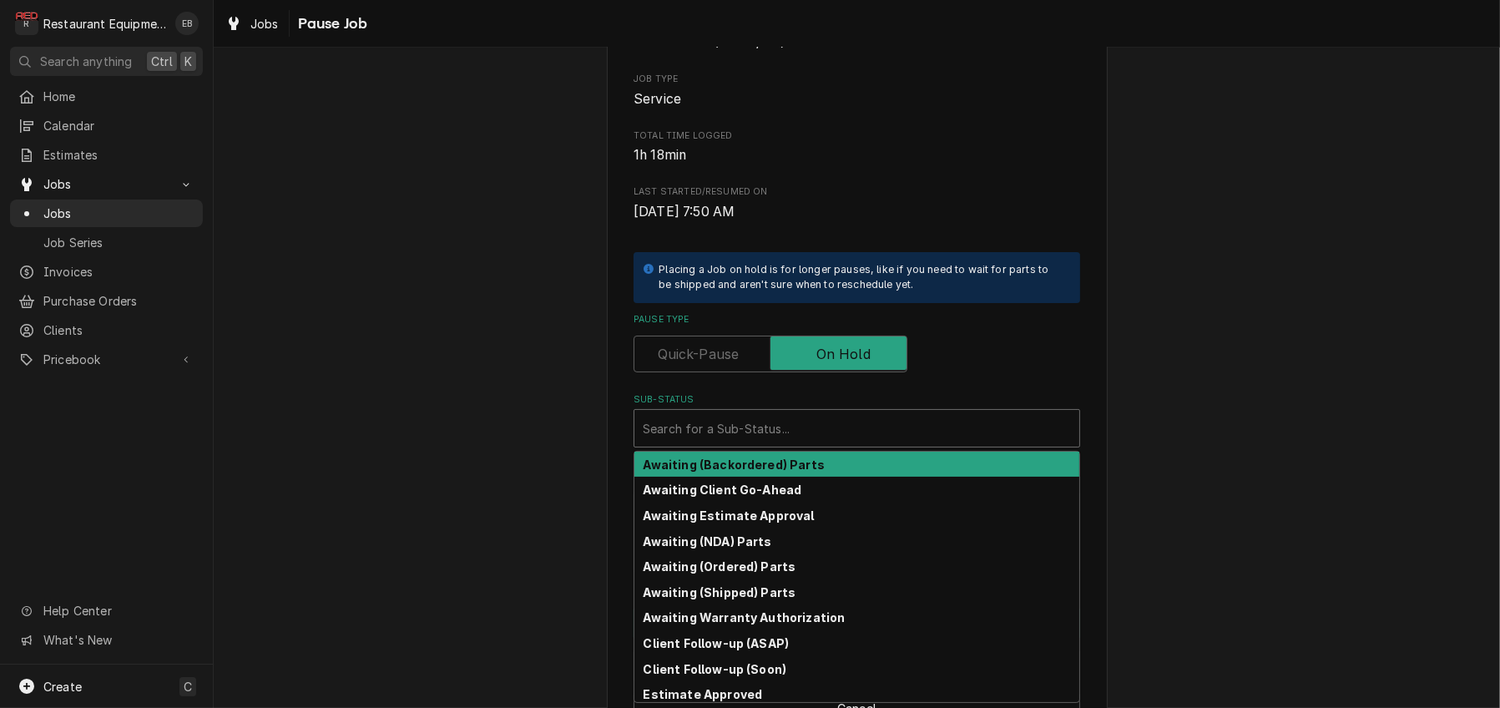
scroll to position [222, 0]
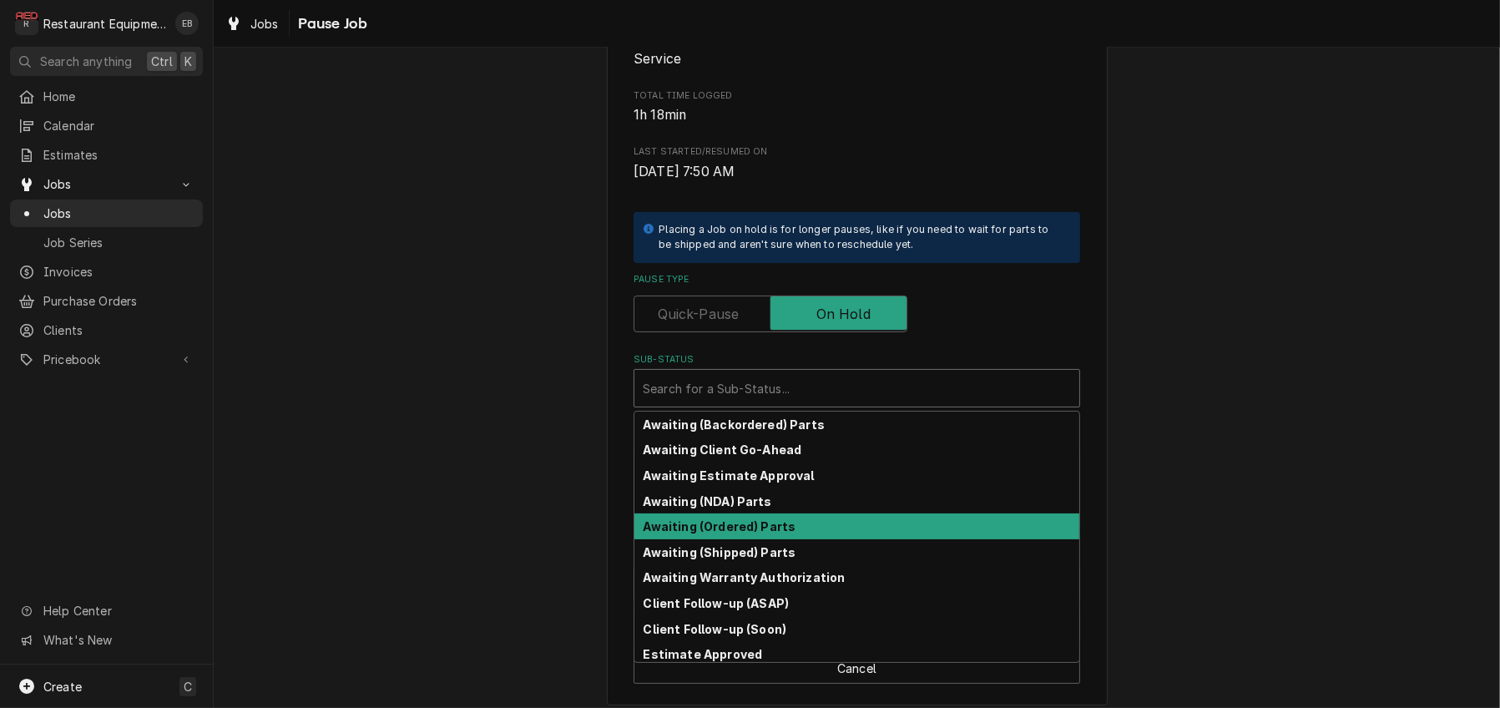
click at [750, 533] on strong "Awaiting (Ordered) Parts" at bounding box center [720, 526] width 153 height 14
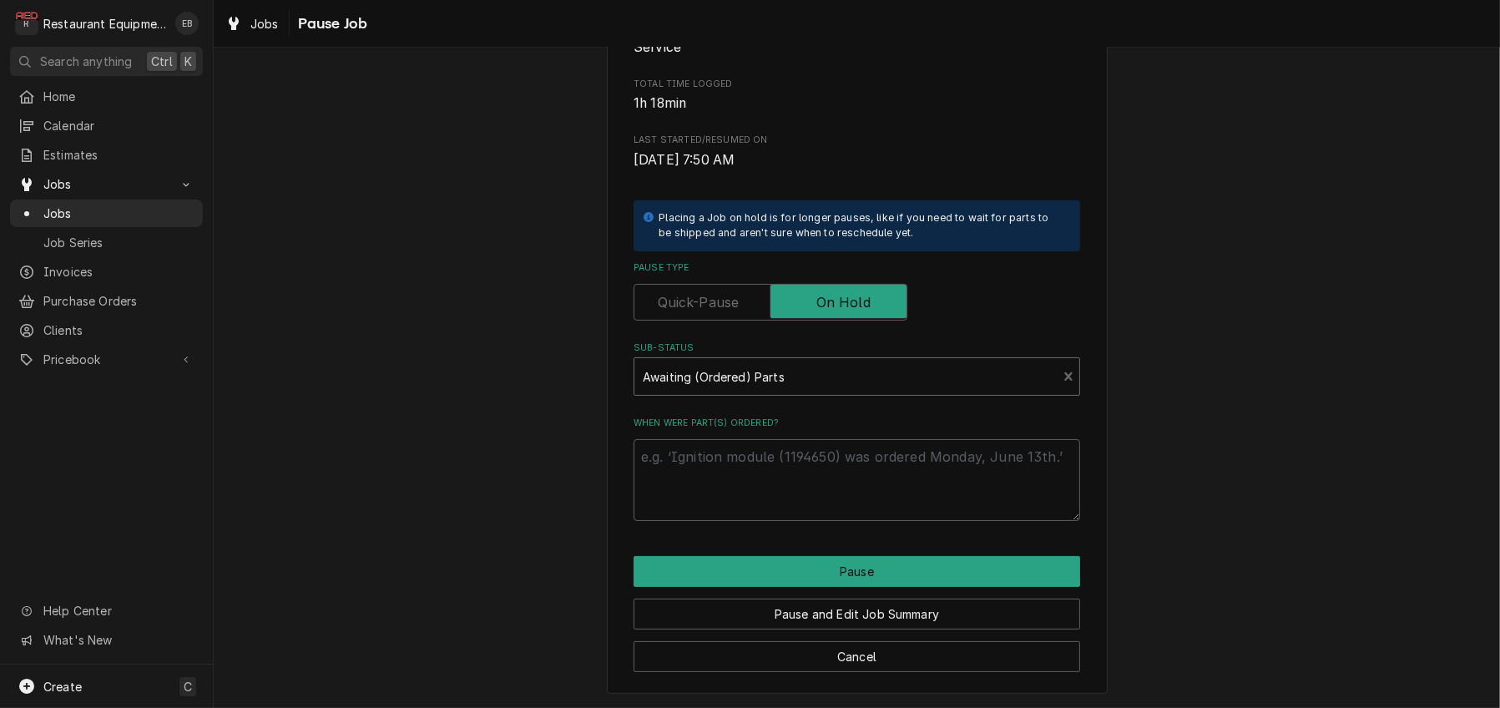
scroll to position [334, 0]
click at [752, 457] on textarea "When were part(s) ordered?" at bounding box center [857, 480] width 447 height 82
type textarea "x"
type textarea "O"
type textarea "x"
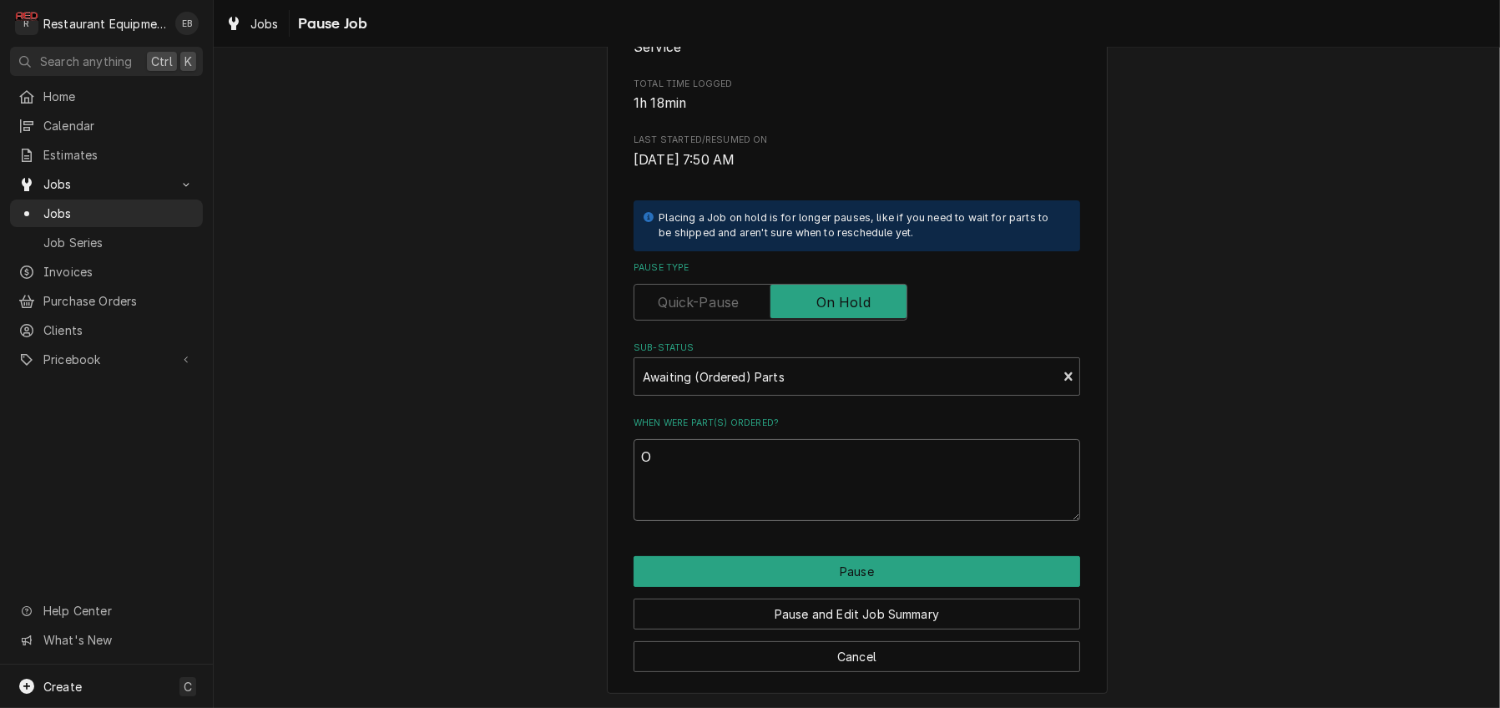
type textarea "Or"
type textarea "x"
type textarea "Ord"
type textarea "x"
type textarea "Orde"
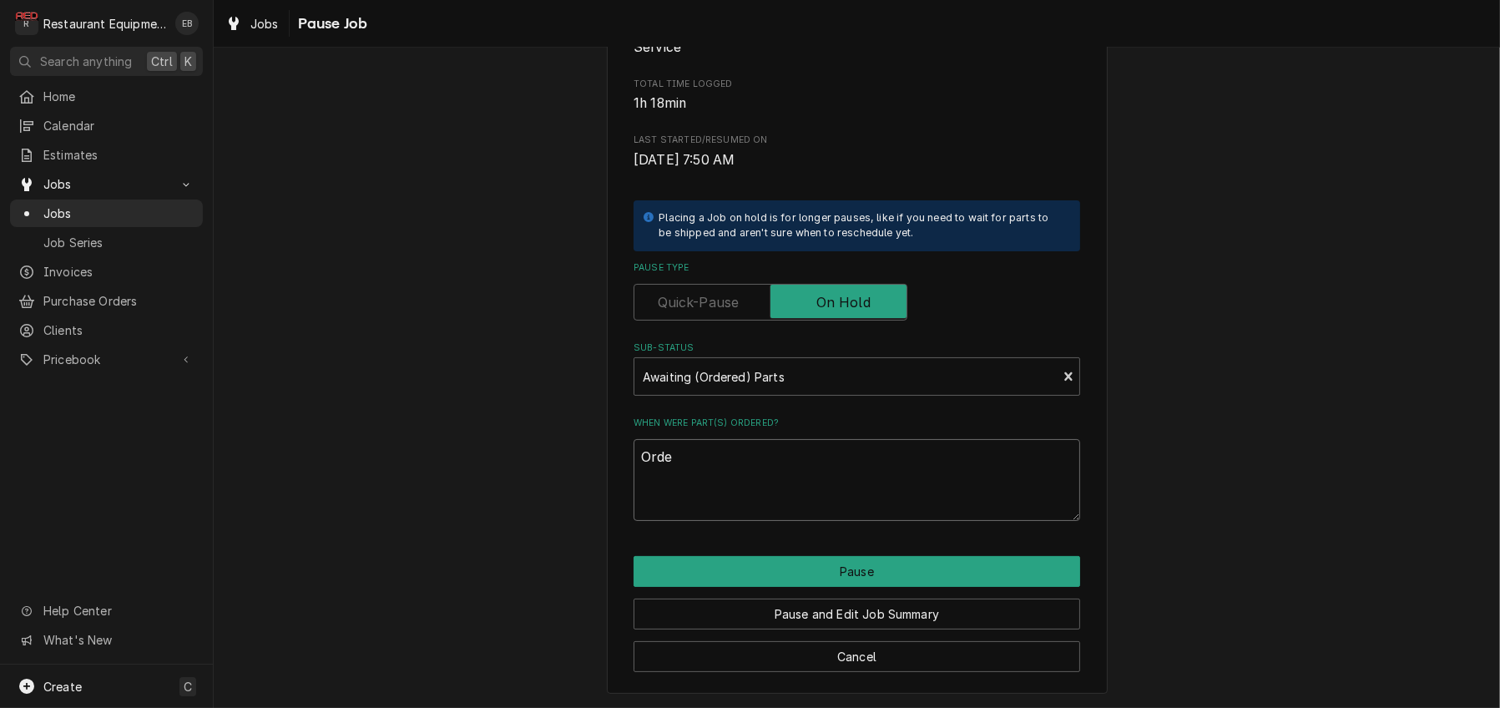
type textarea "x"
type textarea "Order"
type textarea "x"
type textarea "Ordere"
type textarea "x"
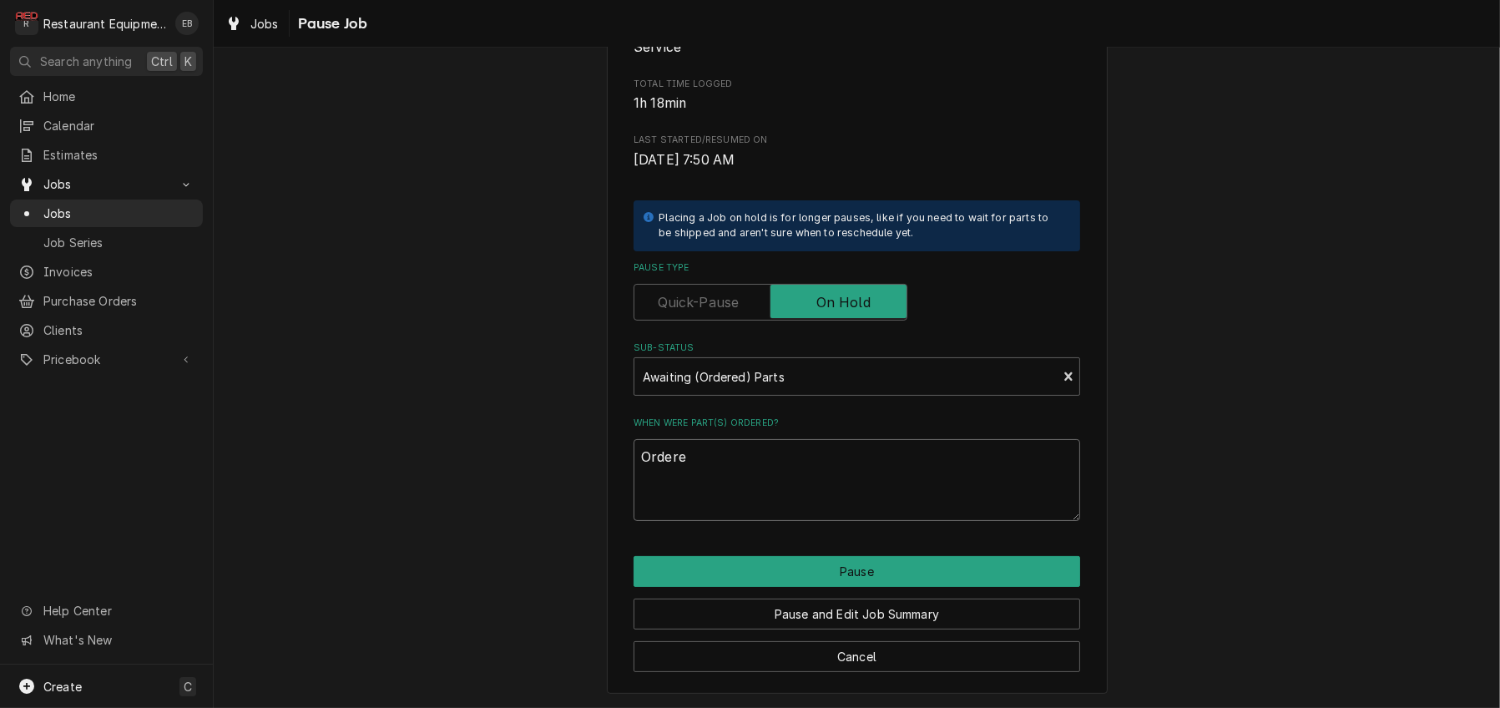
type textarea "Ordered"
type textarea "x"
type textarea "Ordered"
type textarea "x"
type textarea "Ordered 1"
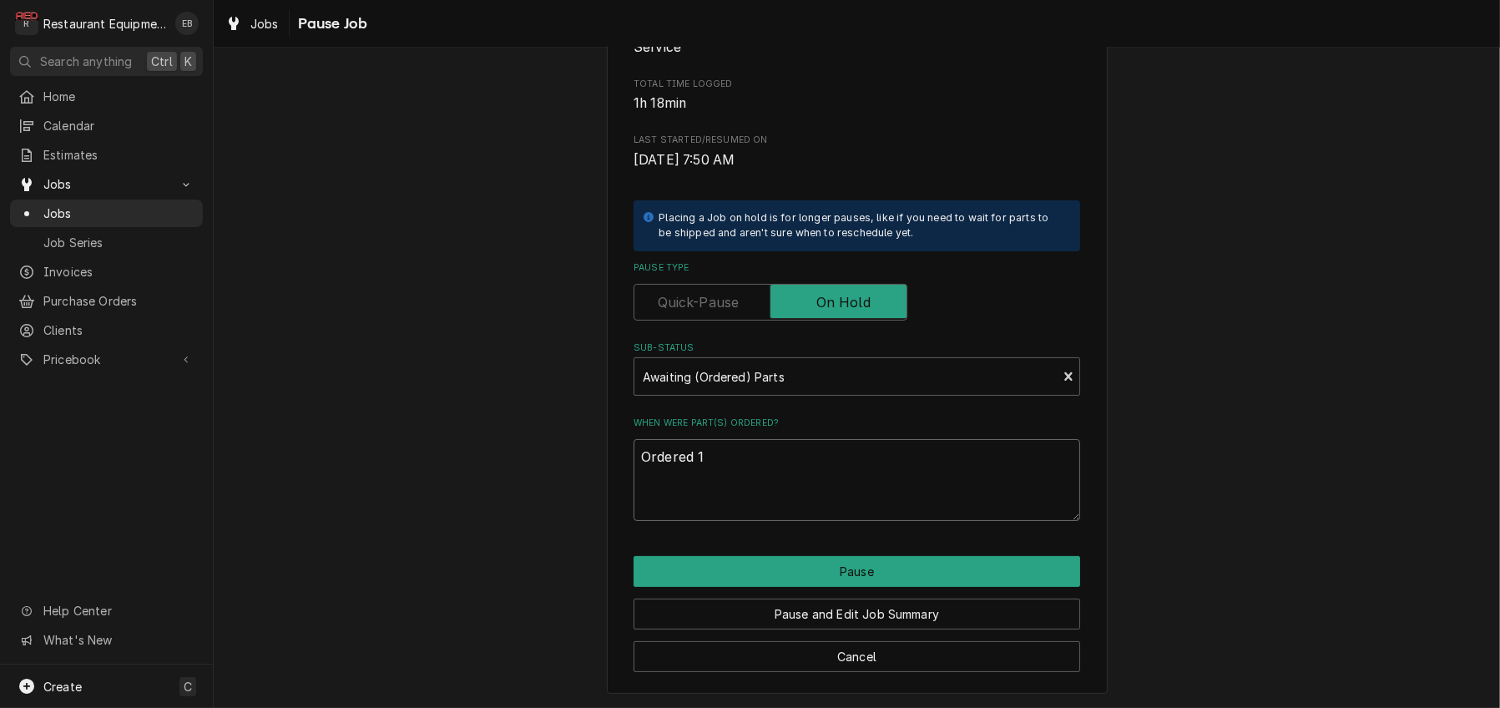
type textarea "x"
type textarea "Ordered 10"
type textarea "x"
type textarea "Ordered 10/"
type textarea "x"
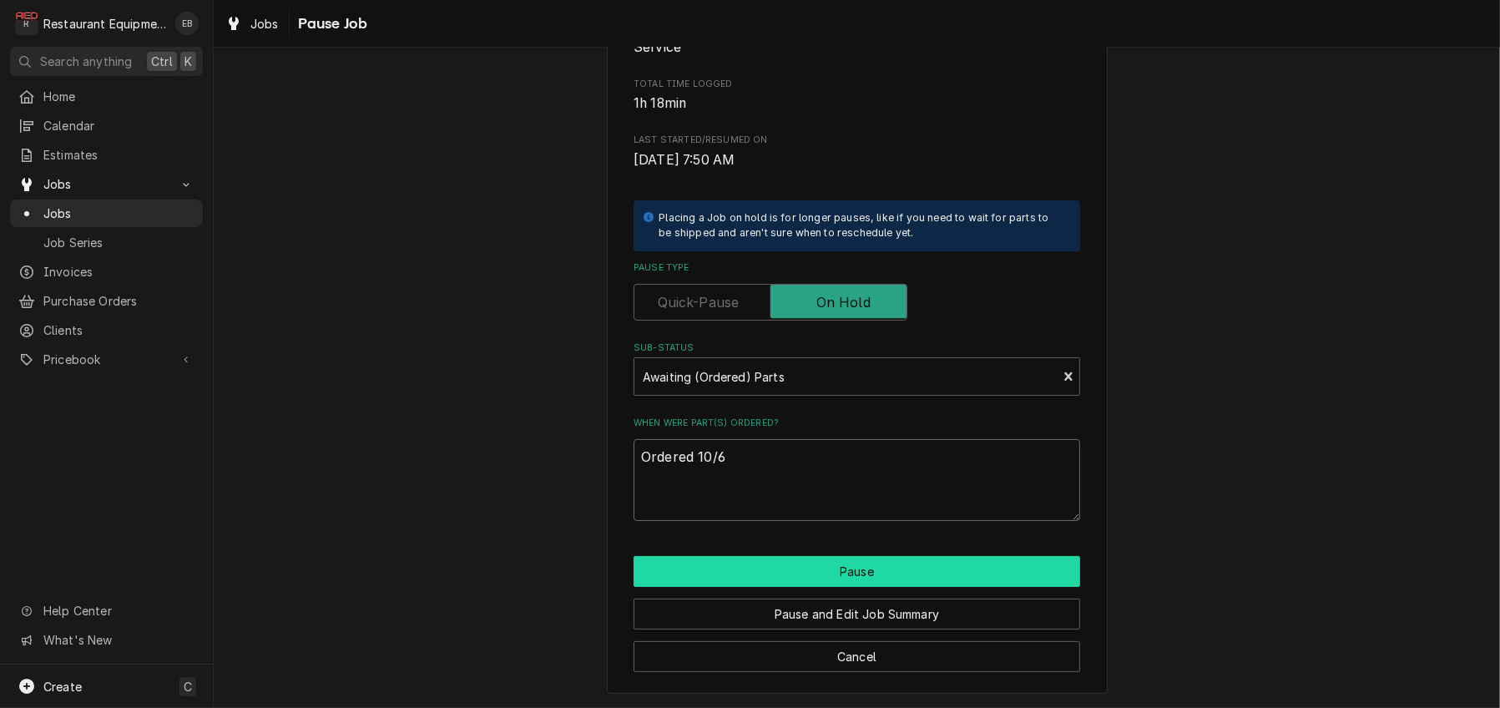
type textarea "Ordered 10/6"
click at [864, 570] on button "Pause" at bounding box center [857, 571] width 447 height 31
type textarea "x"
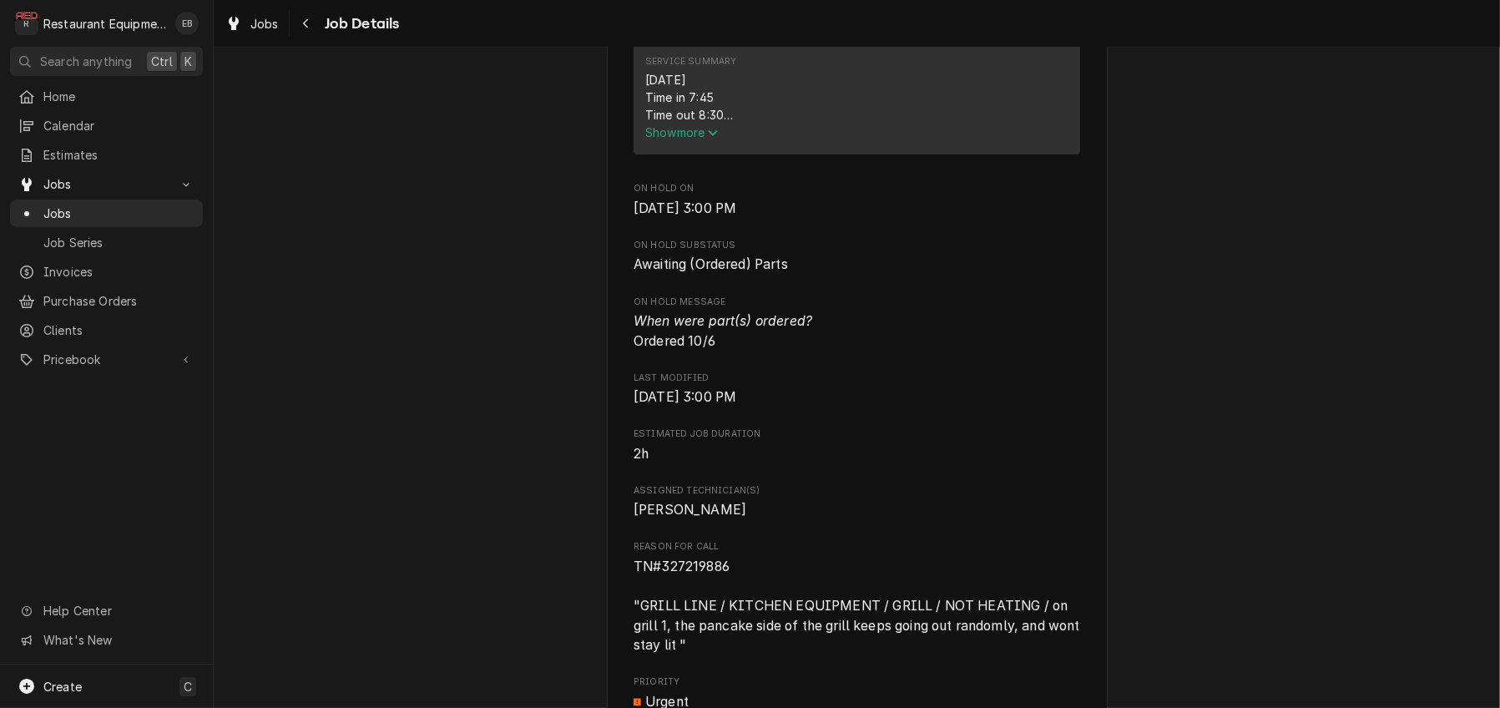
scroll to position [723, 0]
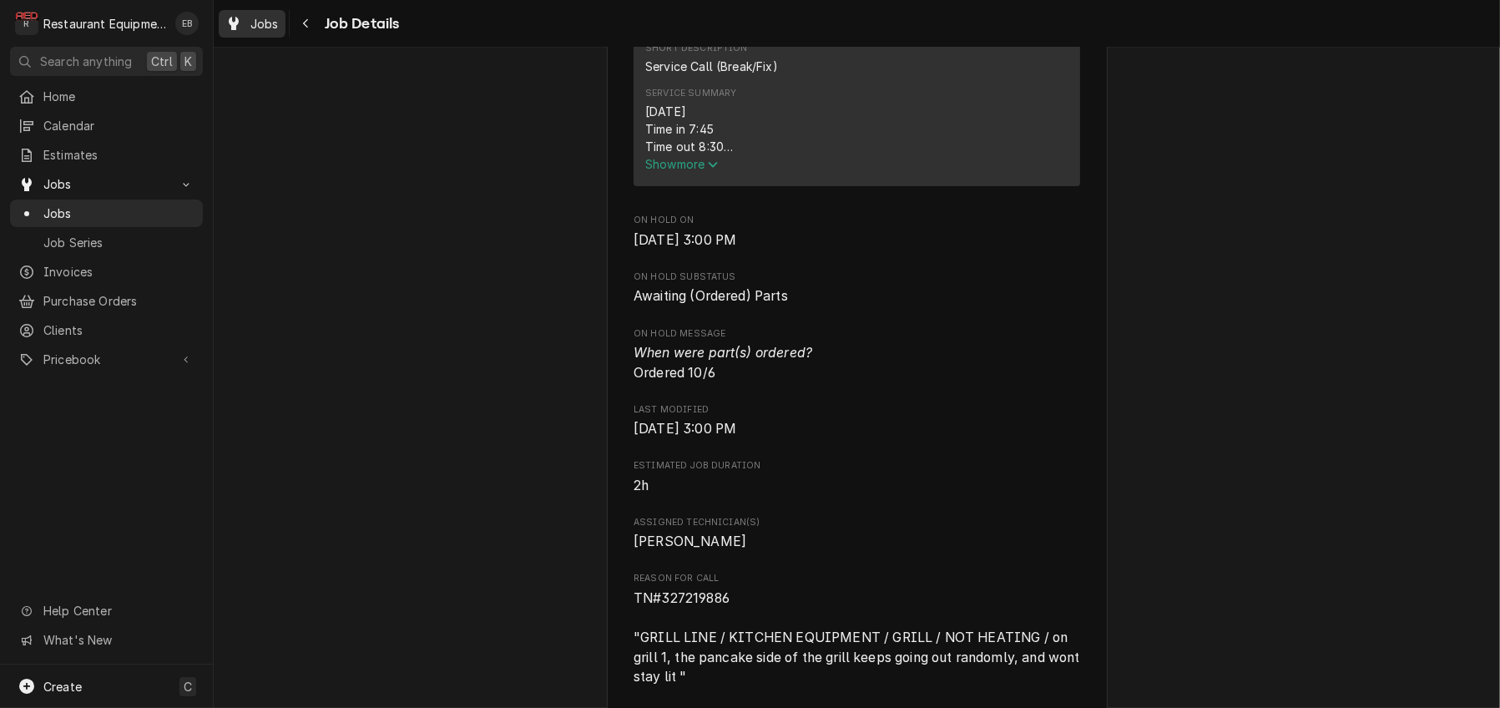
click at [279, 22] on span "Jobs" at bounding box center [264, 24] width 28 height 18
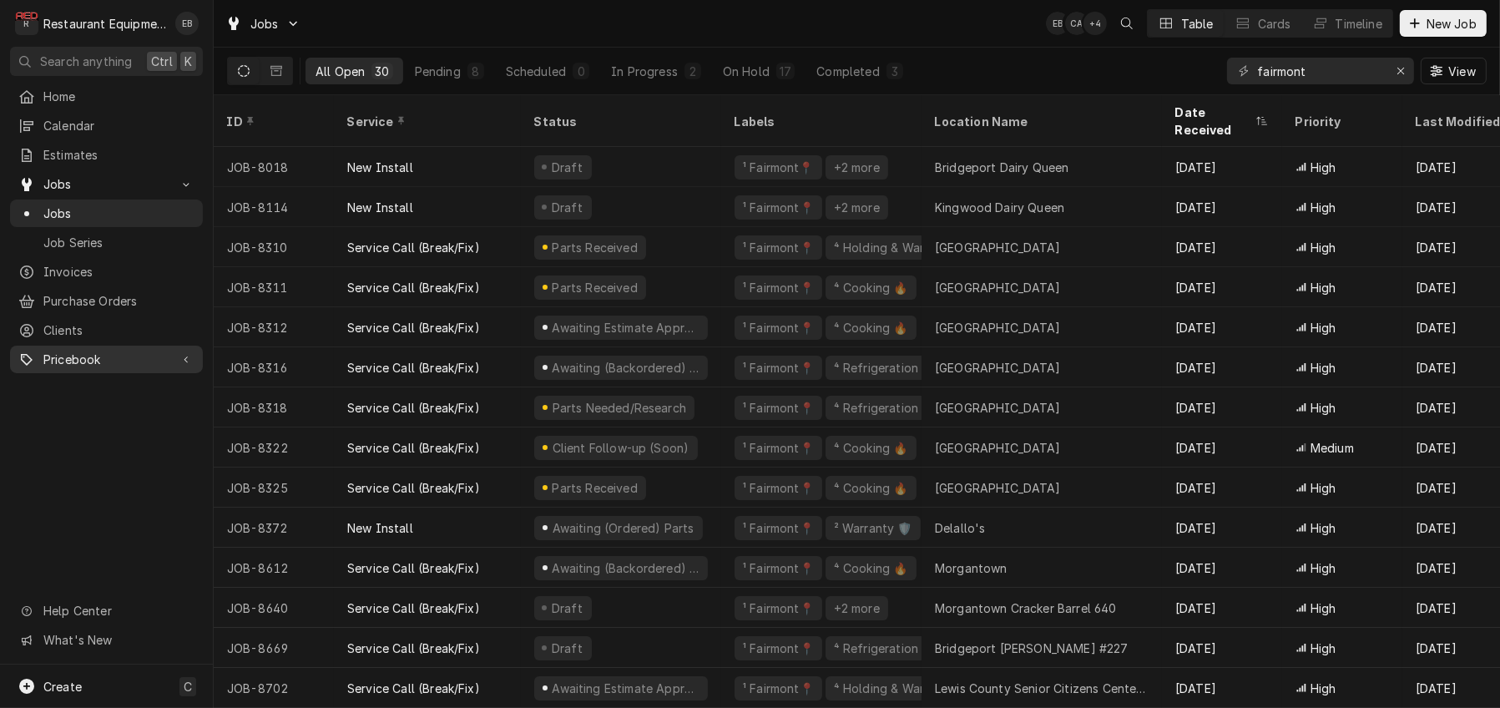
click at [111, 365] on span "Pricebook" at bounding box center [106, 360] width 126 height 18
click at [104, 427] on span "Parts & Materials" at bounding box center [118, 418] width 151 height 18
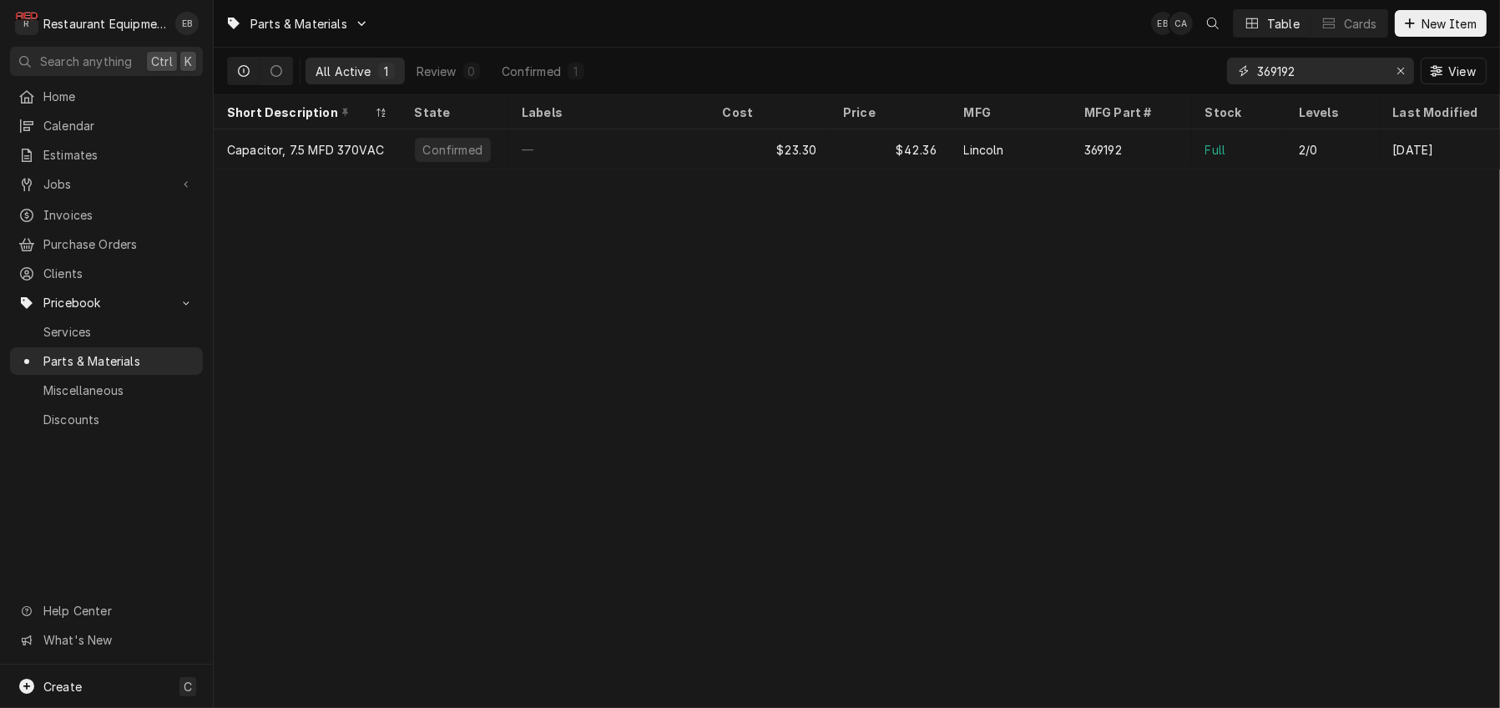
drag, startPoint x: 1396, startPoint y: 74, endPoint x: 1315, endPoint y: 73, distance: 81.0
click at [1396, 75] on icon "Erase input" at bounding box center [1400, 71] width 9 height 12
click at [1305, 70] on input "Dynamic Content Wrapper" at bounding box center [1335, 71] width 157 height 27
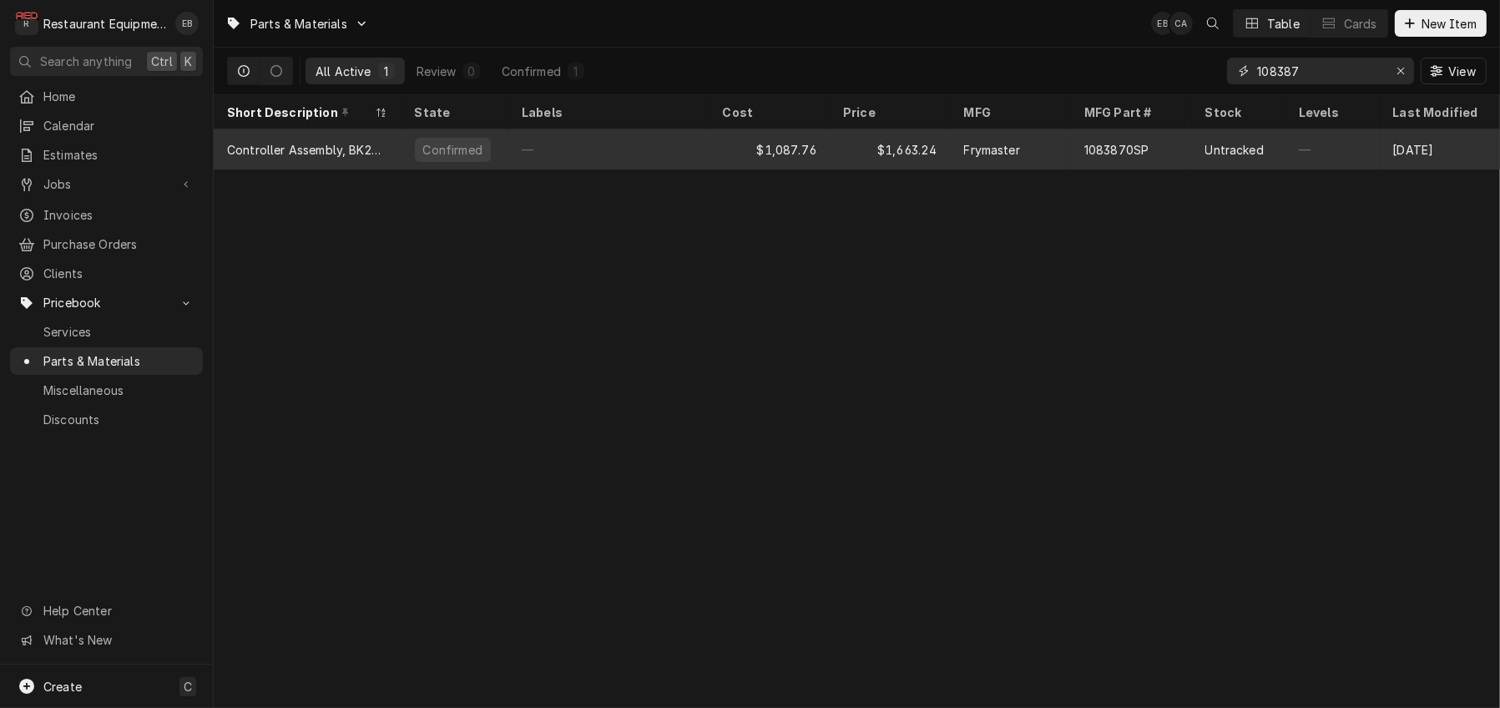
type input "108387"
click at [1066, 150] on div "Frymaster" at bounding box center [1011, 149] width 121 height 40
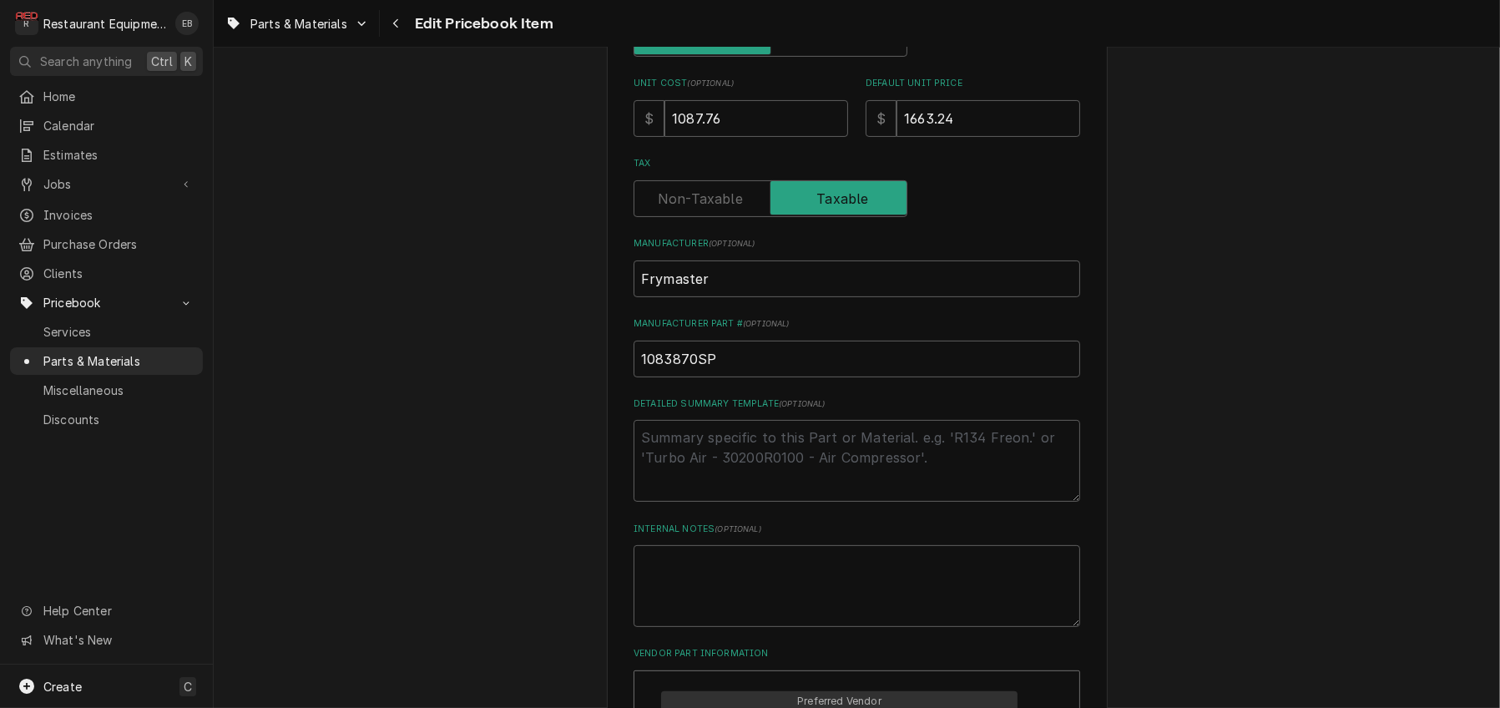
scroll to position [501, 0]
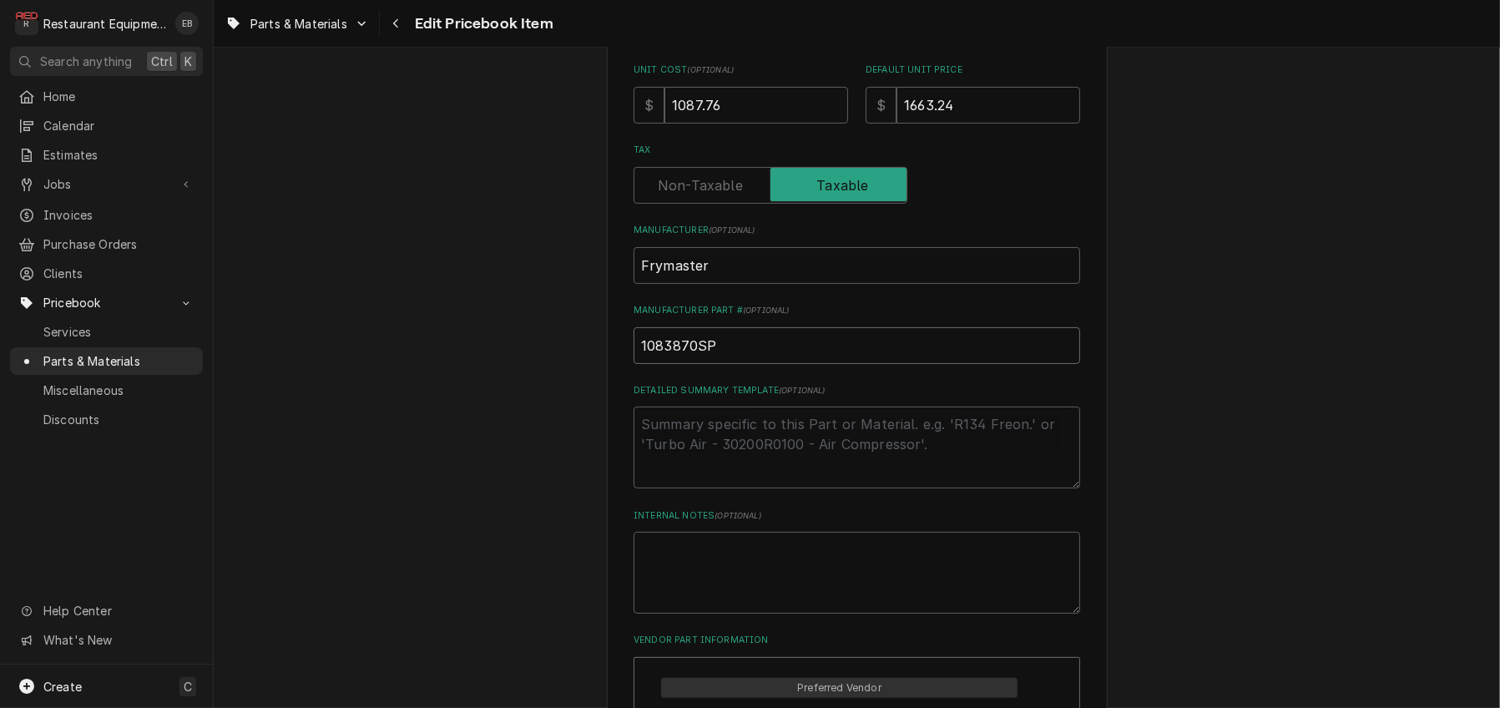
drag, startPoint x: 713, startPoint y: 447, endPoint x: 595, endPoint y: 463, distance: 118.9
click at [607, 464] on div "Use the fields below to edit this PriceBook item. Note that changes made here w…" at bounding box center [857, 313] width 501 height 1468
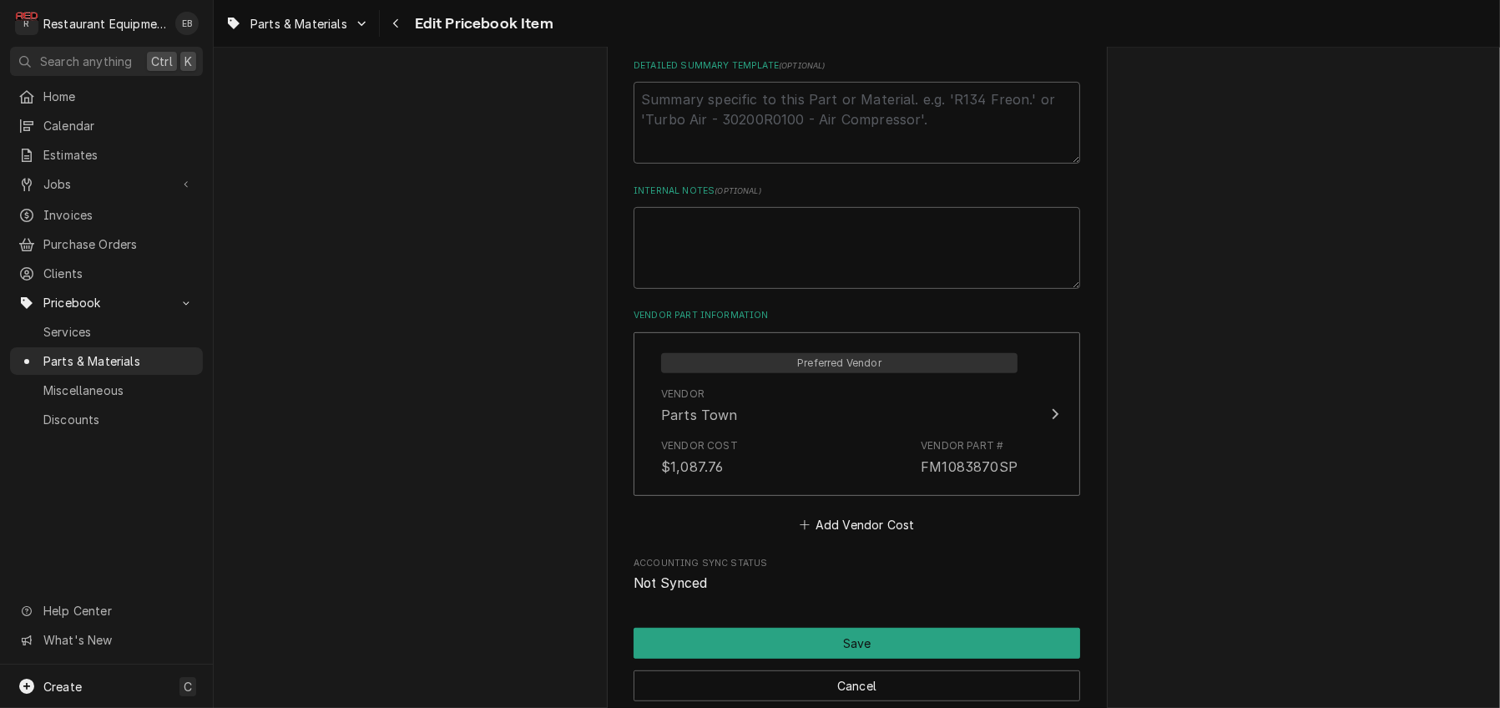
scroll to position [835, 0]
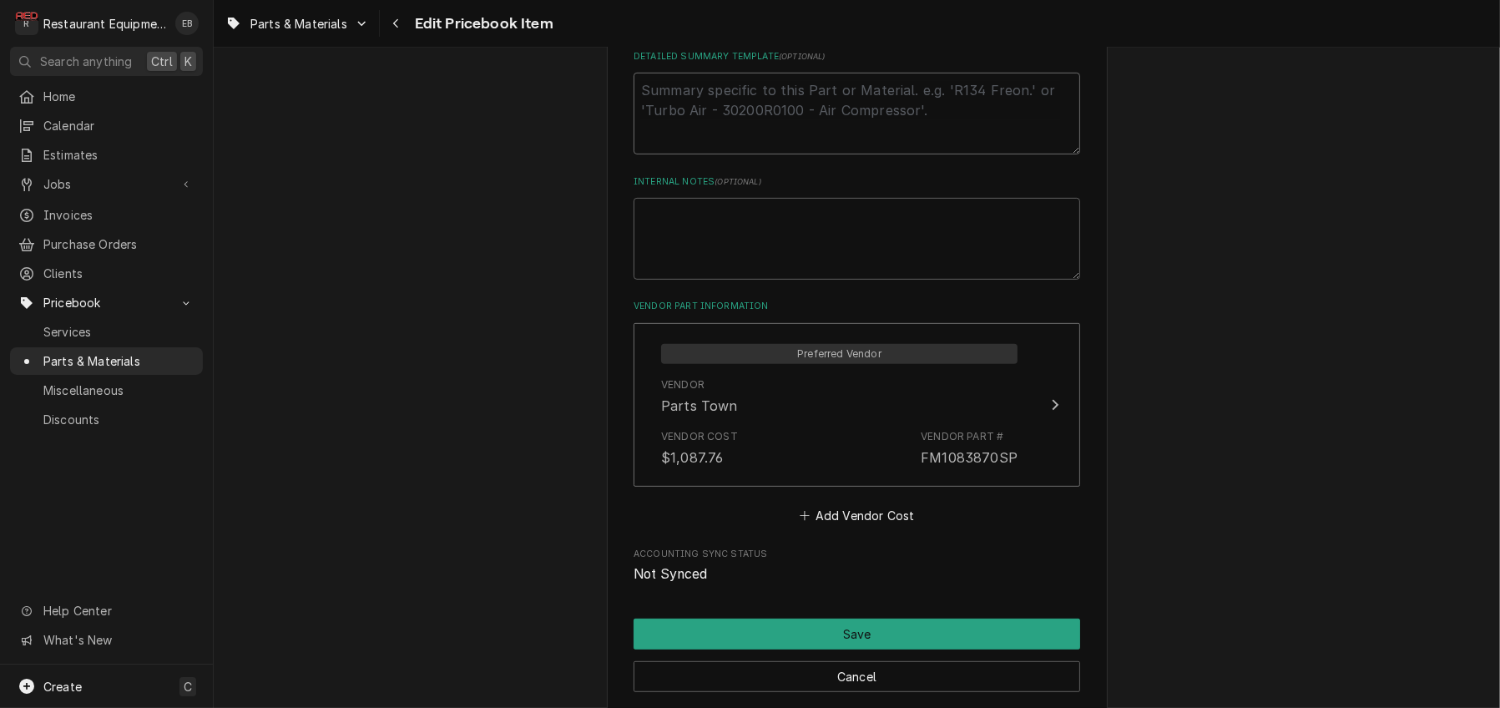
click at [765, 154] on textarea "Detailed Summary Template ( optional )" at bounding box center [857, 114] width 447 height 82
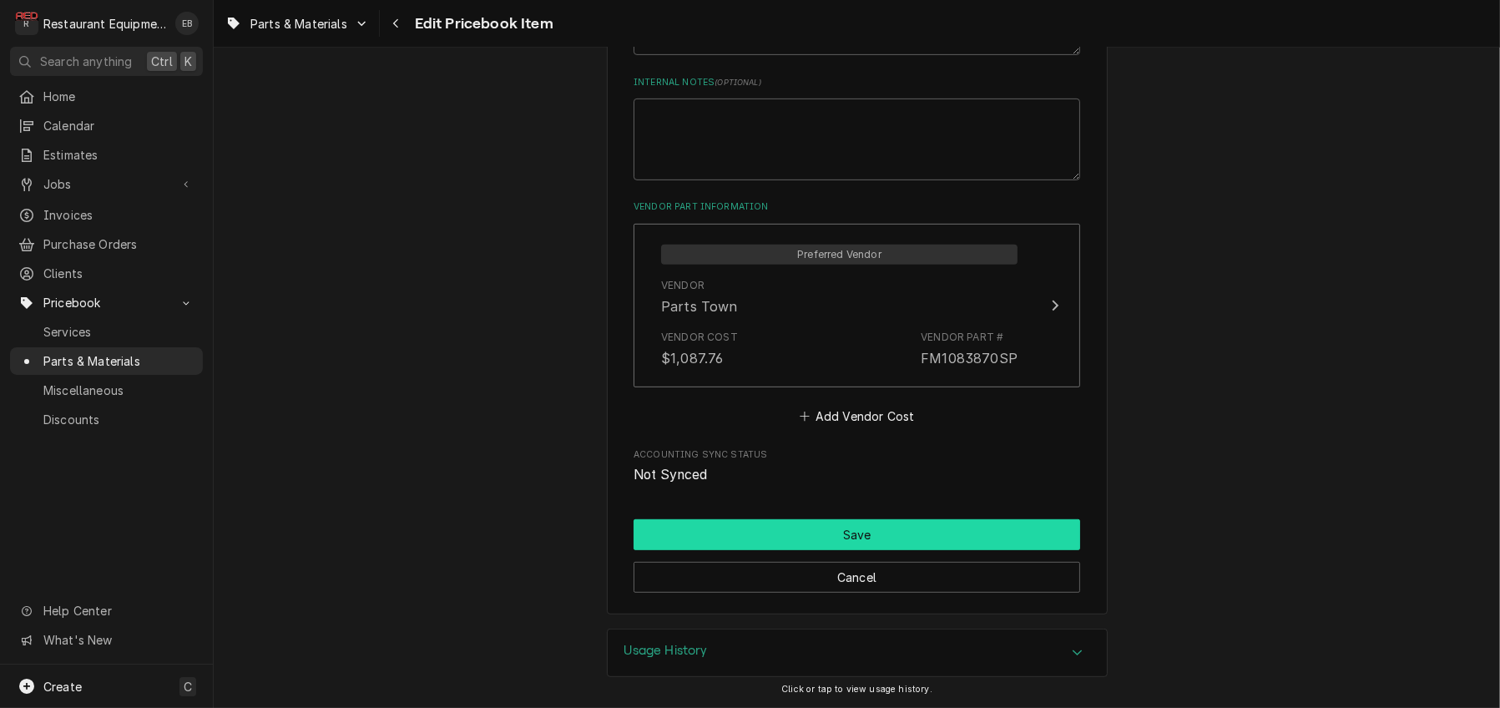
click at [892, 519] on button "Save" at bounding box center [857, 534] width 447 height 31
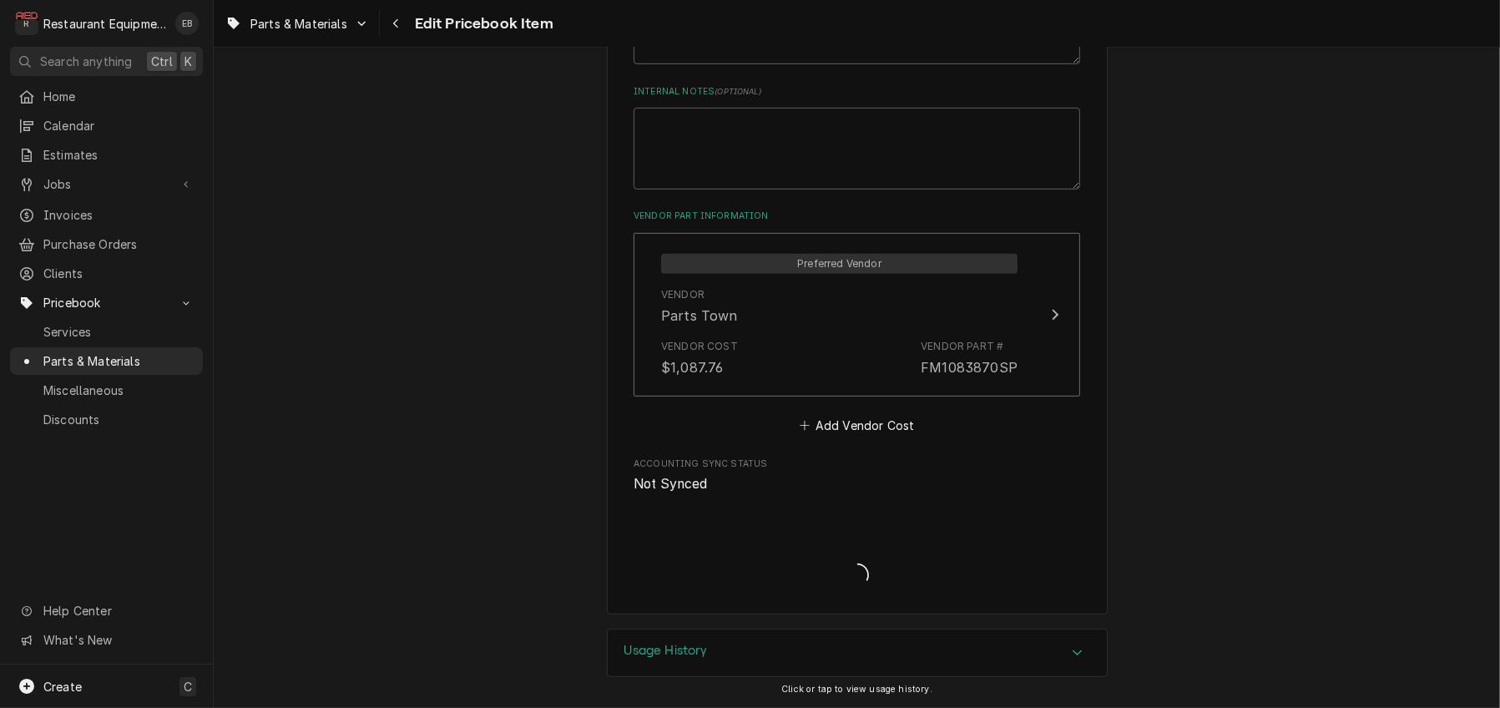
scroll to position [1095, 0]
type textarea "x"
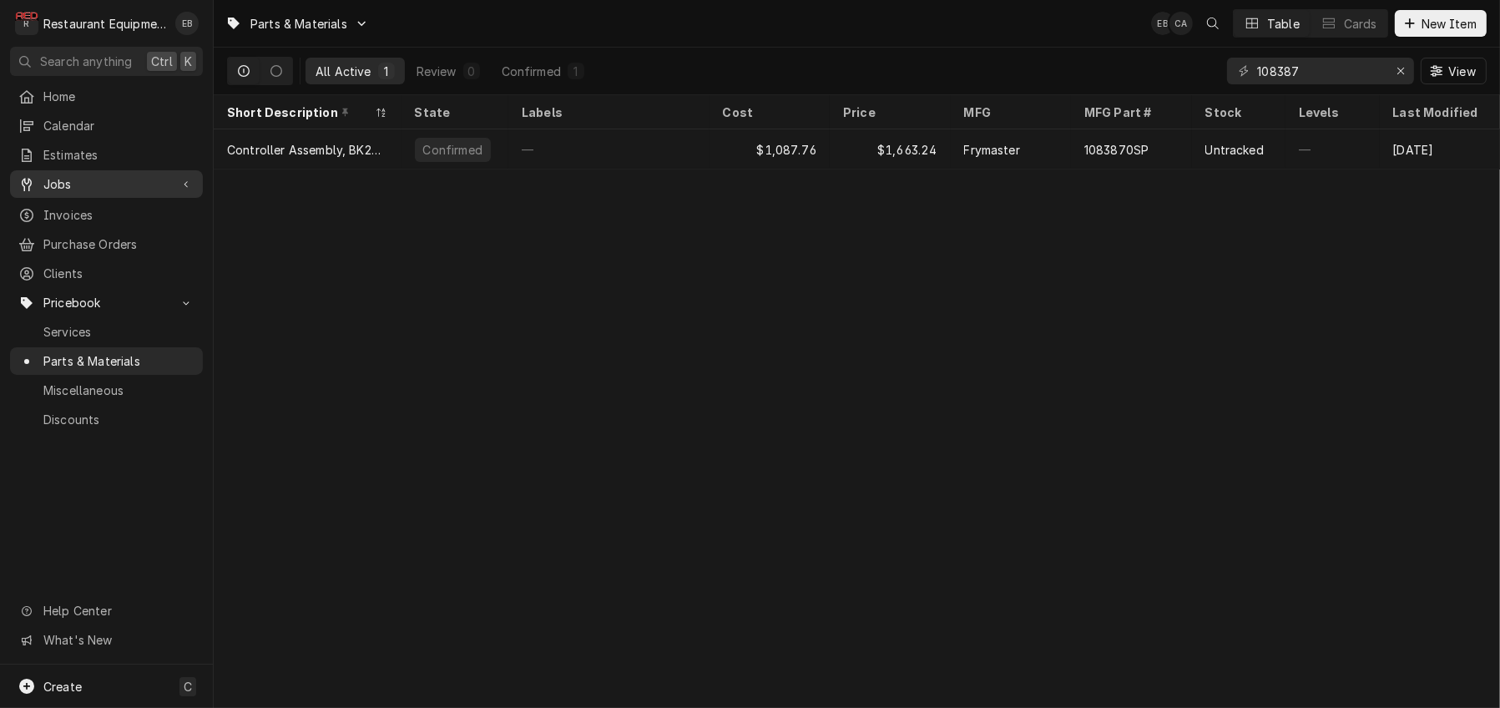
click at [91, 193] on span "Jobs" at bounding box center [106, 184] width 126 height 18
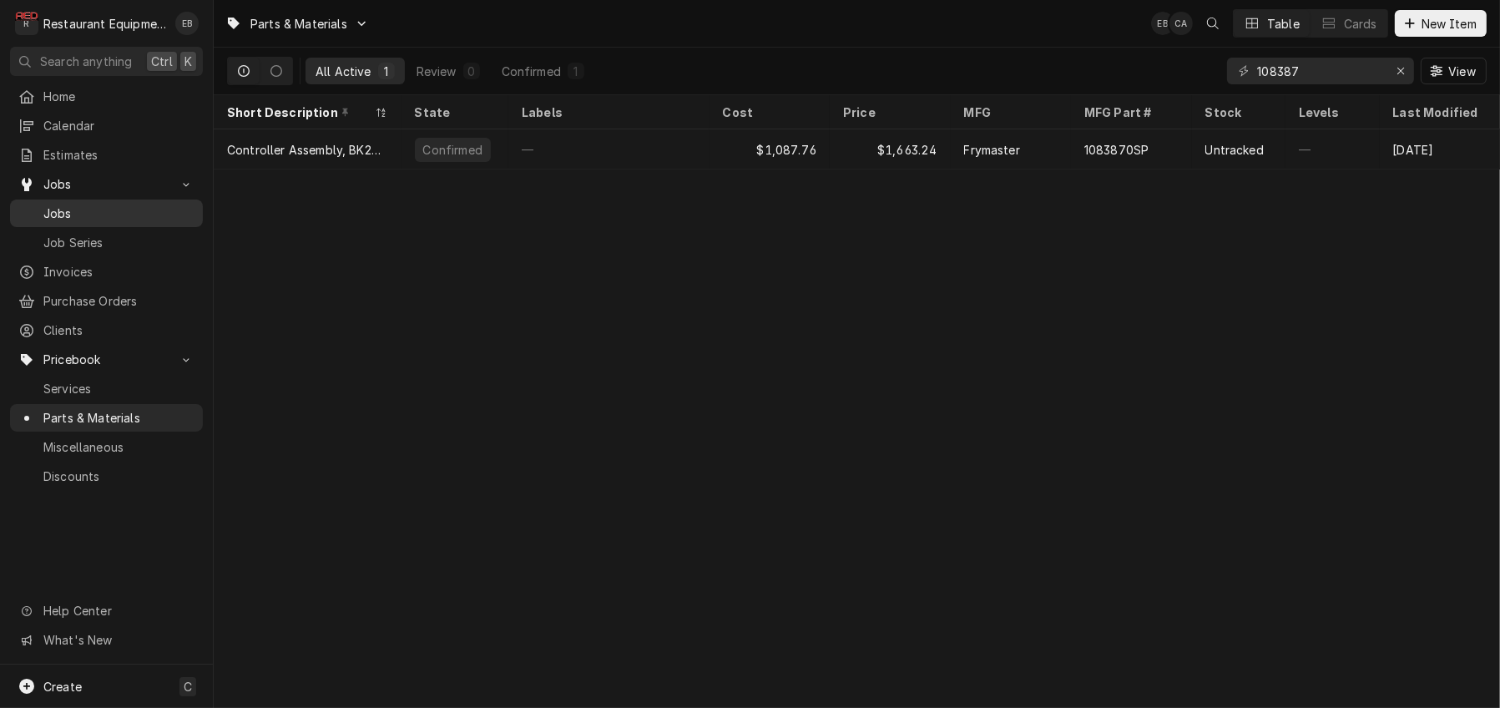
click at [98, 227] on link "Jobs" at bounding box center [106, 213] width 193 height 28
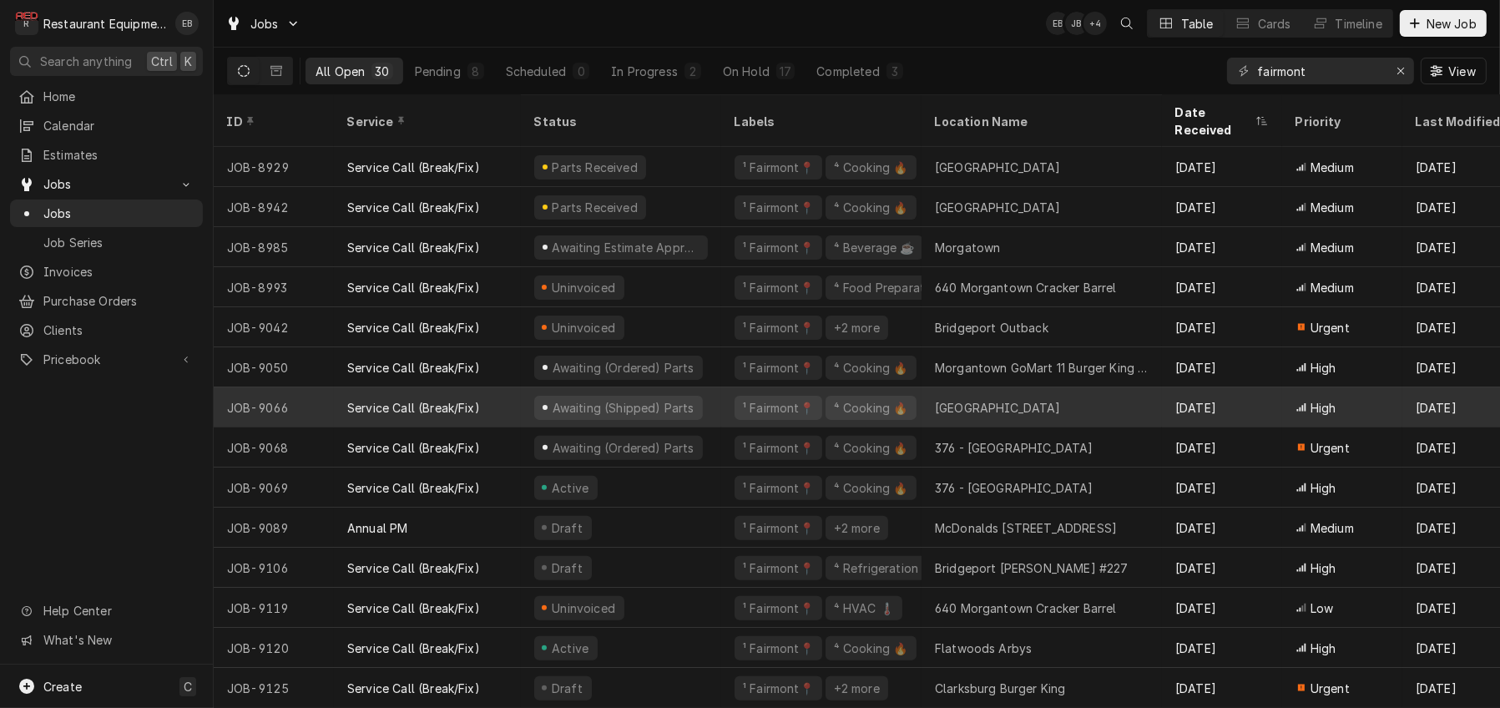
scroll to position [652, 0]
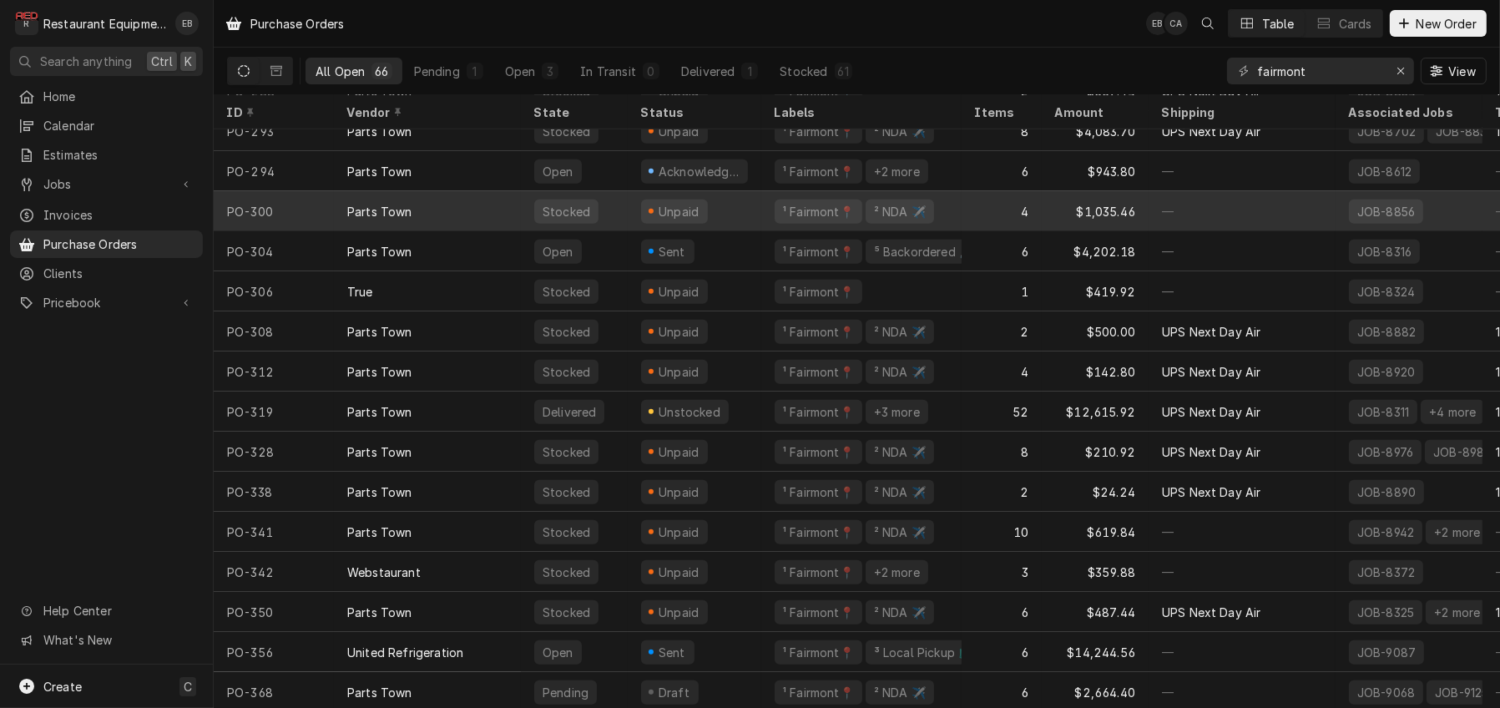
scroll to position [2080, 0]
